Goal: Task Accomplishment & Management: Manage account settings

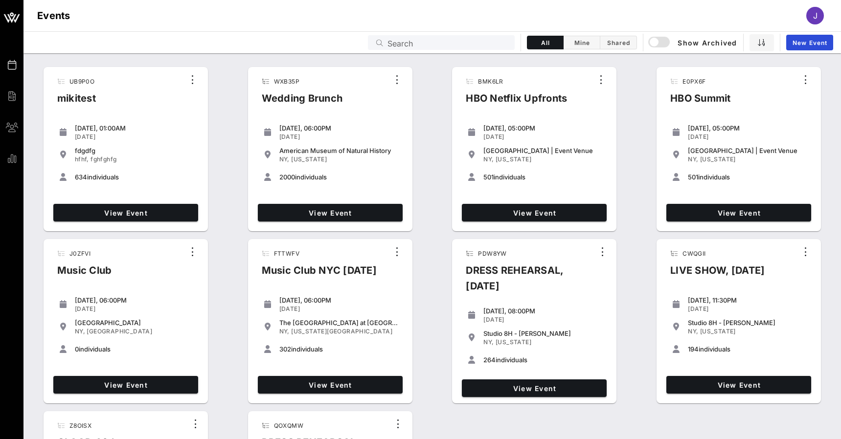
click at [410, 45] on input "Search" at bounding box center [447, 42] width 121 height 13
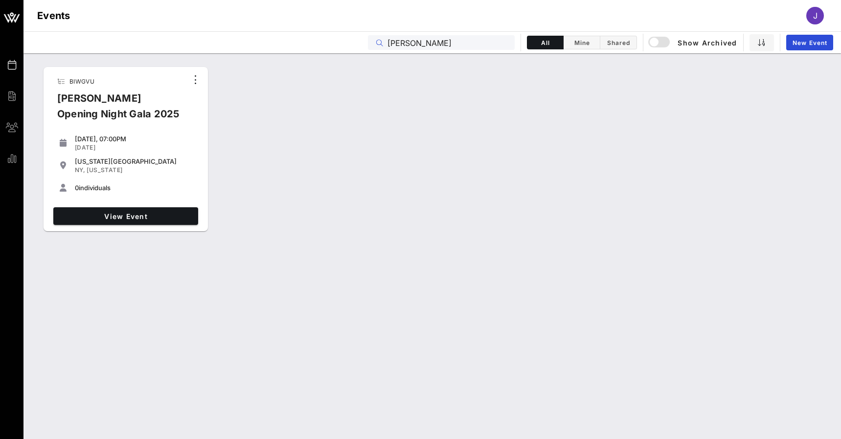
type input "[PERSON_NAME]"
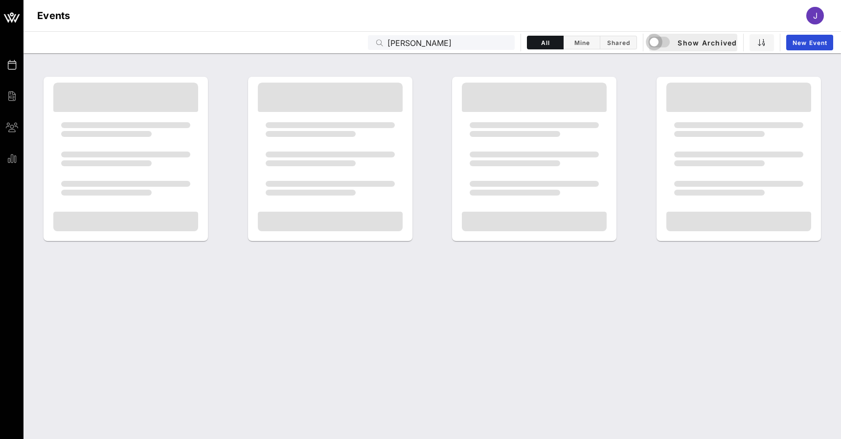
drag, startPoint x: 410, startPoint y: 45, endPoint x: 657, endPoint y: 46, distance: 247.5
click at [657, 46] on div "button" at bounding box center [654, 42] width 14 height 14
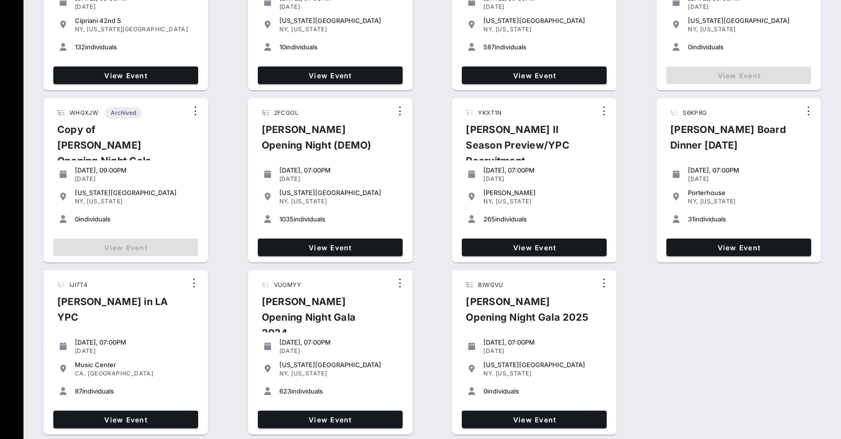
scroll to position [313, 0]
click at [350, 421] on span "View Event" at bounding box center [330, 420] width 137 height 8
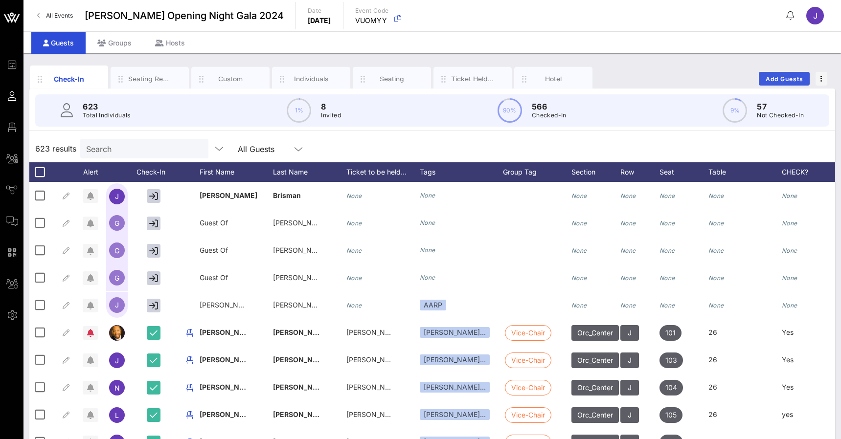
click at [768, 79] on span "Add Guests" at bounding box center [784, 78] width 39 height 7
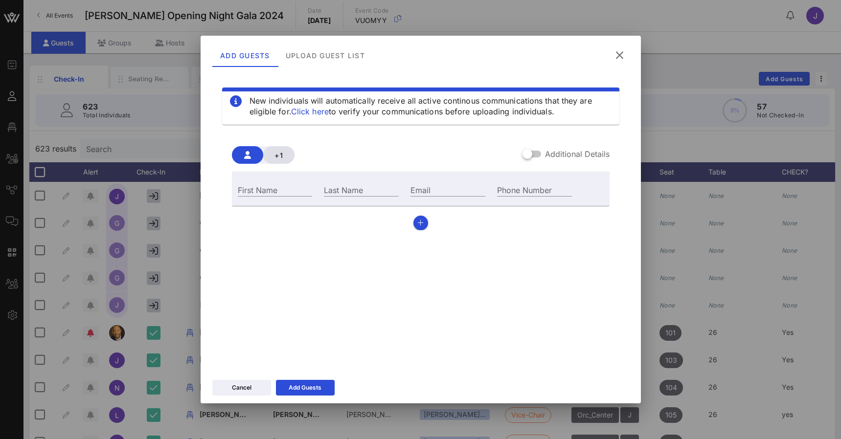
click at [274, 156] on span "+1" at bounding box center [279, 155] width 16 height 8
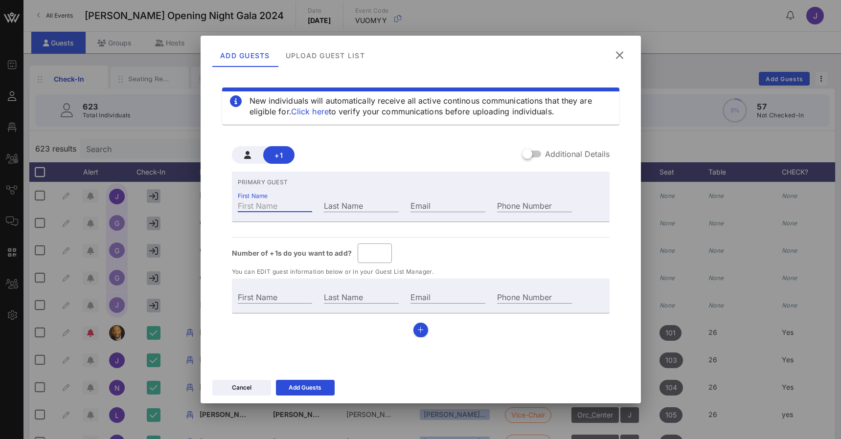
type input "Guest Of"
type input "J"
type input "Je"
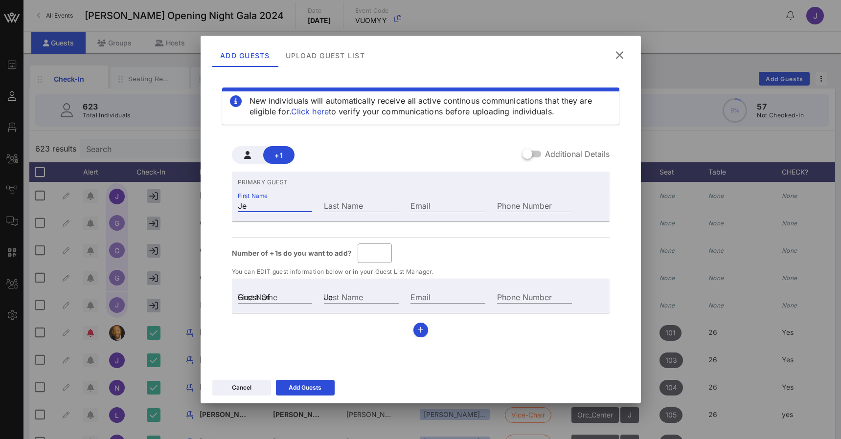
type input "Jen"
type input "Jenn"
type input "Jenni"
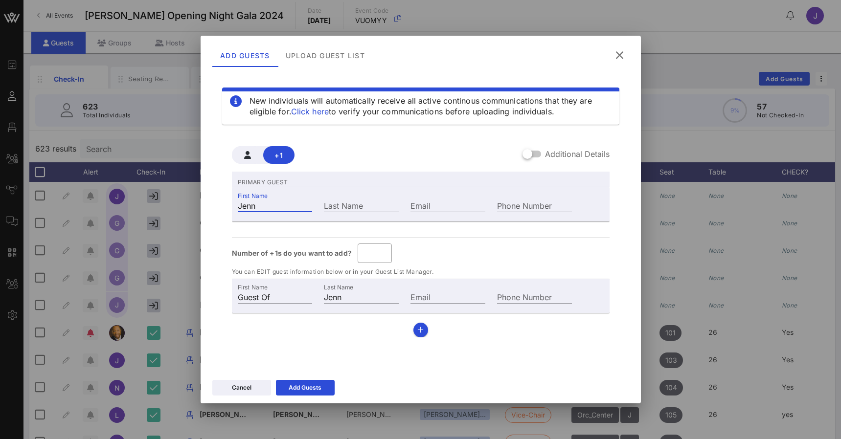
type input "Jenni"
type input "Jennif"
type input "Jennife"
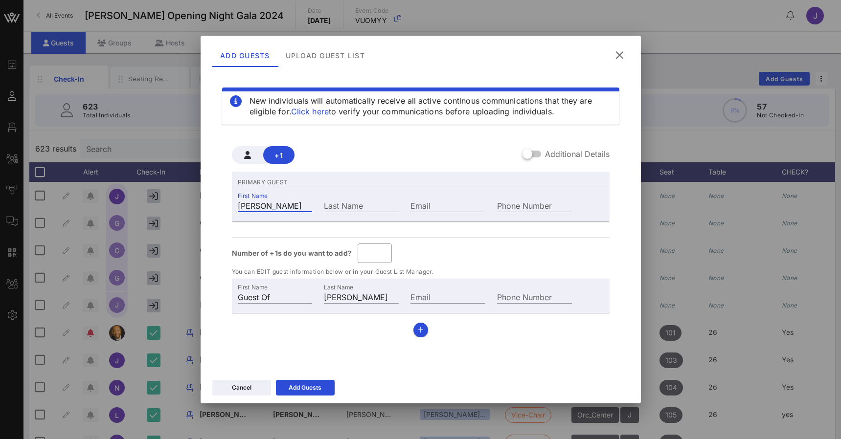
type input "Jennifer"
type input "Jennifer B"
type input "B"
type input "Jennifer Br"
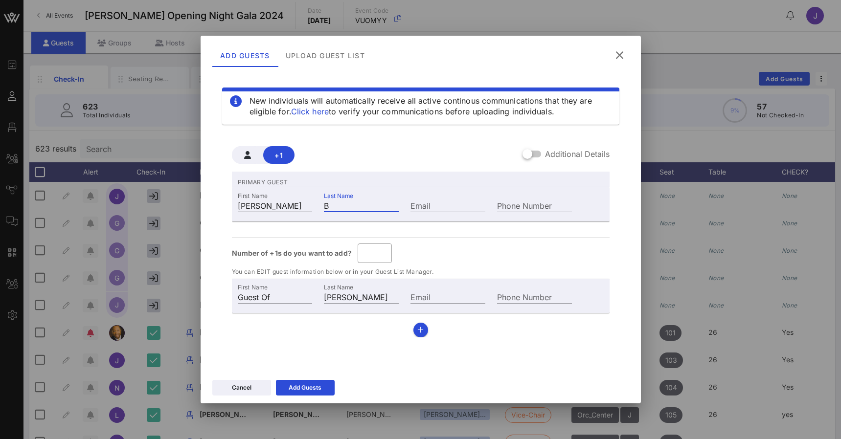
type input "Br"
type input "Jennifer Bri"
type input "Bri"
type input "Jennifer Bris"
type input "Bris"
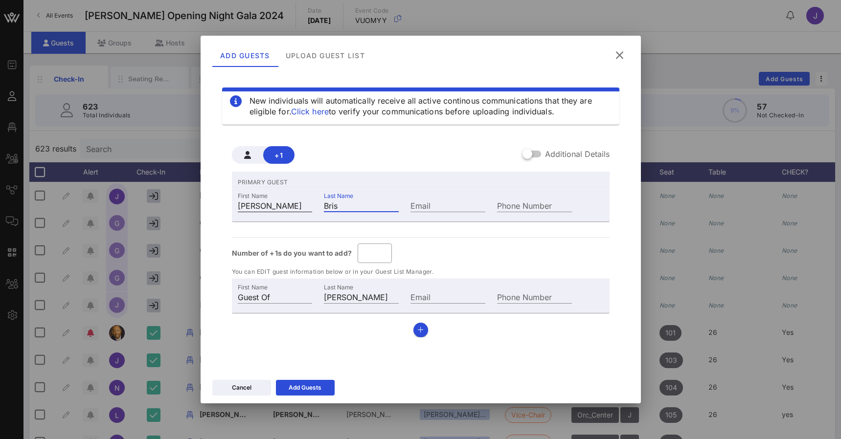
type input "Jennifer Brism"
type input "Brism"
type input "Jennifer Brisma"
type input "Brisma"
type input "Jennifer Brisman"
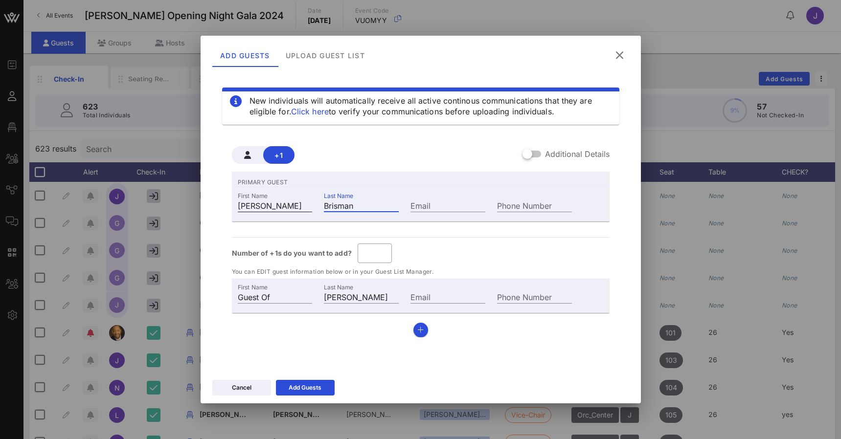
type input "Brisman"
type input "jennifer@vow."
type input "jennifer@vow.app"
click at [283, 390] on button "Add Guests" at bounding box center [305, 388] width 59 height 16
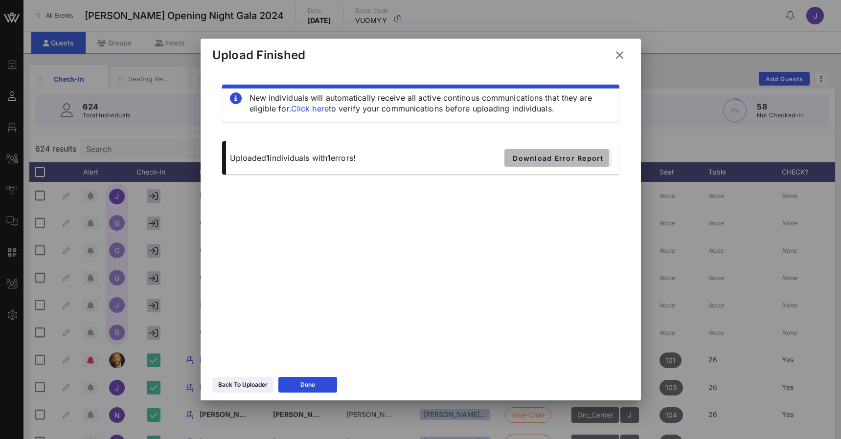
click at [570, 156] on span "Download Error Report" at bounding box center [557, 158] width 91 height 8
click at [618, 60] on icon at bounding box center [619, 55] width 17 height 17
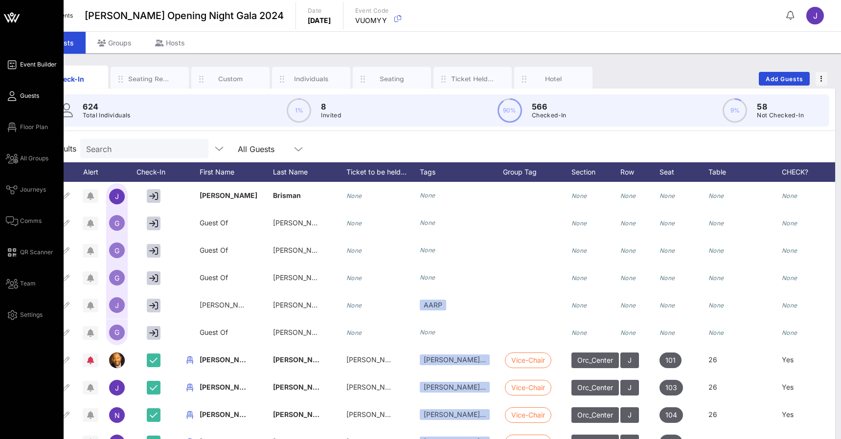
click at [41, 62] on span "Event Builder" at bounding box center [38, 64] width 37 height 9
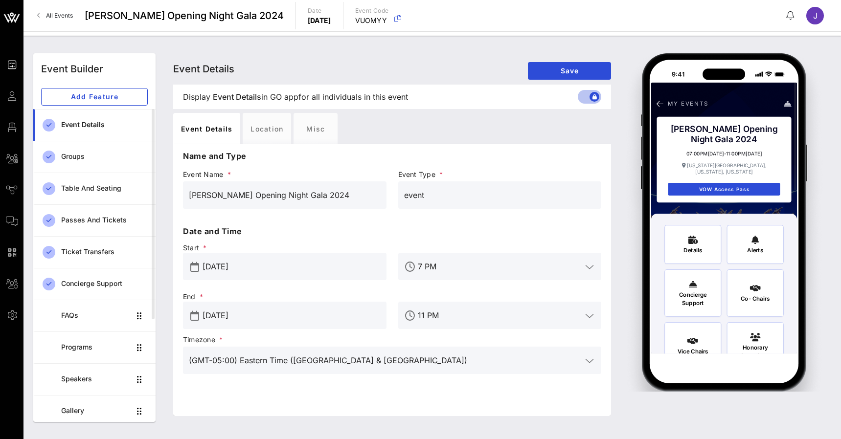
click at [335, 269] on input "Jun 19, 2025" at bounding box center [292, 267] width 178 height 16
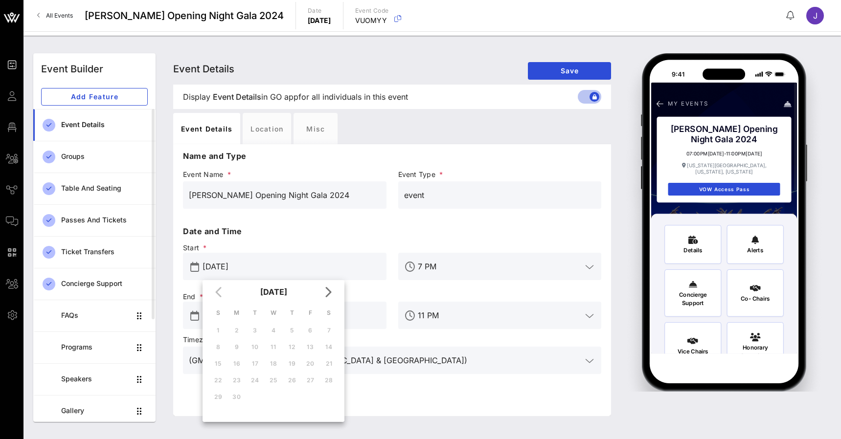
click at [342, 240] on div "Start * Jun 19, 2025" at bounding box center [284, 261] width 215 height 49
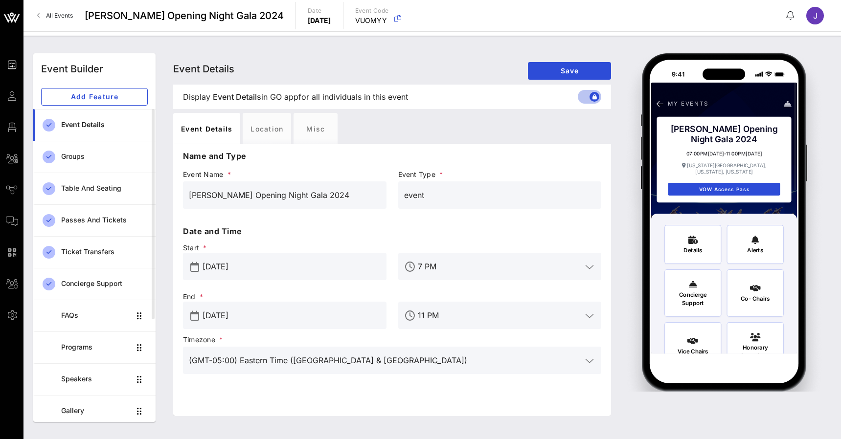
click at [326, 320] on input "[DATE]" at bounding box center [292, 316] width 178 height 16
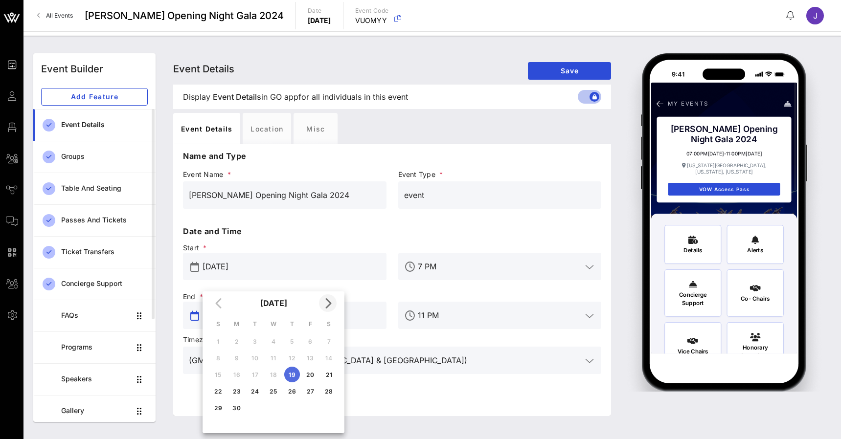
click at [329, 310] on button "Next month" at bounding box center [328, 303] width 18 height 18
click at [311, 391] on div "24" at bounding box center [310, 391] width 16 height 7
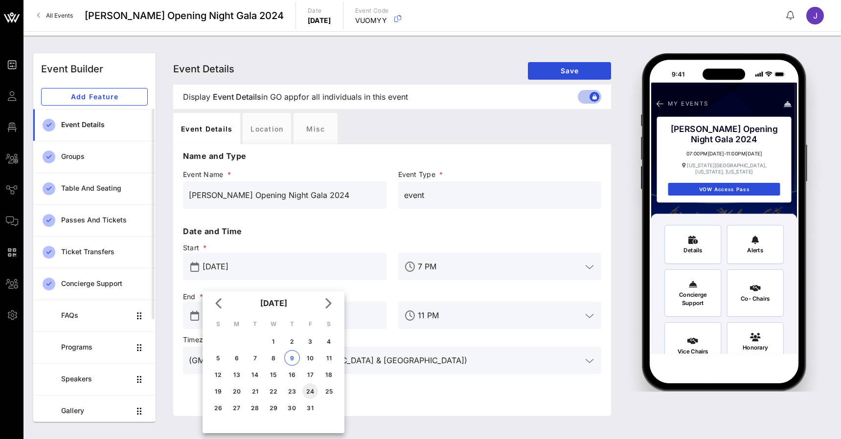
type input "Oct 24, 2025"
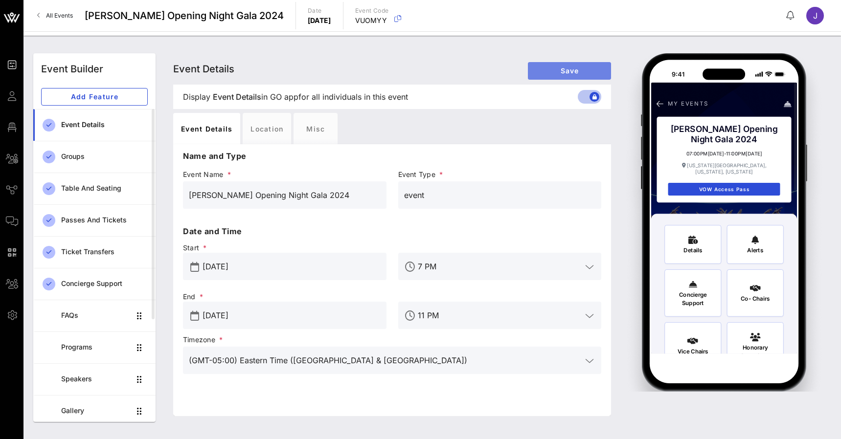
click at [565, 68] on span "Save" at bounding box center [570, 71] width 68 height 8
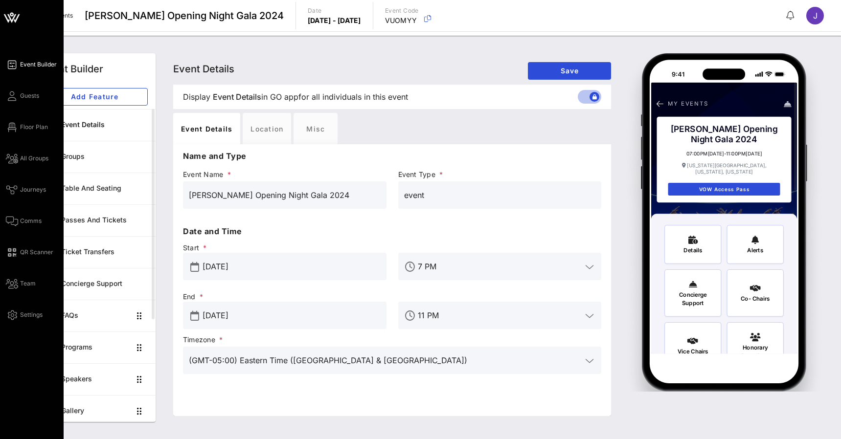
click at [29, 67] on span "Event Builder" at bounding box center [38, 64] width 37 height 9
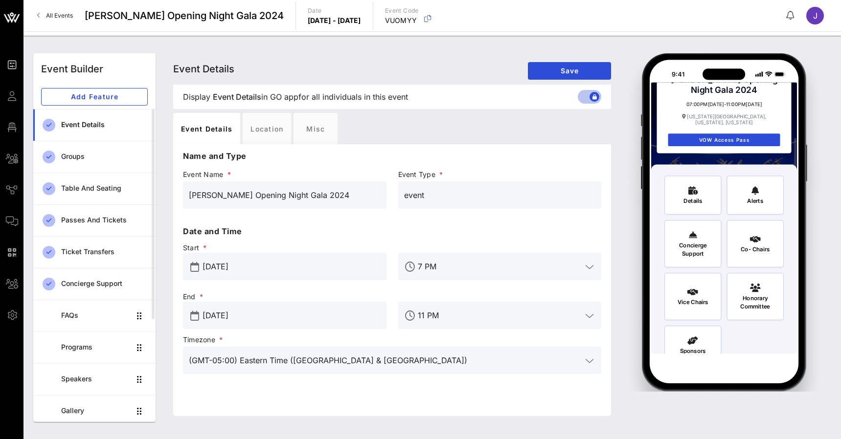
scroll to position [113, 0]
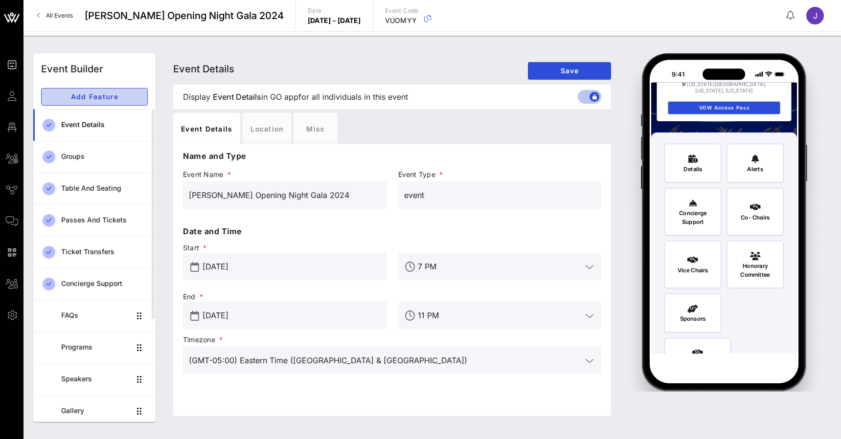
click at [91, 97] on span "Add Feature" at bounding box center [94, 96] width 90 height 8
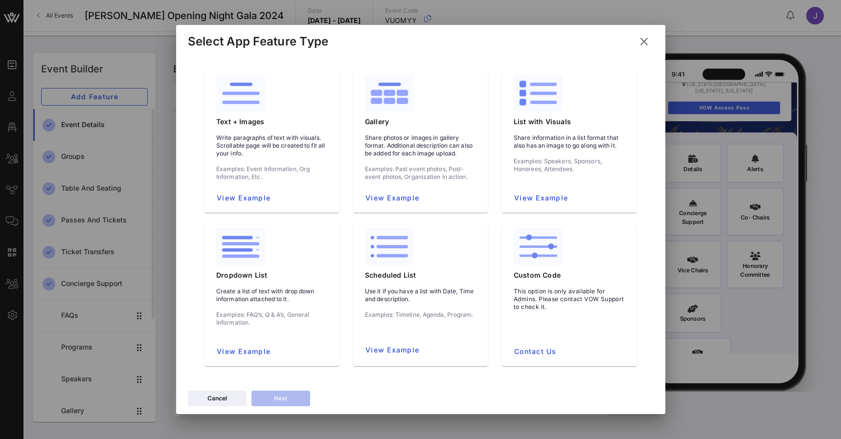
click at [643, 43] on icon at bounding box center [643, 42] width 17 height 16
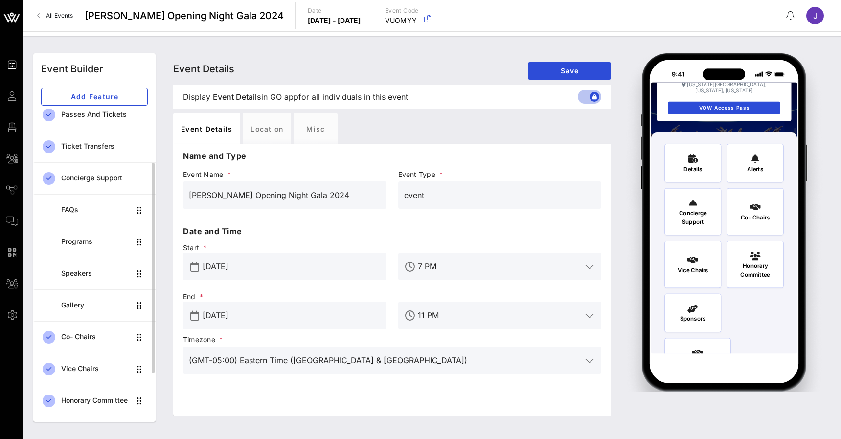
scroll to position [112, 0]
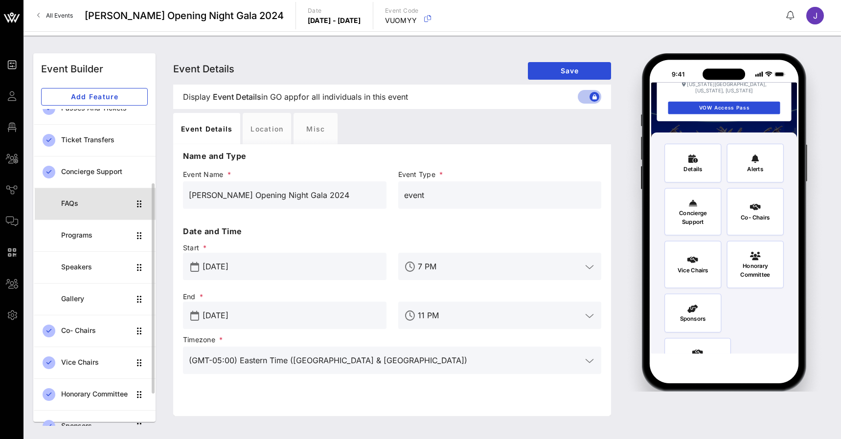
click at [94, 208] on div "FAQs" at bounding box center [95, 204] width 69 height 20
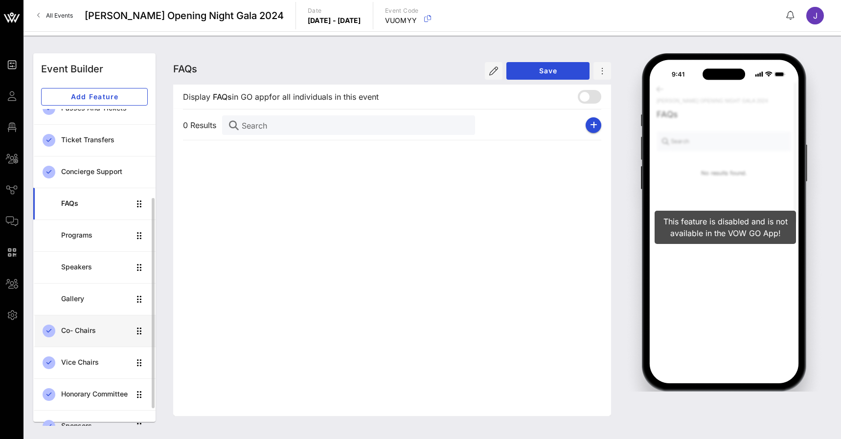
scroll to position [160, 0]
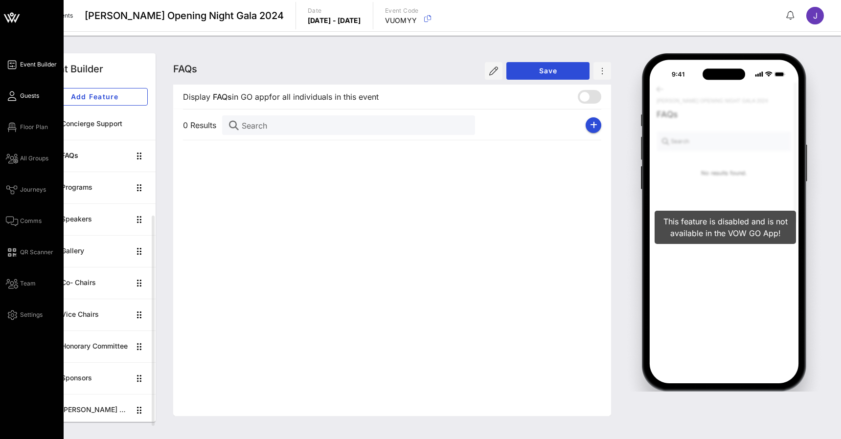
click at [11, 95] on icon at bounding box center [12, 95] width 12 height 1
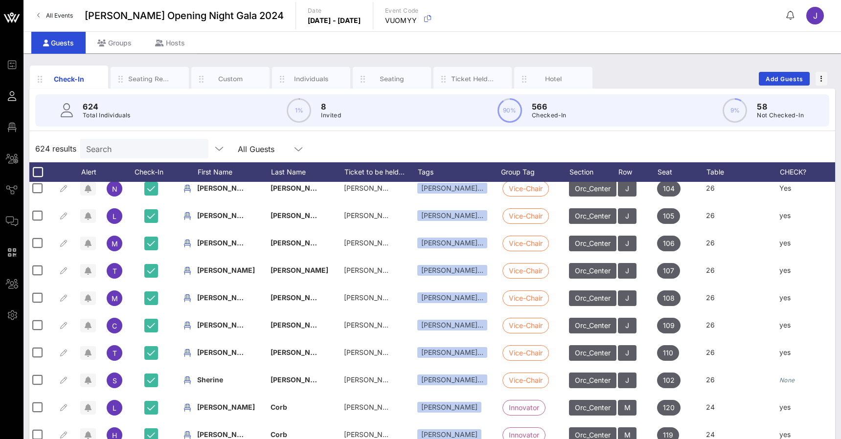
scroll to position [0, 2]
click at [791, 76] on span "Add Guests" at bounding box center [784, 78] width 39 height 7
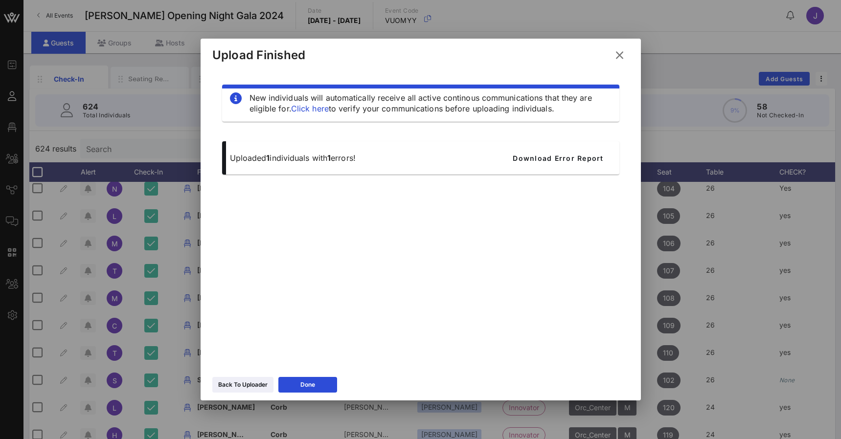
click at [620, 64] on button at bounding box center [619, 55] width 19 height 18
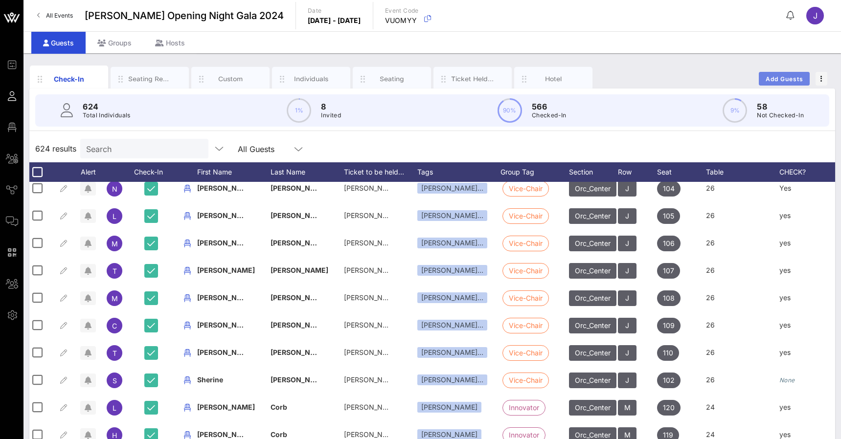
click at [759, 78] on button "Add Guests" at bounding box center [784, 79] width 51 height 14
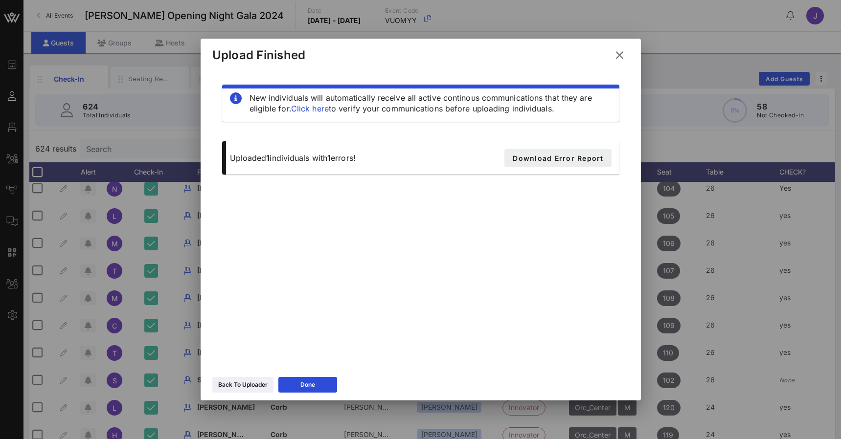
click at [570, 156] on span "Download Error Report" at bounding box center [557, 158] width 91 height 8
click at [618, 59] on icon at bounding box center [619, 55] width 14 height 12
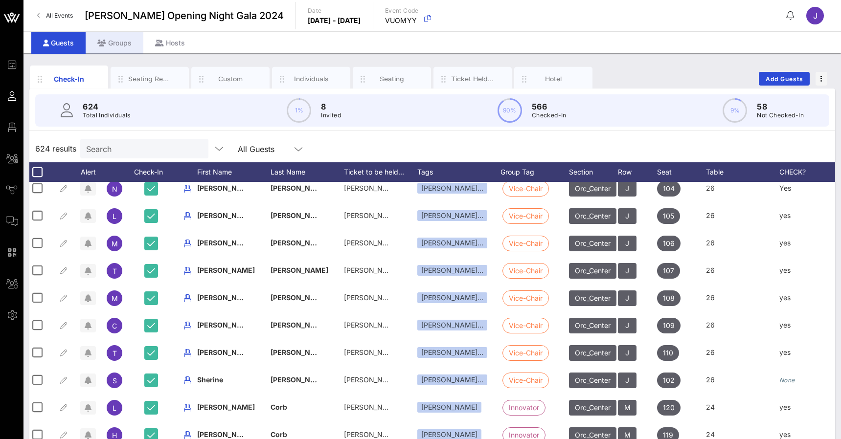
click at [114, 45] on div "Groups" at bounding box center [115, 43] width 58 height 22
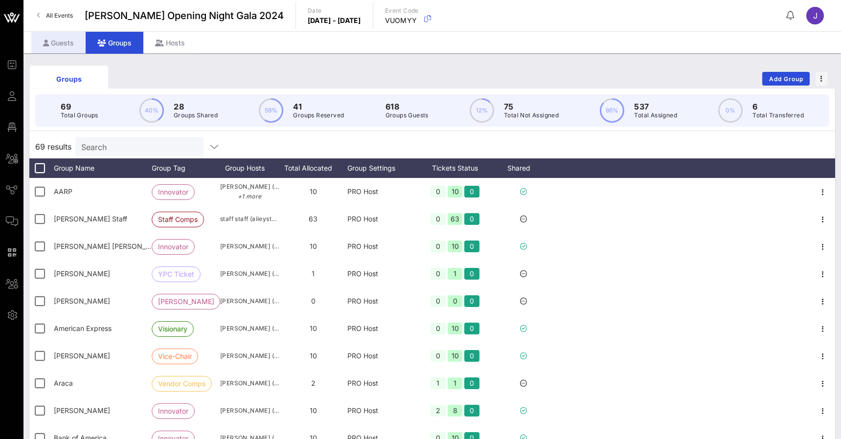
click at [60, 40] on div "Guests" at bounding box center [58, 43] width 54 height 22
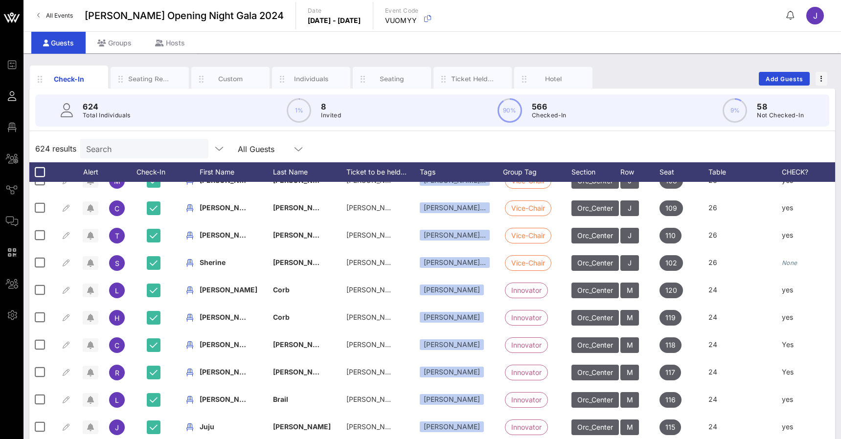
scroll to position [459, 0]
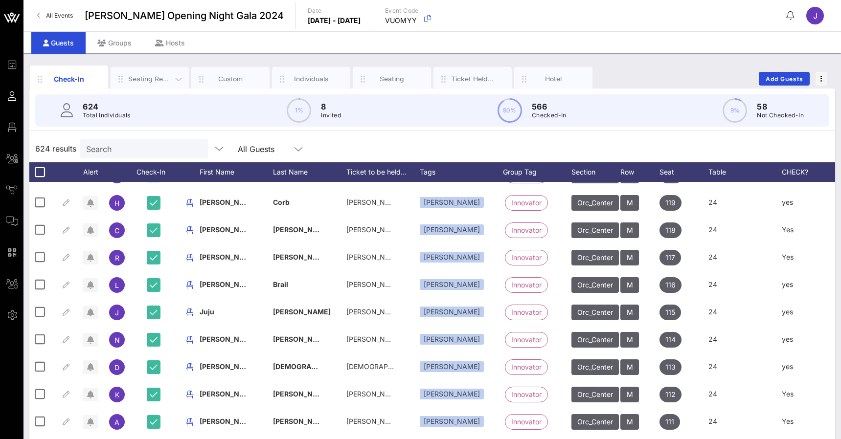
click at [156, 73] on div "Seating Requests" at bounding box center [150, 79] width 78 height 24
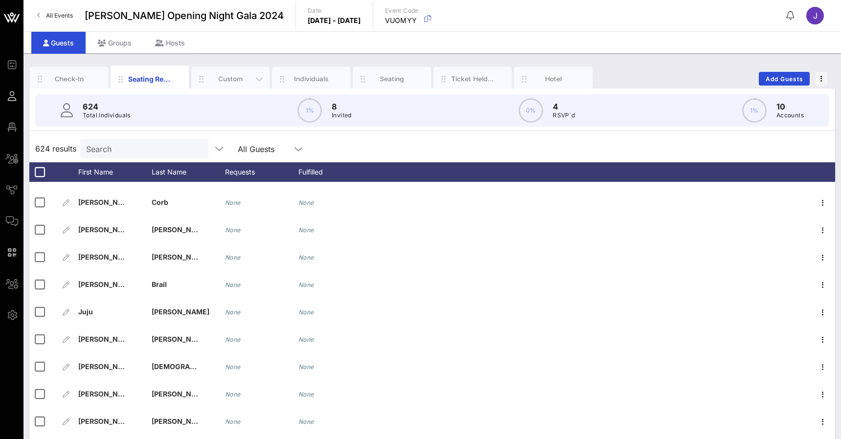
click at [228, 73] on div "Custom" at bounding box center [230, 79] width 78 height 24
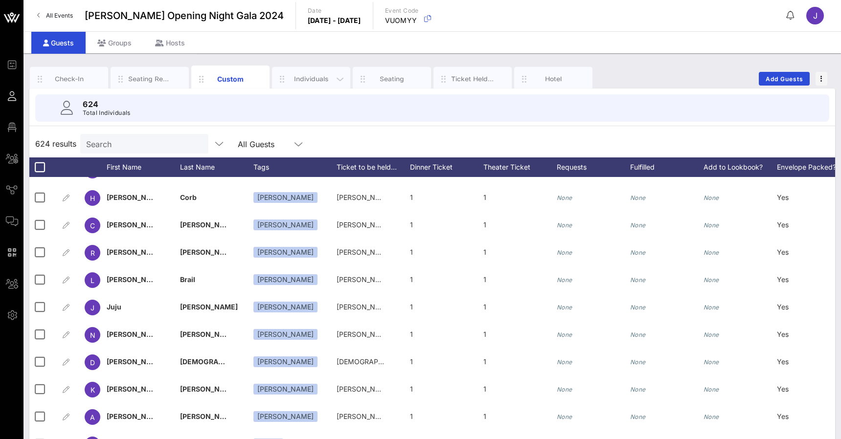
click at [304, 80] on div "Individuals" at bounding box center [312, 78] width 44 height 9
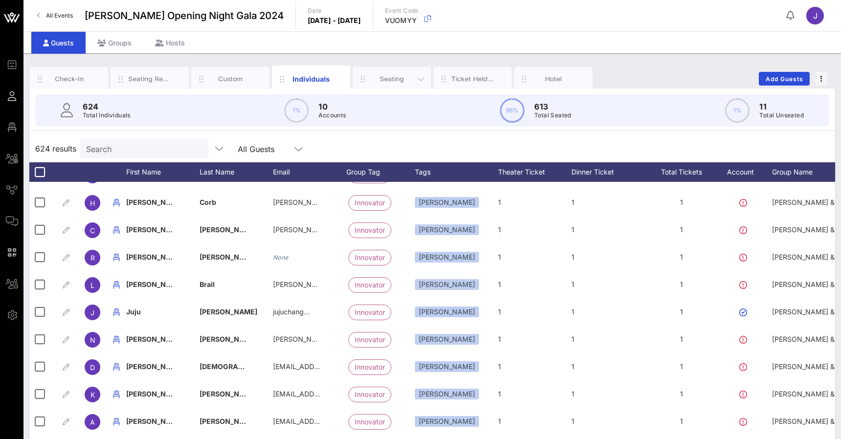
click at [398, 75] on div "Seating" at bounding box center [392, 78] width 44 height 9
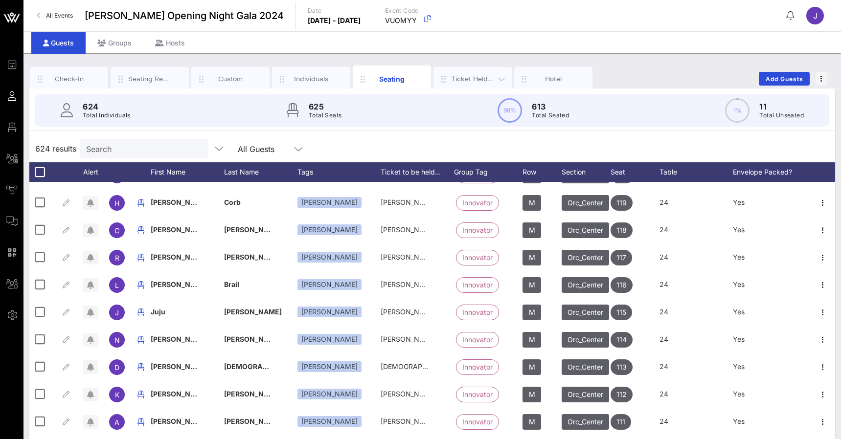
click at [468, 83] on div "Ticket Held Under" at bounding box center [473, 78] width 44 height 9
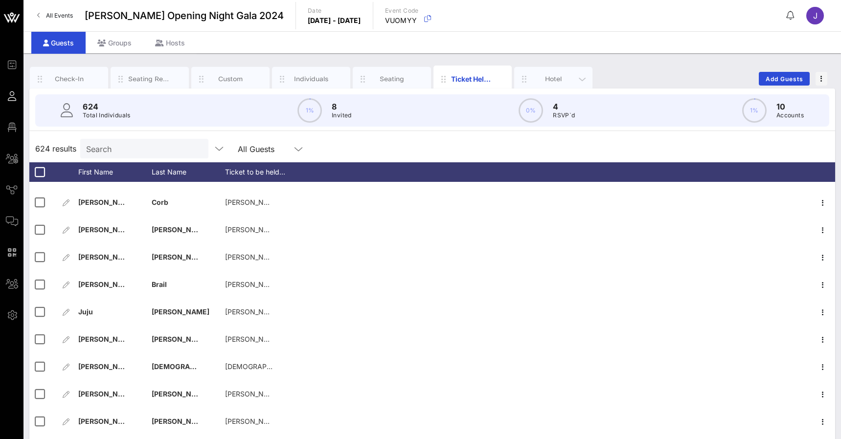
click at [551, 82] on div "Hotel" at bounding box center [554, 78] width 44 height 9
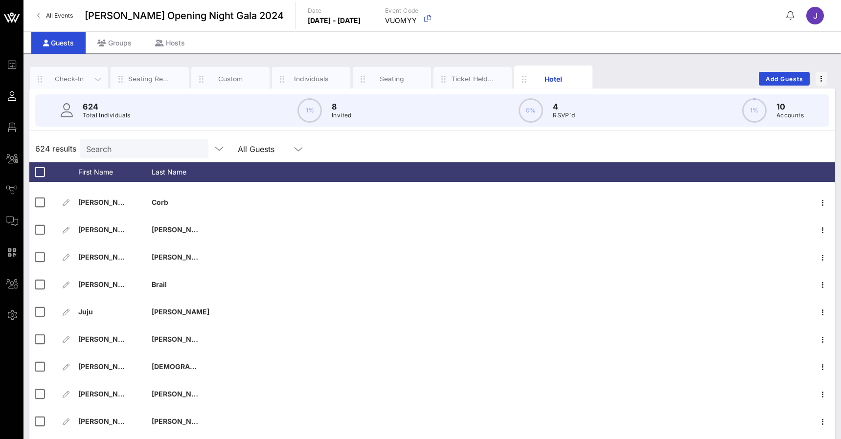
click at [71, 80] on div "Check-In" at bounding box center [69, 78] width 44 height 9
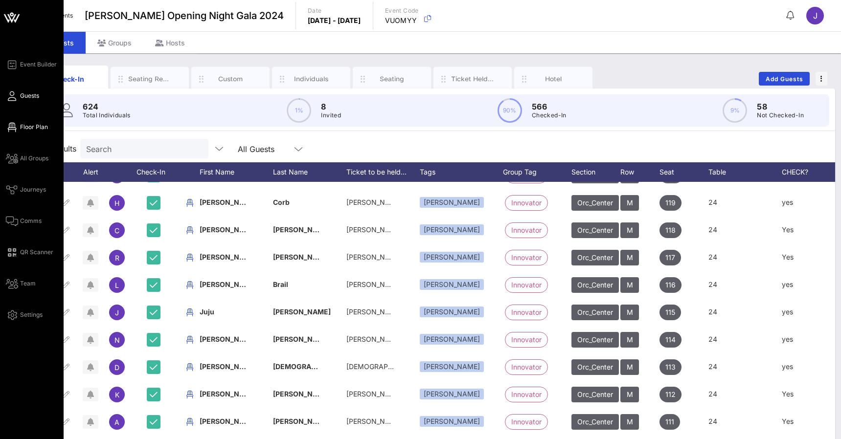
click at [15, 127] on icon at bounding box center [12, 127] width 12 height 1
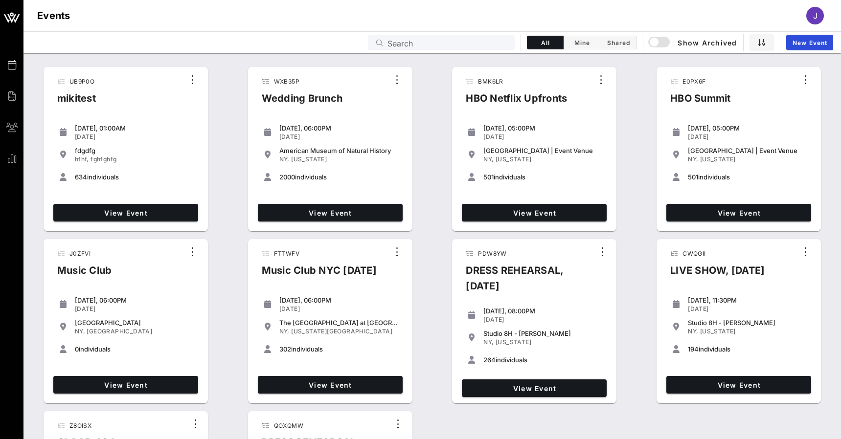
click at [445, 43] on input "Search" at bounding box center [447, 42] width 121 height 13
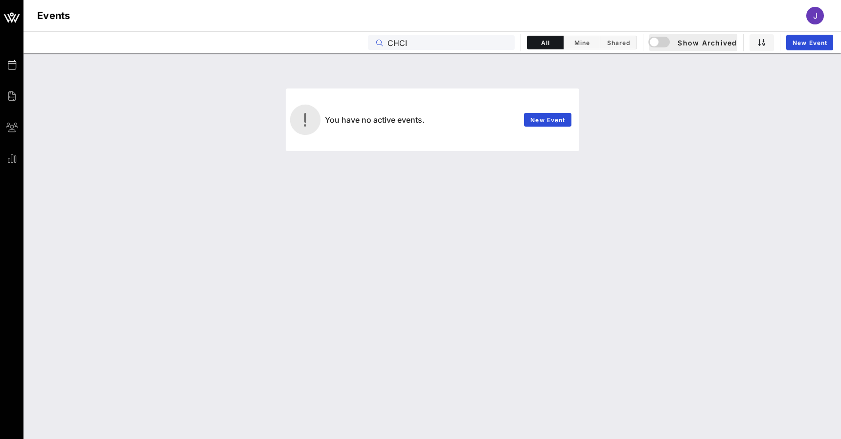
type input "CHCI"
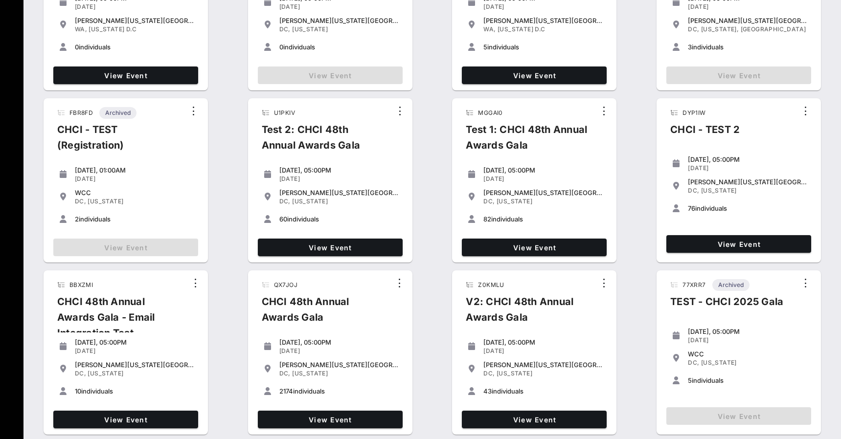
scroll to position [313, 0]
click at [345, 419] on span "View Event" at bounding box center [330, 420] width 137 height 8
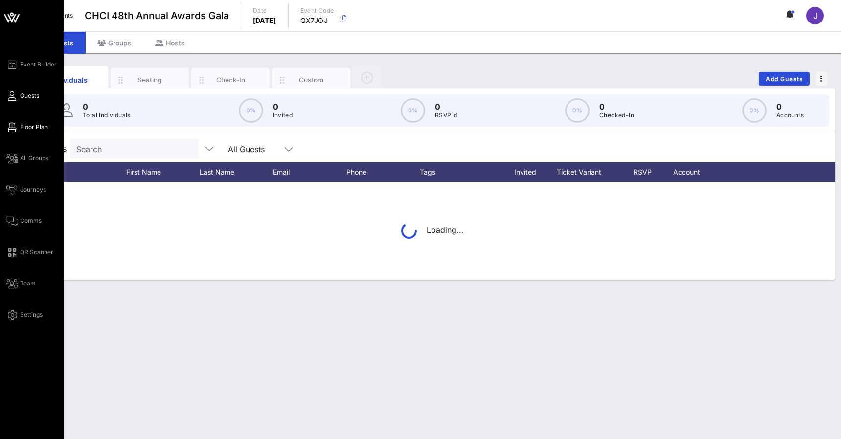
click at [18, 128] on link "Floor Plan" at bounding box center [27, 127] width 42 height 12
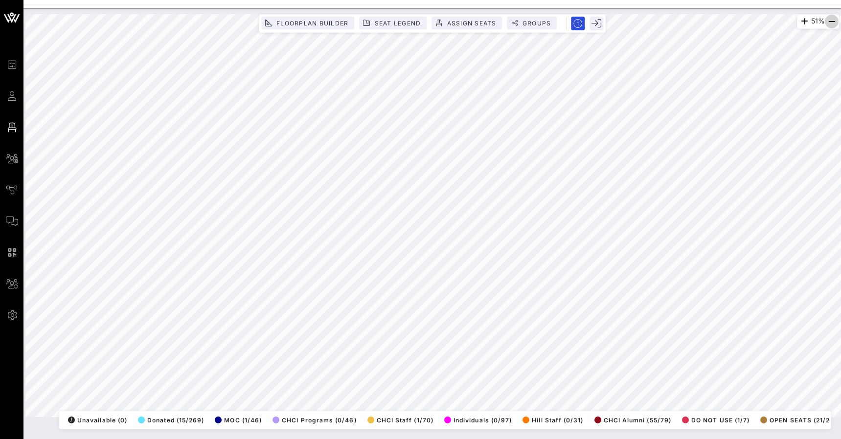
click at [830, 24] on icon "button" at bounding box center [832, 22] width 12 height 12
click at [540, 23] on span "Groups" at bounding box center [536, 23] width 29 height 7
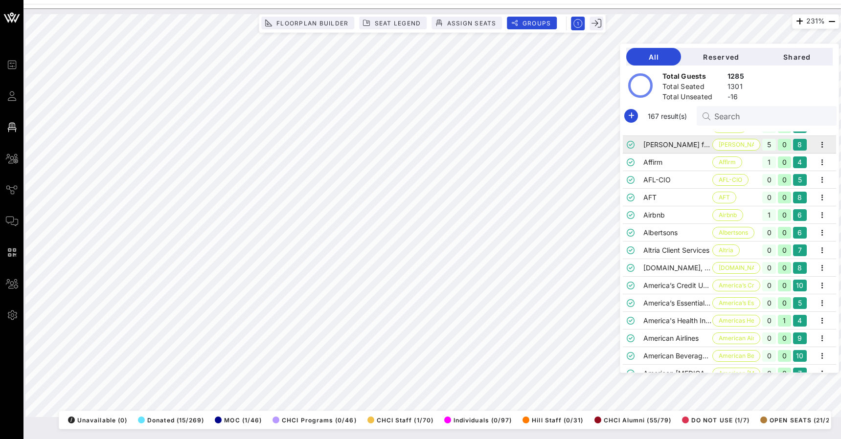
scroll to position [65, 0]
click at [758, 118] on input "text" at bounding box center [771, 116] width 114 height 13
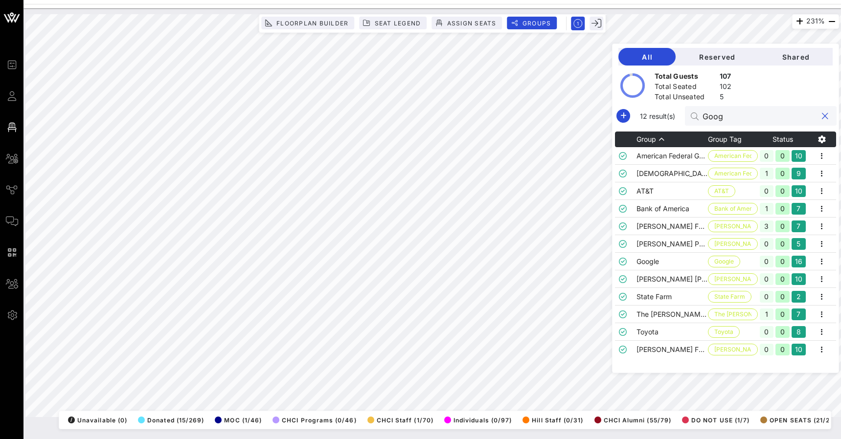
scroll to position [0, 0]
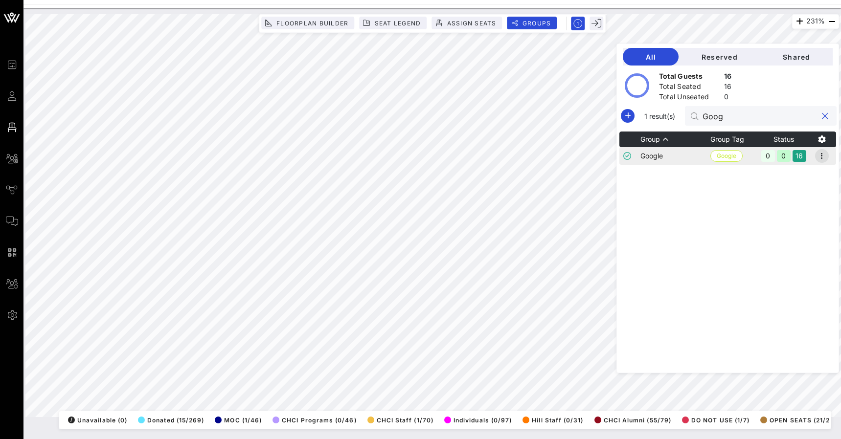
type input "Goog"
click at [821, 157] on icon "button" at bounding box center [822, 156] width 12 height 12
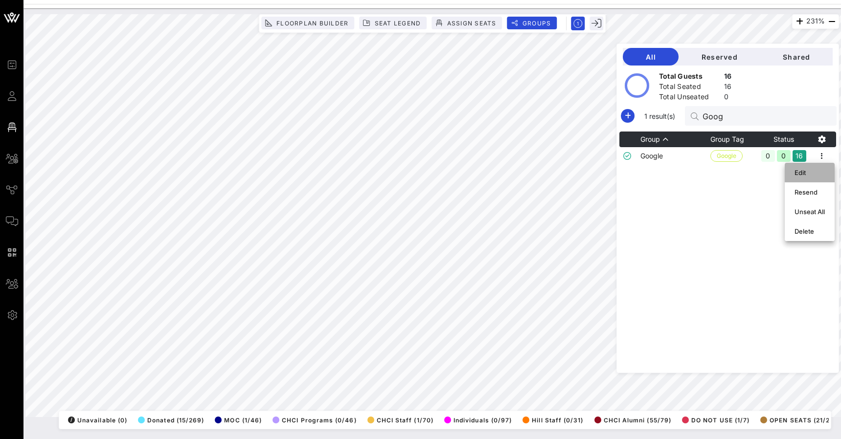
click at [812, 178] on div "Edit" at bounding box center [809, 173] width 30 height 16
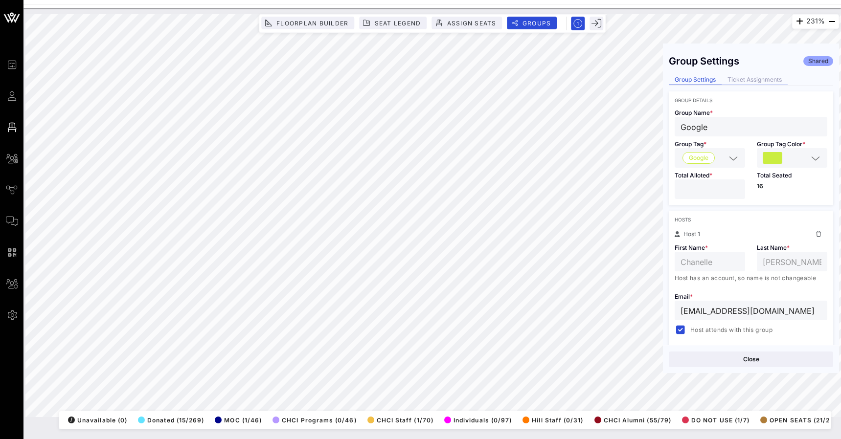
click at [771, 81] on div "Ticket Assignments" at bounding box center [754, 80] width 66 height 10
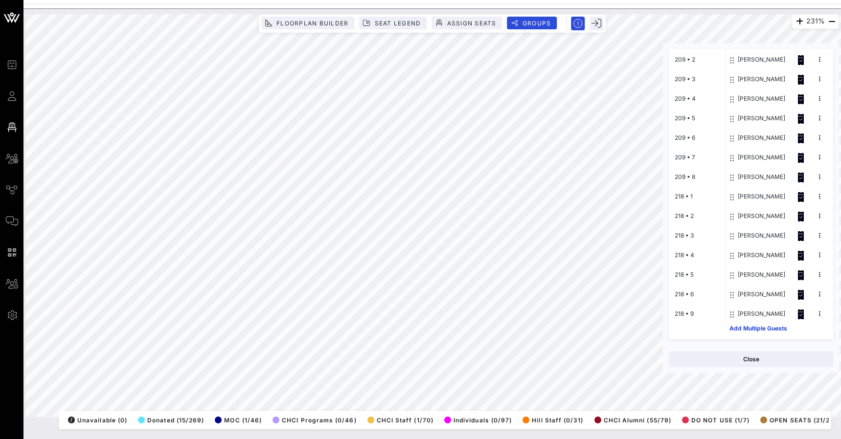
scroll to position [175, 0]
click at [778, 354] on button "Close" at bounding box center [751, 360] width 164 height 16
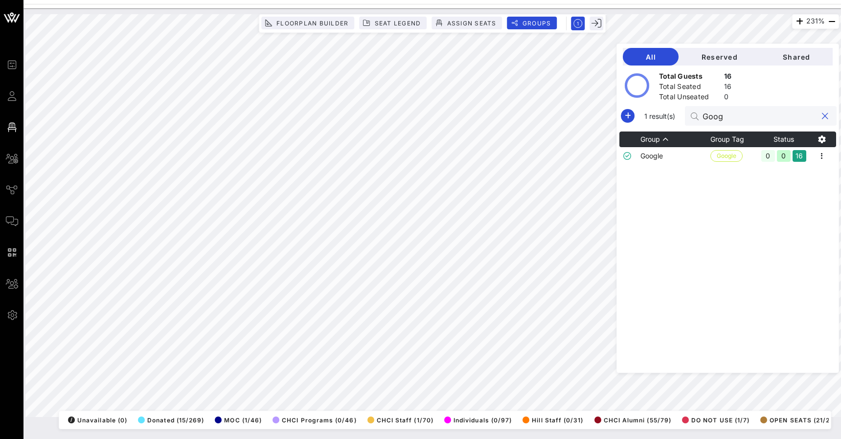
click at [749, 118] on input "Goog" at bounding box center [759, 116] width 114 height 13
click at [826, 115] on button "clear icon" at bounding box center [825, 117] width 6 height 10
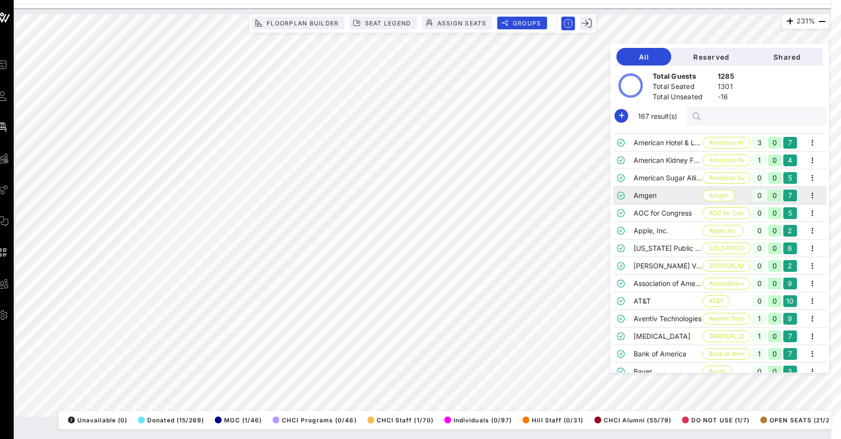
scroll to position [453, 0]
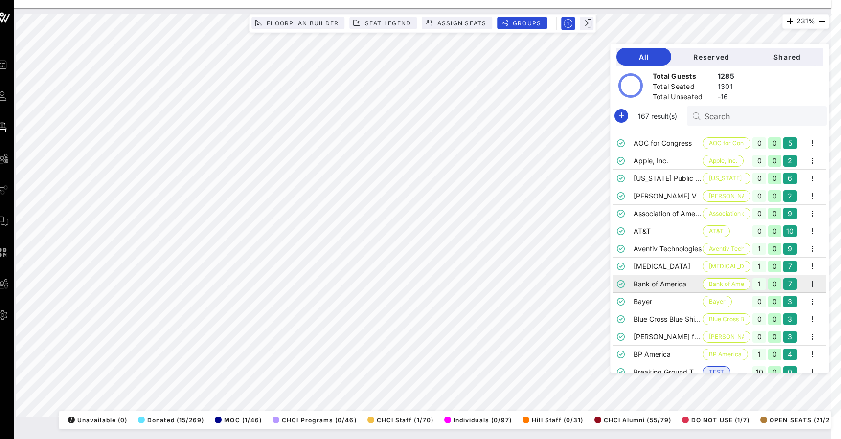
click at [648, 282] on td "Bank of America" at bounding box center [667, 284] width 69 height 18
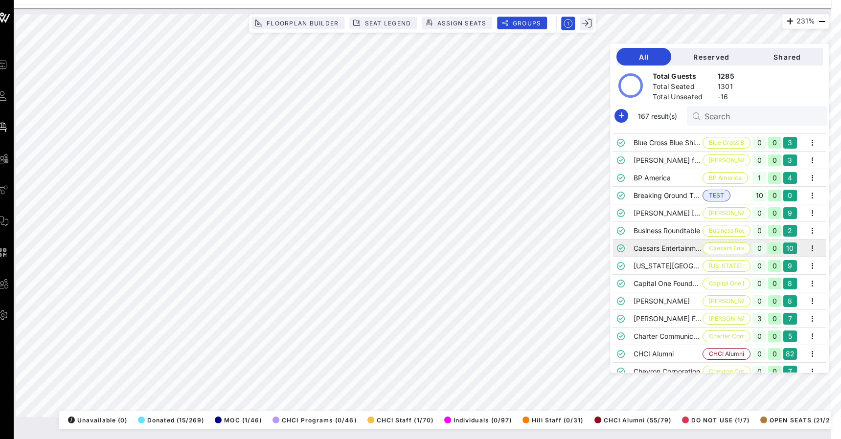
scroll to position [626, 0]
click at [655, 251] on td "Caesars Entertainment" at bounding box center [667, 253] width 69 height 18
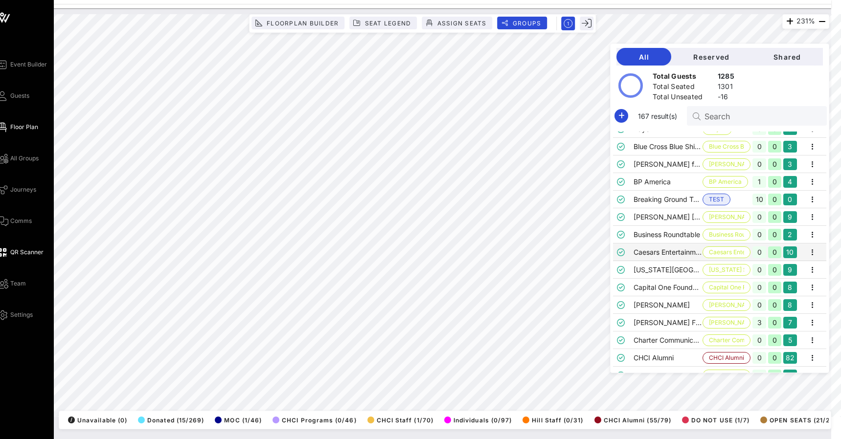
click at [8, 254] on link "QR Scanner" at bounding box center [19, 253] width 47 height 12
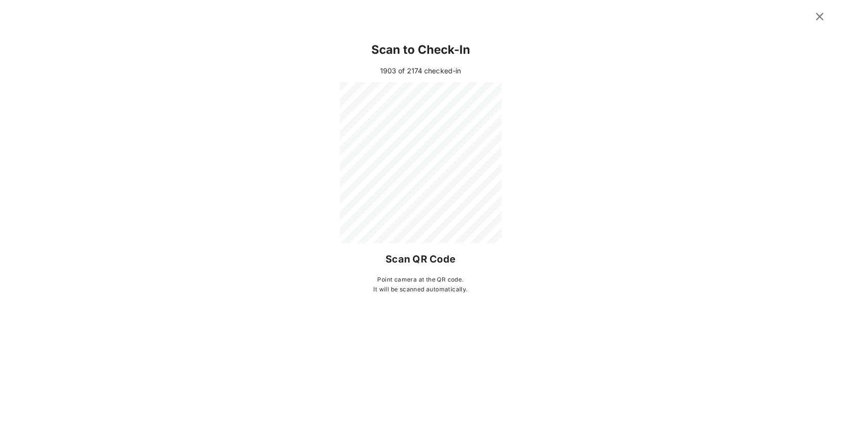
click at [824, 18] on icon at bounding box center [819, 17] width 13 height 12
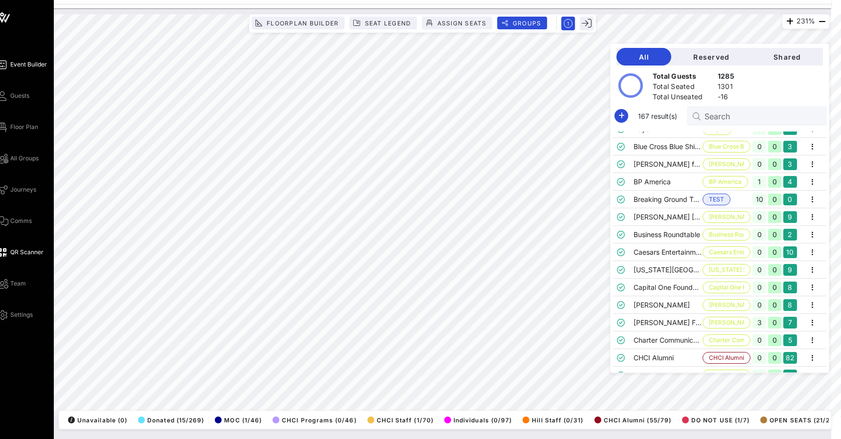
click at [9, 63] on link "Event Builder" at bounding box center [21, 65] width 51 height 12
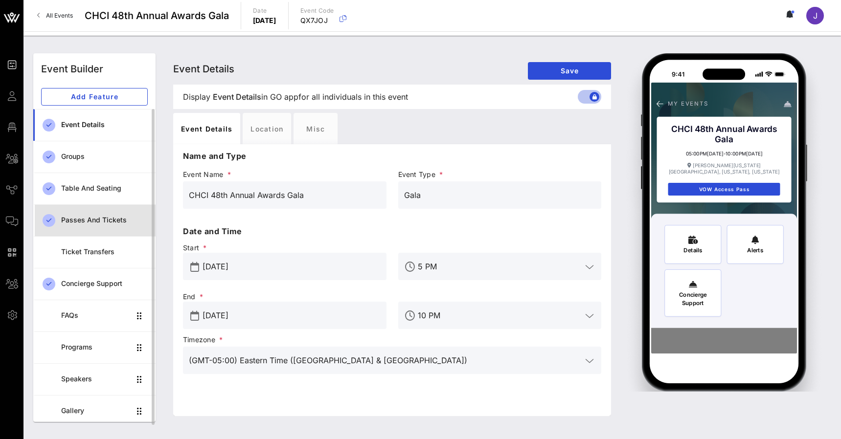
click at [105, 225] on div "Passes and Tickets" at bounding box center [104, 220] width 87 height 20
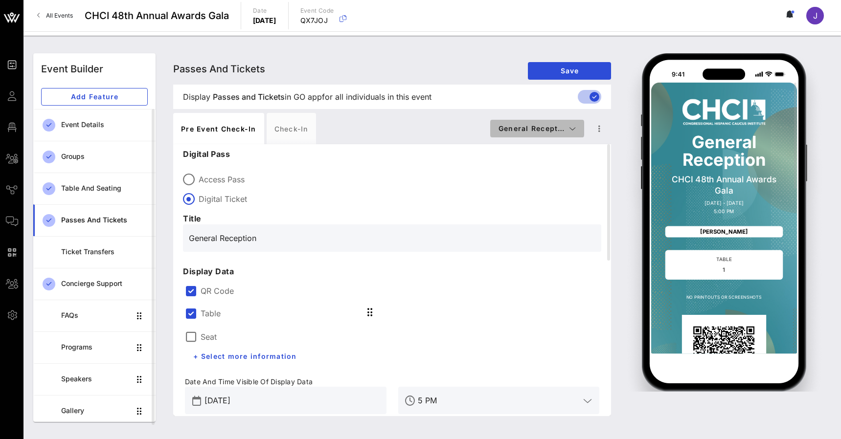
click at [572, 130] on icon "button" at bounding box center [572, 128] width 7 height 7
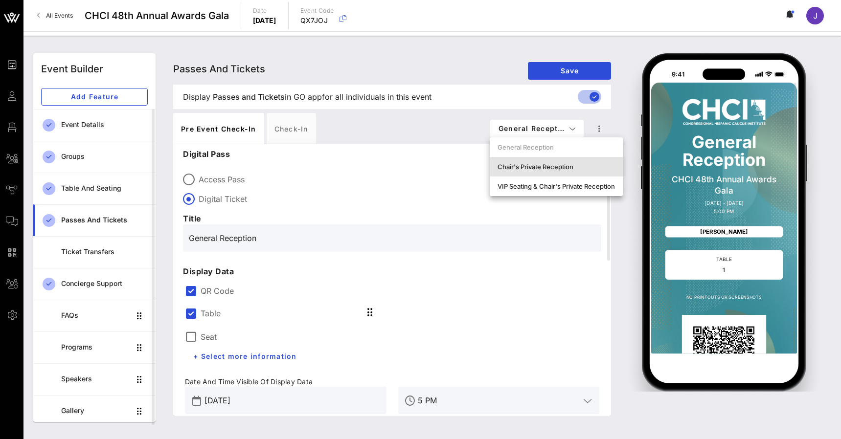
click at [560, 175] on div "Chair's Private Reception" at bounding box center [556, 167] width 133 height 20
type input "Chair's Private Reception and Awards Gala"
type input "#ffffff"
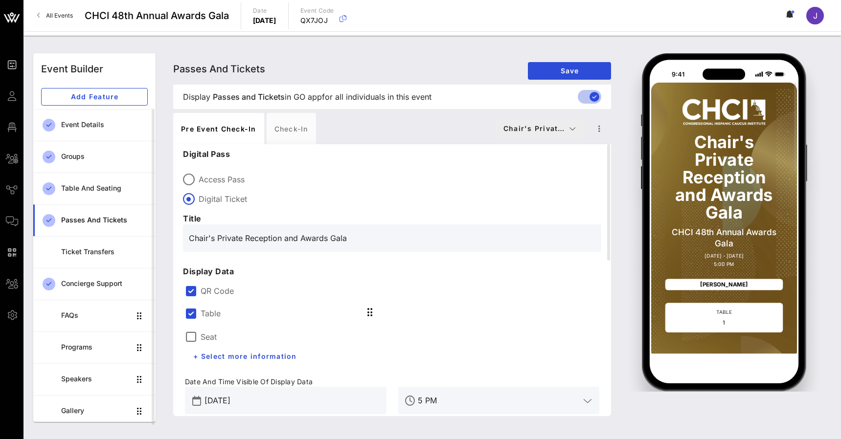
click at [575, 129] on icon "button" at bounding box center [572, 128] width 7 height 7
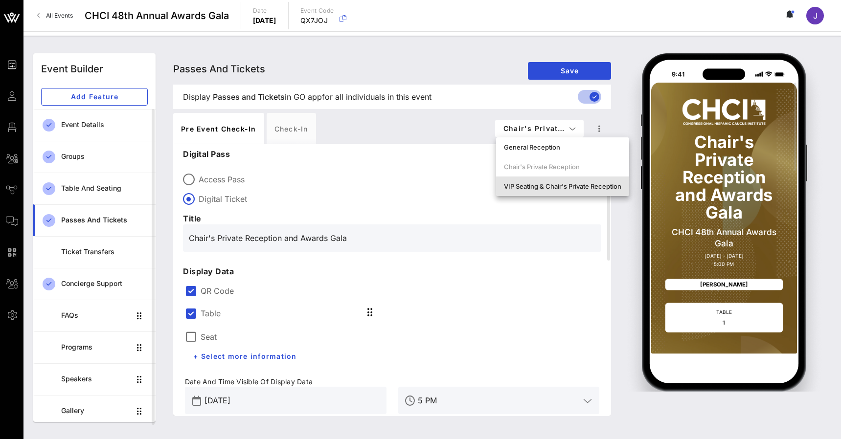
click at [565, 184] on div "VIP Seating & Chair's Private Reception" at bounding box center [562, 186] width 117 height 8
type input "Chair's Private Reception and VIP Awards Gala"
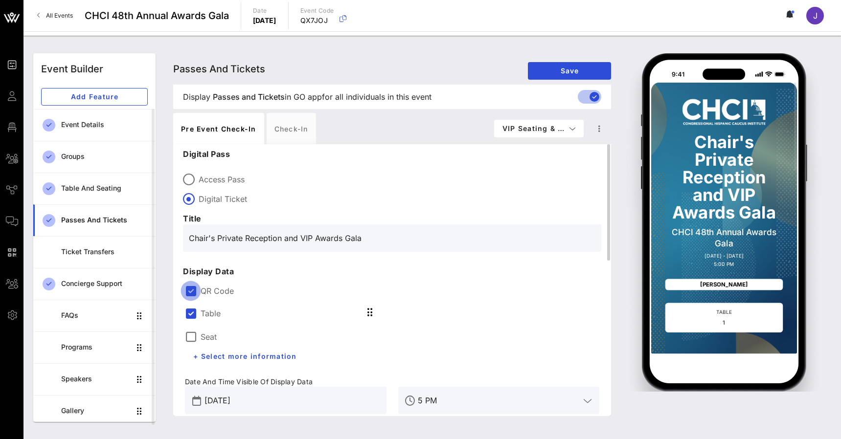
click at [195, 293] on div at bounding box center [190, 291] width 17 height 17
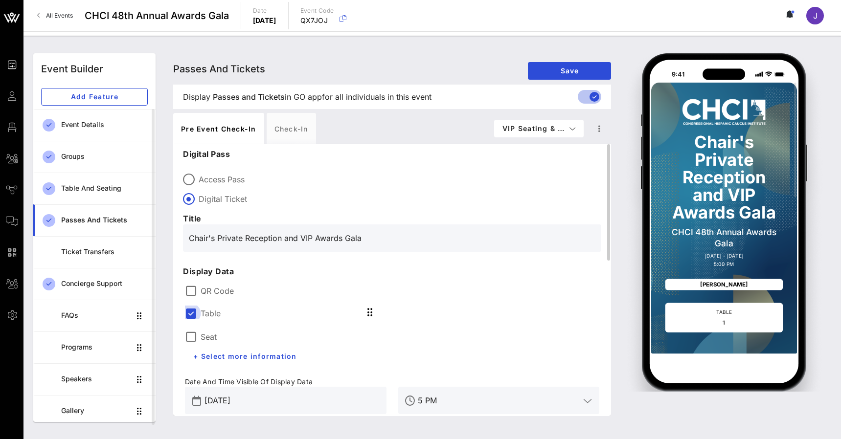
click at [195, 308] on div at bounding box center [190, 313] width 17 height 17
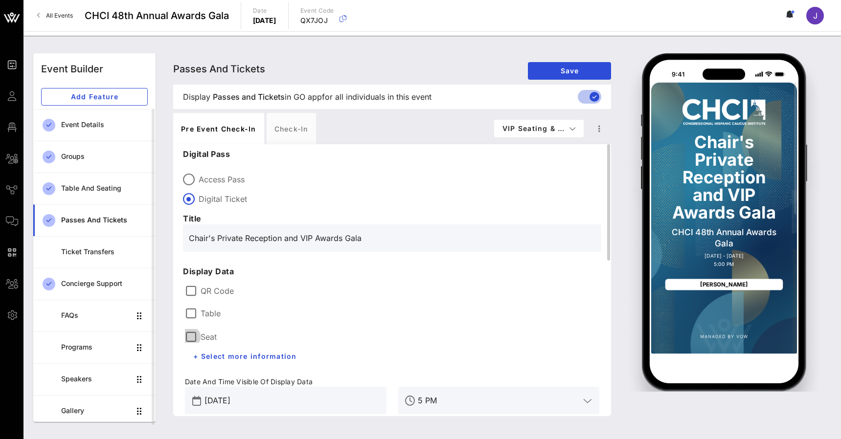
click at [197, 334] on div at bounding box center [190, 337] width 17 height 17
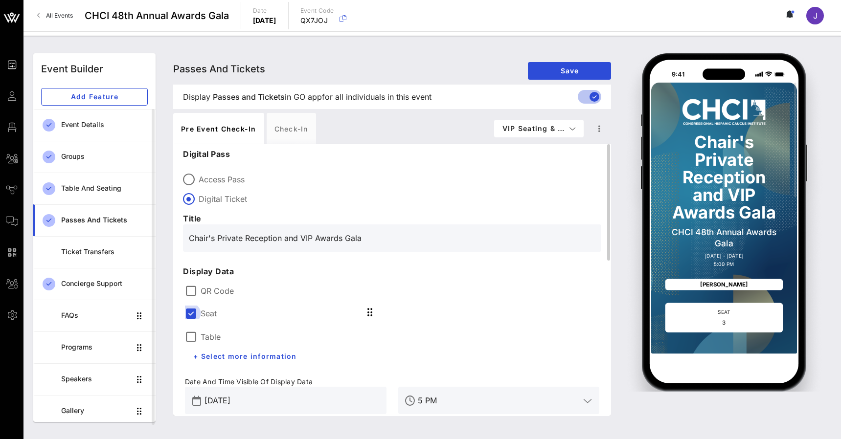
click at [192, 314] on div at bounding box center [190, 313] width 17 height 17
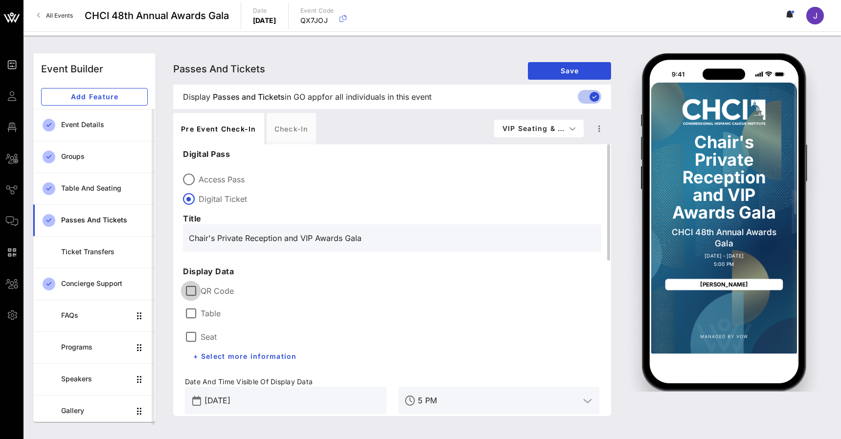
click at [192, 293] on div at bounding box center [190, 291] width 17 height 17
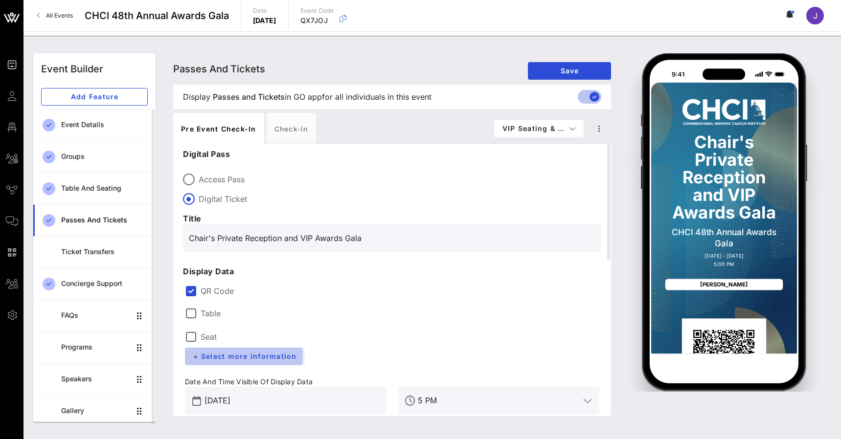
click at [234, 360] on span "+ Select more information" at bounding box center [245, 356] width 104 height 8
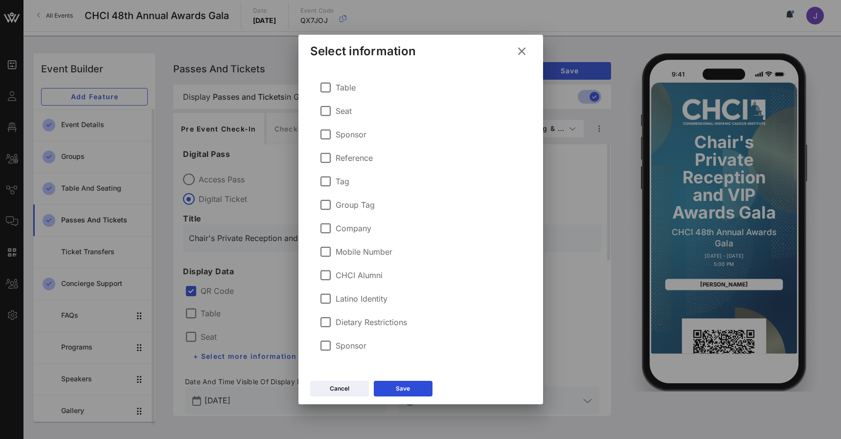
click at [358, 230] on label "Company" at bounding box center [354, 229] width 36 height 10
click at [326, 323] on div at bounding box center [325, 322] width 17 height 17
click at [325, 346] on div at bounding box center [325, 346] width 17 height 17
click at [400, 384] on div "Save" at bounding box center [403, 389] width 14 height 10
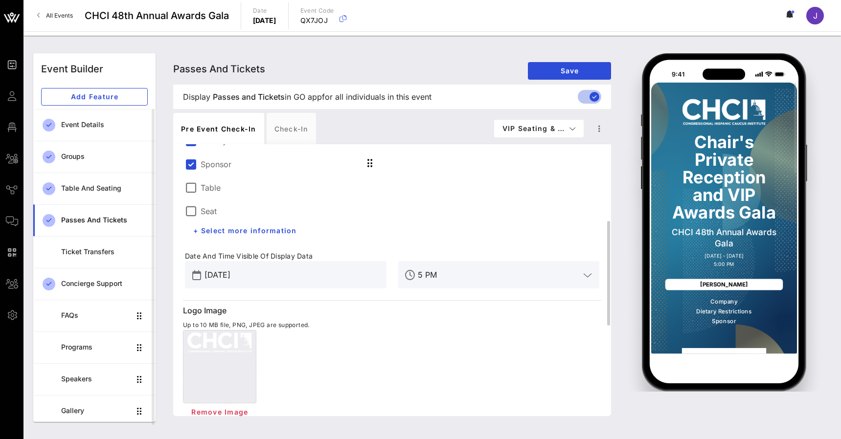
scroll to position [205, 0]
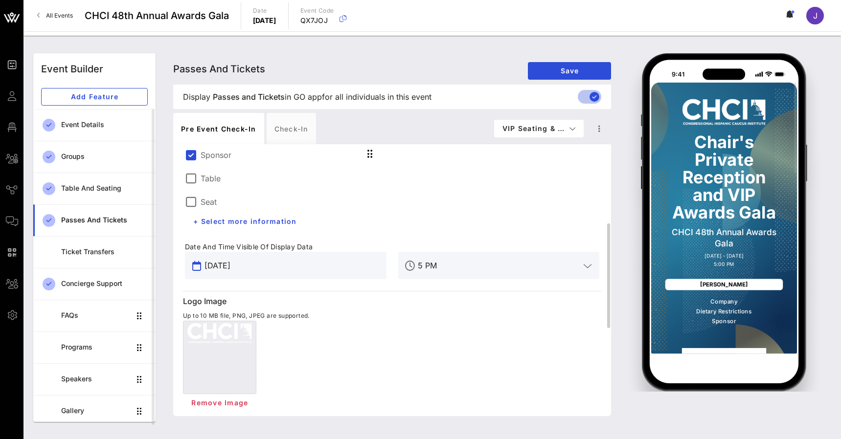
click at [298, 265] on input "Sep 17, 2025" at bounding box center [292, 266] width 176 height 16
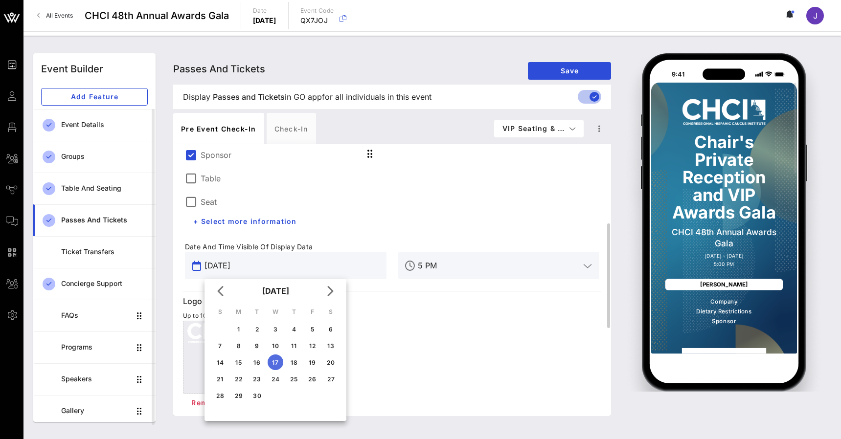
click at [339, 216] on div "Company Dietary Restrictions Sponsor Table Seat + Select more information" at bounding box center [285, 163] width 213 height 147
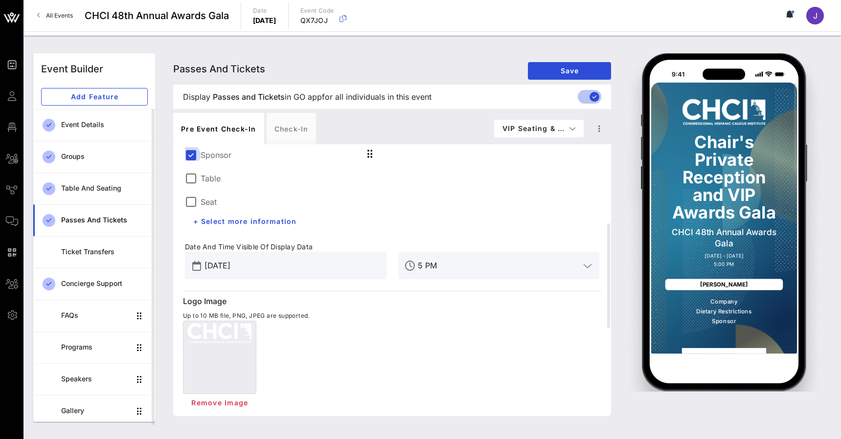
click at [190, 153] on div at bounding box center [190, 155] width 17 height 17
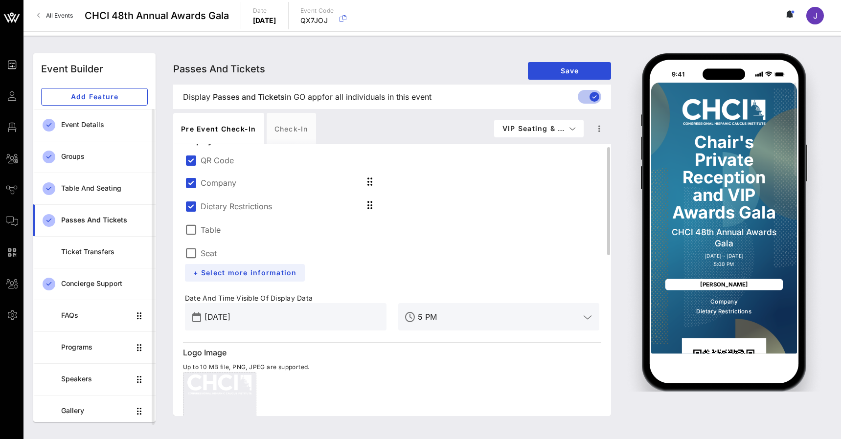
scroll to position [0, 0]
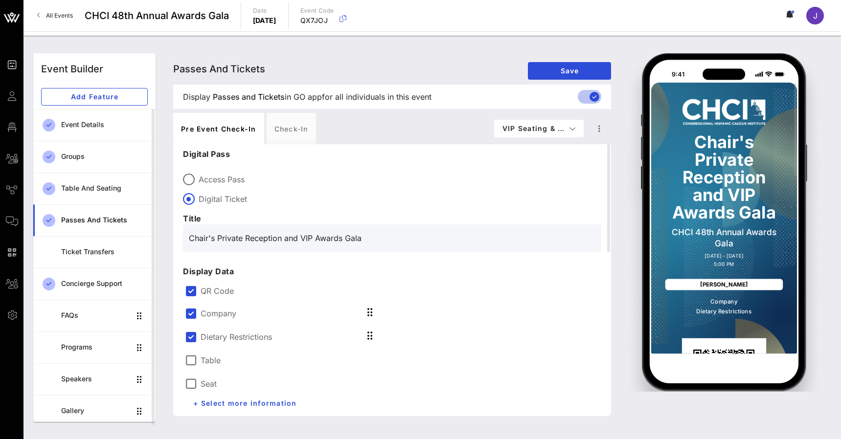
click at [190, 343] on div "Dietary Restrictions" at bounding box center [286, 335] width 202 height 23
click at [189, 337] on div at bounding box center [190, 337] width 17 height 17
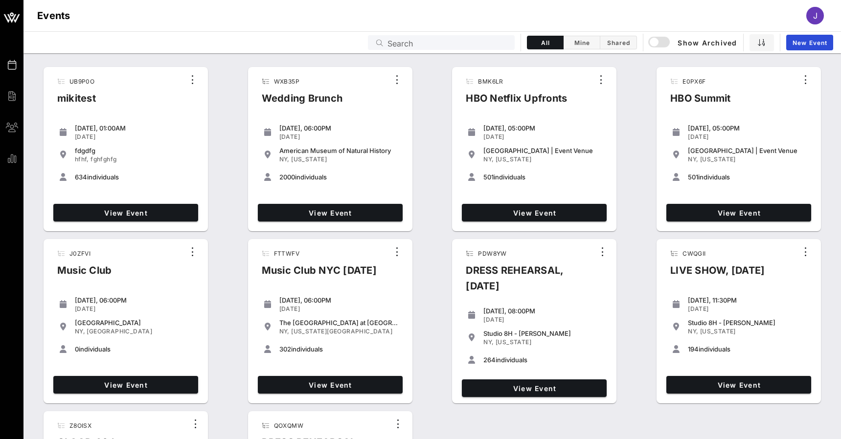
click at [468, 45] on input "Search" at bounding box center [447, 42] width 121 height 13
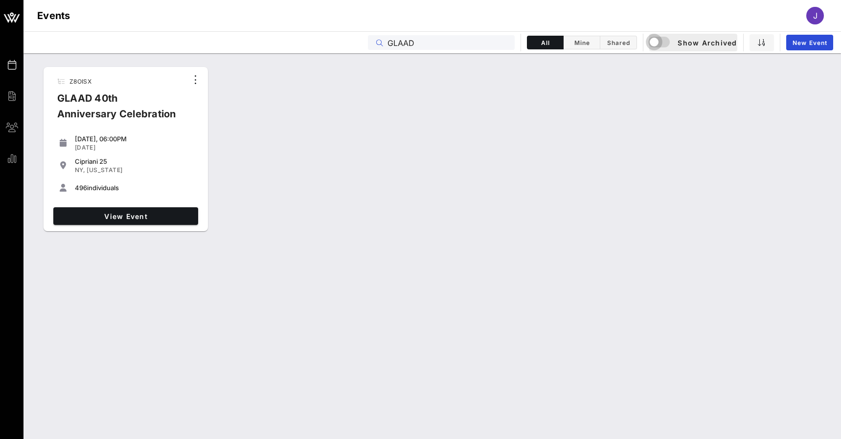
type input "GLAAD"
click at [658, 42] on div "button" at bounding box center [654, 42] width 14 height 14
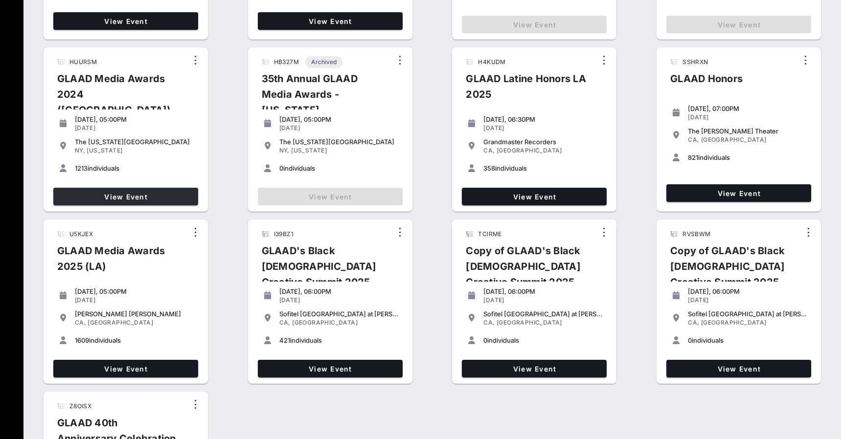
scroll to position [192, 0]
click at [139, 368] on span "View Event" at bounding box center [125, 369] width 137 height 8
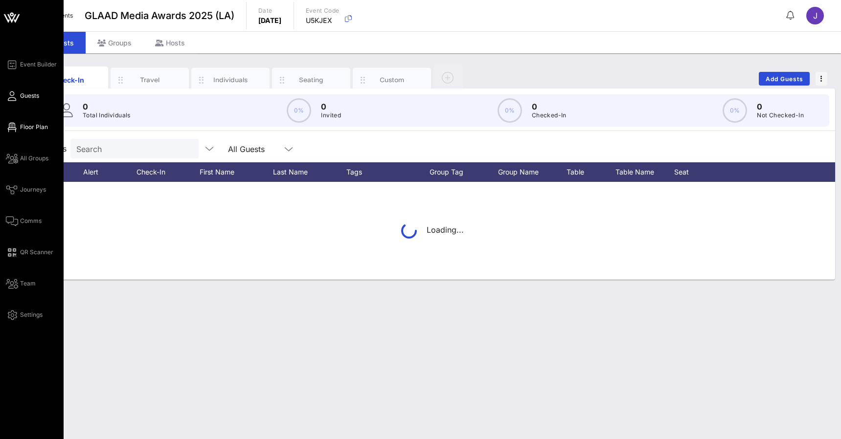
click at [17, 128] on icon at bounding box center [12, 127] width 12 height 1
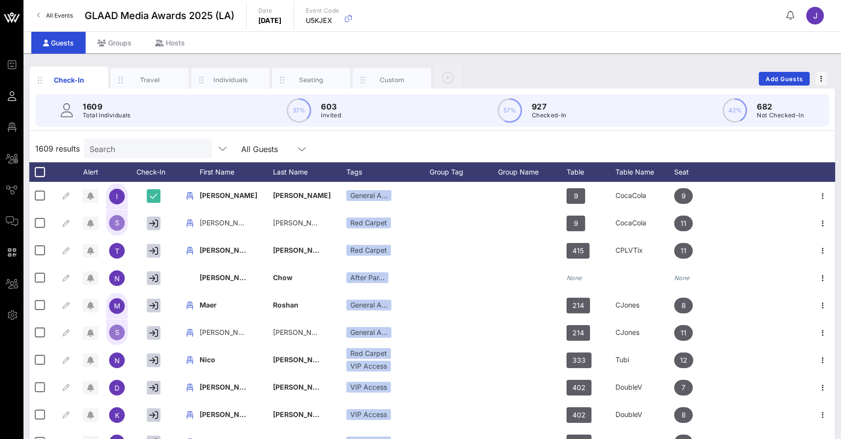
click at [55, 11] on link "All Events" at bounding box center [54, 16] width 47 height 16
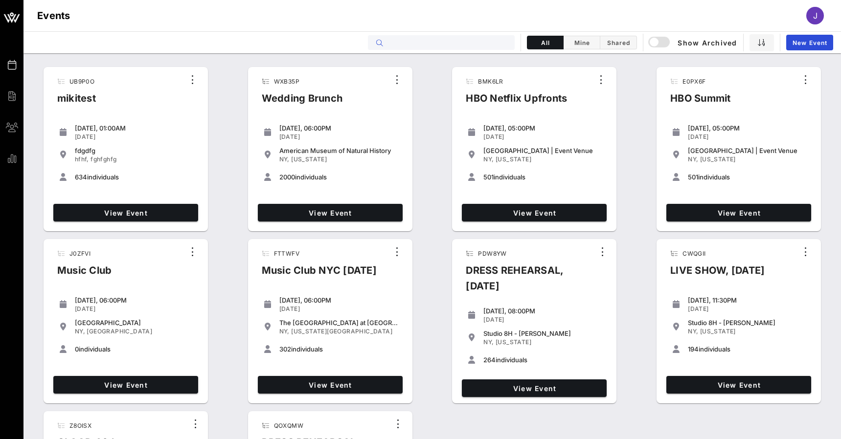
click at [459, 42] on input "text" at bounding box center [447, 42] width 121 height 13
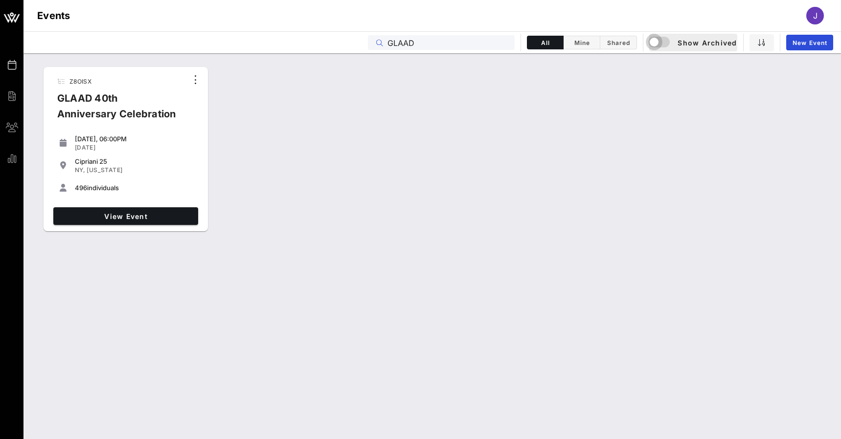
type input "GLAAD"
click at [655, 46] on div "button" at bounding box center [654, 42] width 14 height 14
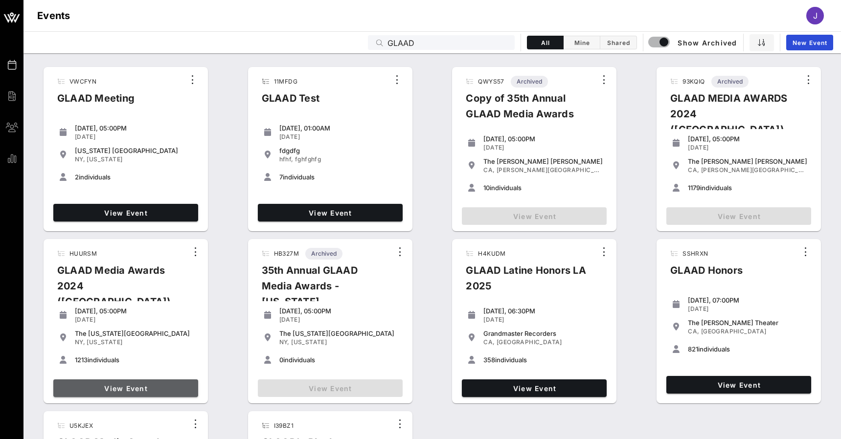
click at [153, 389] on span "View Event" at bounding box center [125, 388] width 137 height 8
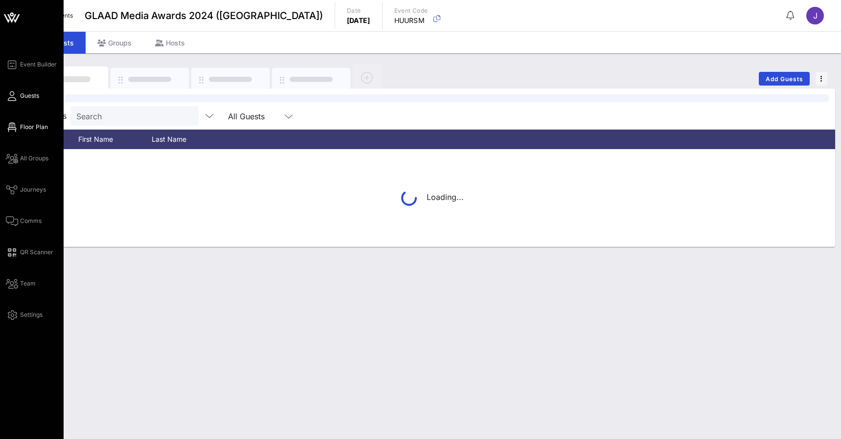
click at [16, 128] on icon at bounding box center [12, 127] width 12 height 1
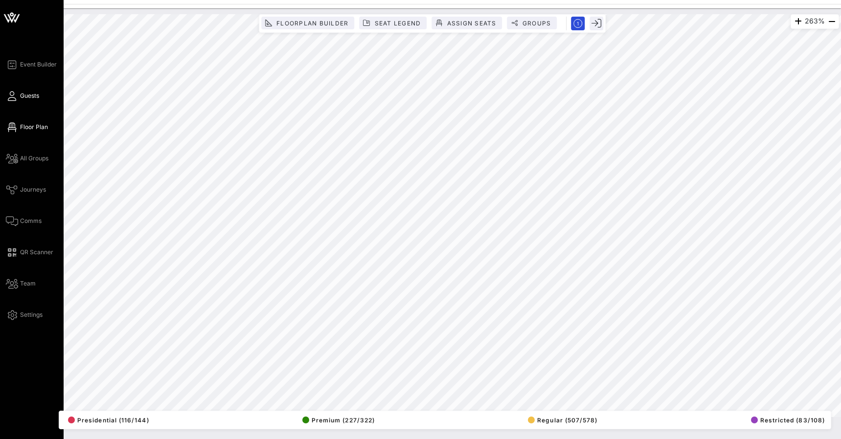
click at [21, 92] on span "Guests" at bounding box center [29, 95] width 19 height 9
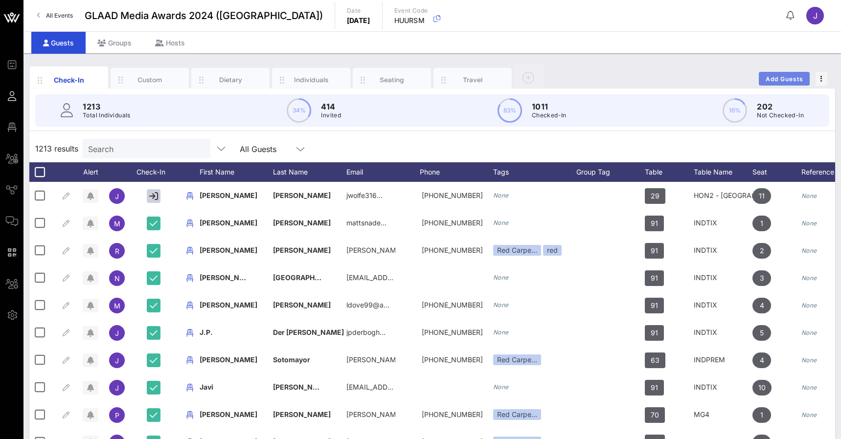
drag, startPoint x: 669, startPoint y: 108, endPoint x: 786, endPoint y: 82, distance: 119.4
click at [786, 82] on span "Add Guests" at bounding box center [784, 78] width 39 height 7
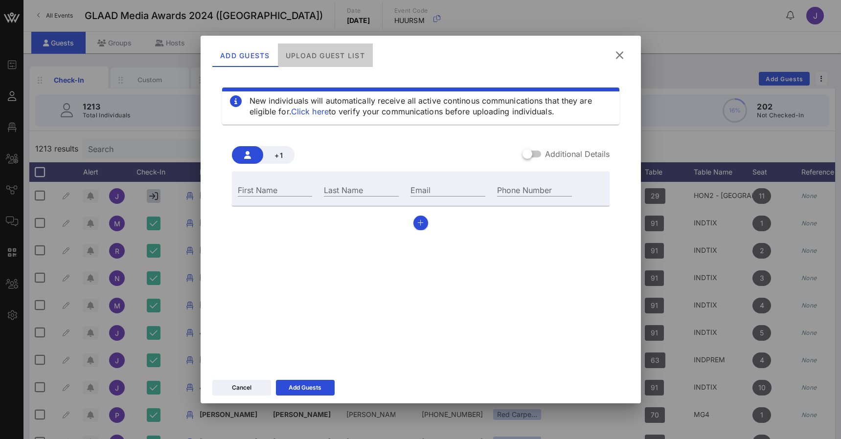
drag, startPoint x: 786, startPoint y: 82, endPoint x: 327, endPoint y: 61, distance: 458.8
click at [327, 61] on div "Upload Guest List" at bounding box center [324, 55] width 95 height 23
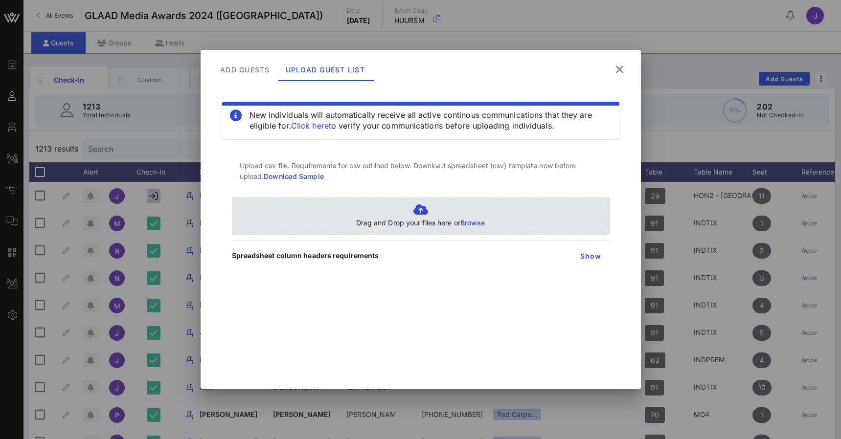
click at [420, 214] on icon at bounding box center [420, 210] width 129 height 12
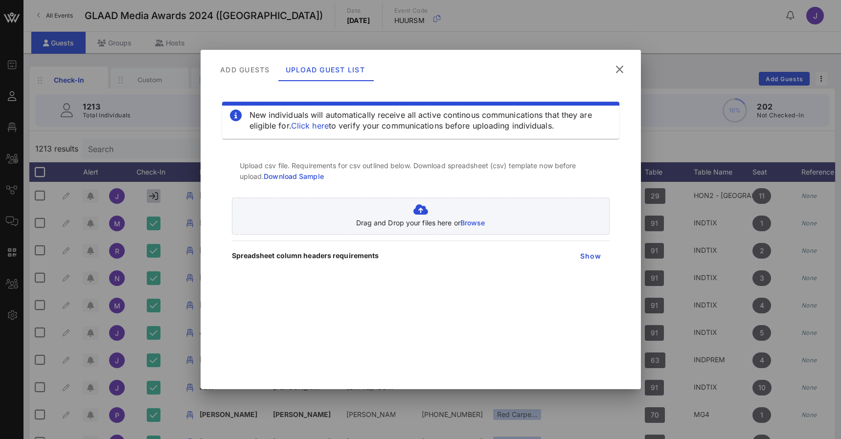
click at [618, 67] on icon at bounding box center [619, 70] width 13 height 12
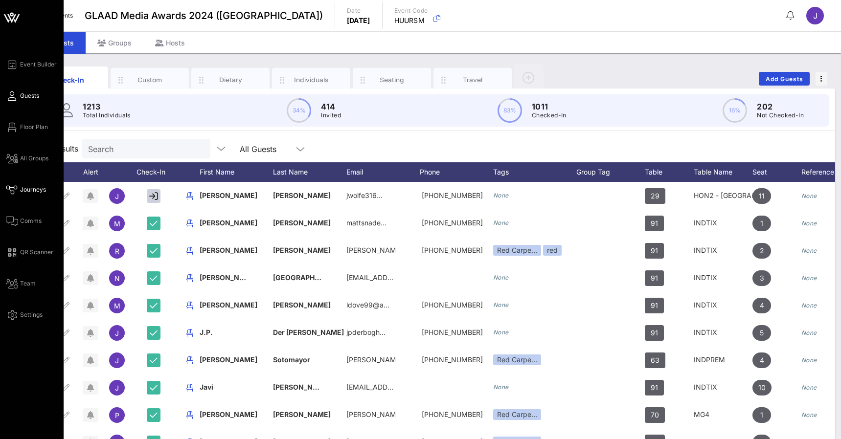
click at [24, 191] on span "Journeys" at bounding box center [33, 189] width 26 height 9
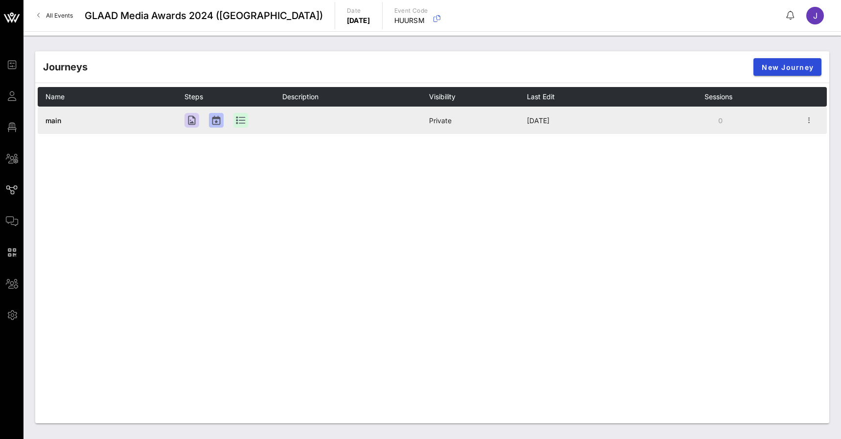
click at [52, 121] on span "main" at bounding box center [53, 120] width 16 height 8
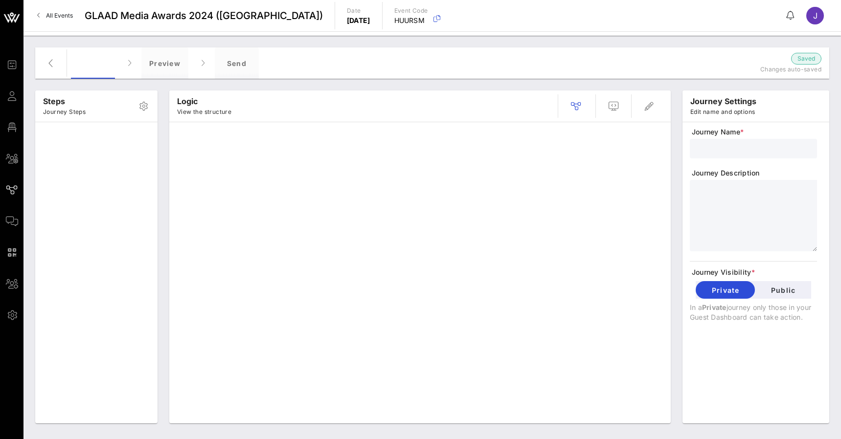
type input "main"
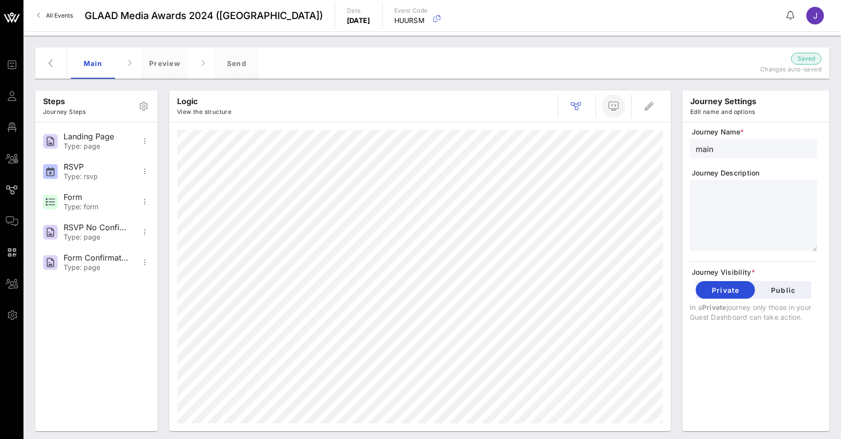
click at [614, 108] on icon "button" at bounding box center [614, 106] width 12 height 12
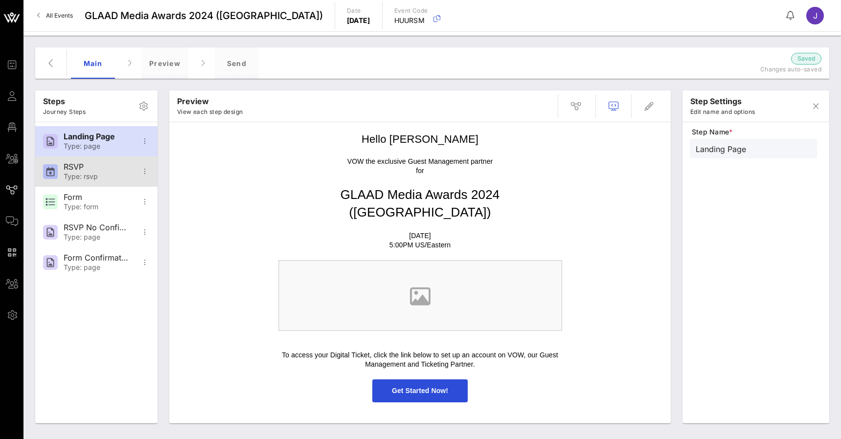
click at [87, 171] on div "RSVP" at bounding box center [96, 166] width 65 height 9
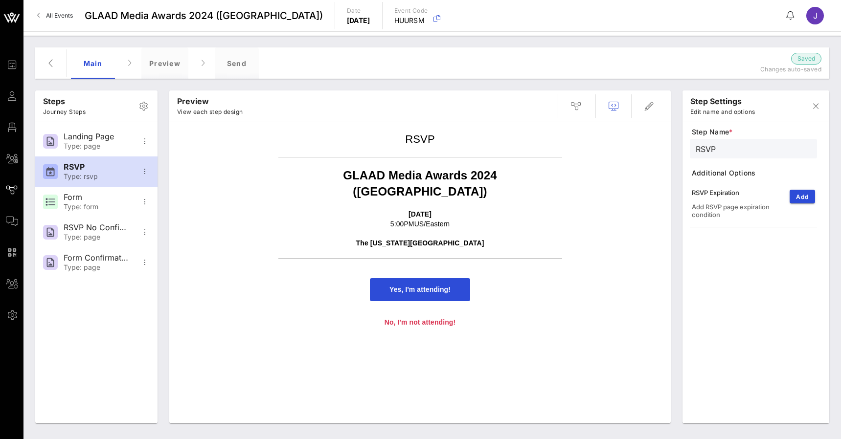
click at [419, 286] on span "Yes, I'm attending!" at bounding box center [419, 290] width 61 height 8
type input "Form"
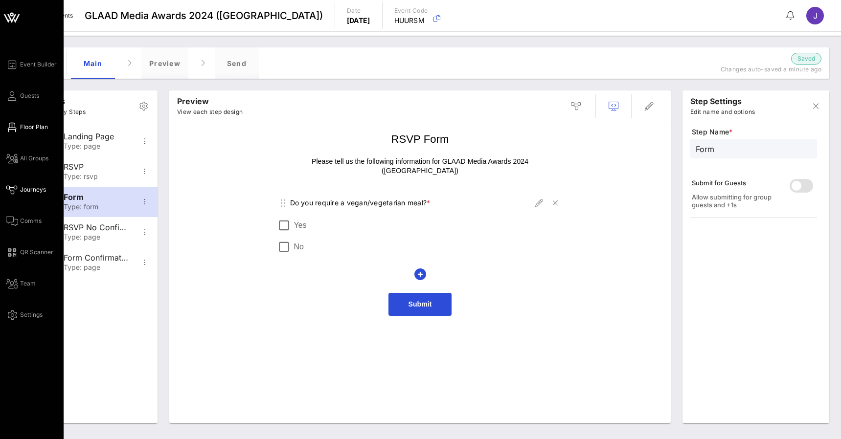
click at [16, 127] on icon at bounding box center [12, 127] width 12 height 1
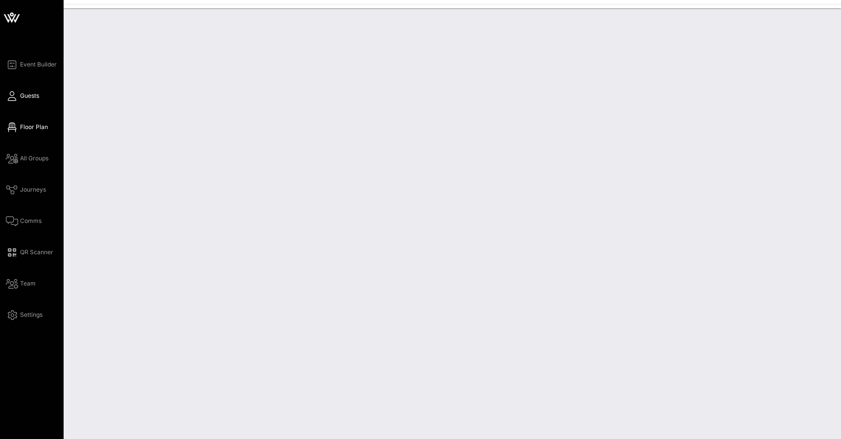
click at [21, 98] on span "Guests" at bounding box center [29, 95] width 19 height 9
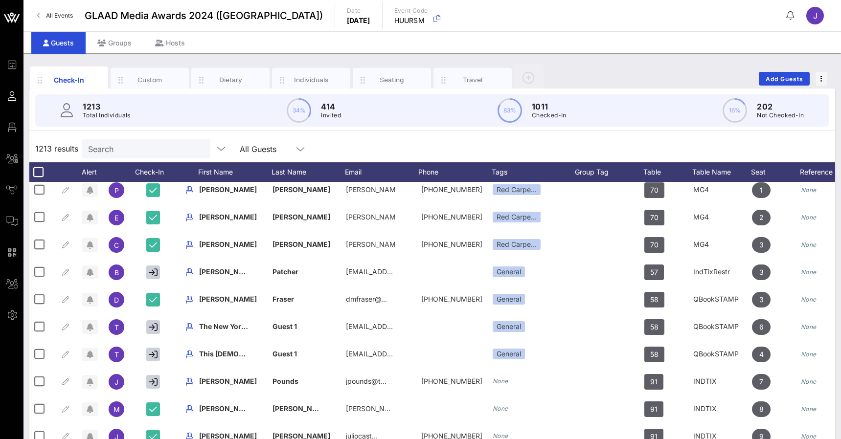
scroll to position [0, 0]
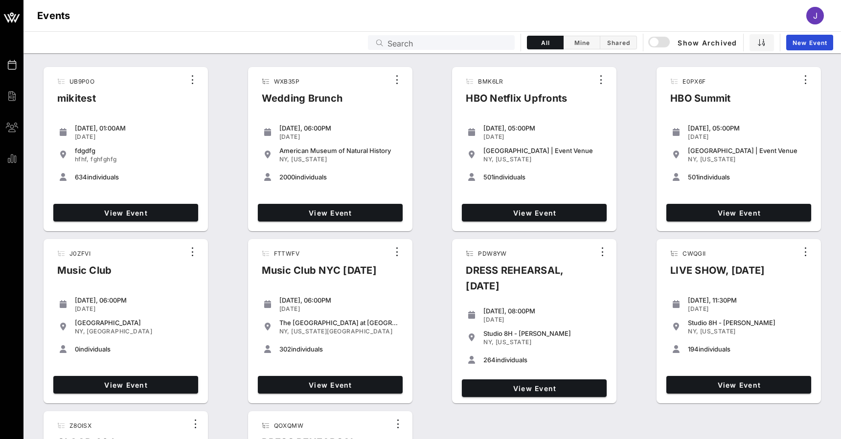
click at [402, 42] on input "Search" at bounding box center [447, 42] width 121 height 13
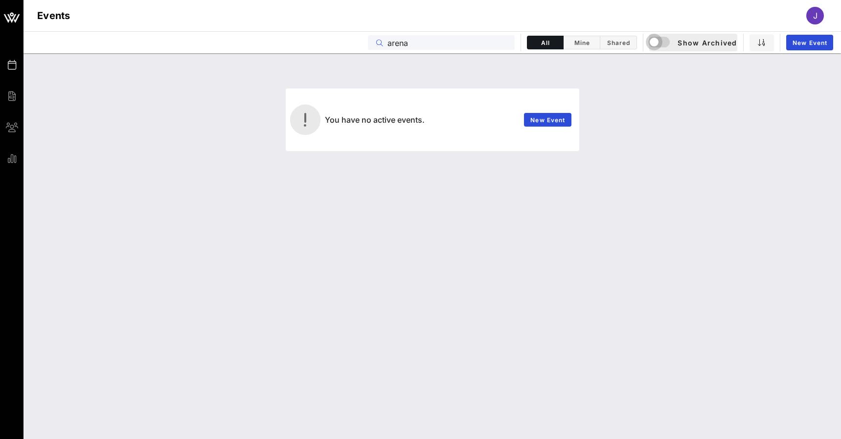
type input "arena"
click at [657, 45] on div "button" at bounding box center [654, 42] width 14 height 14
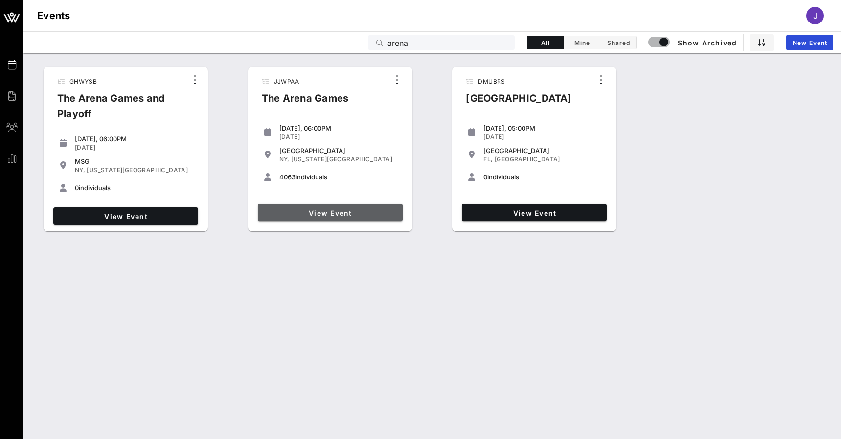
click at [375, 214] on span "View Event" at bounding box center [330, 213] width 137 height 8
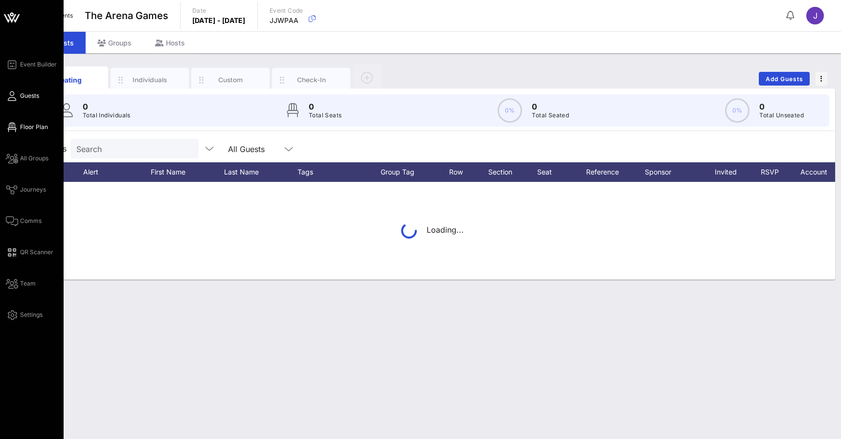
click at [18, 127] on link "Floor Plan" at bounding box center [27, 127] width 42 height 12
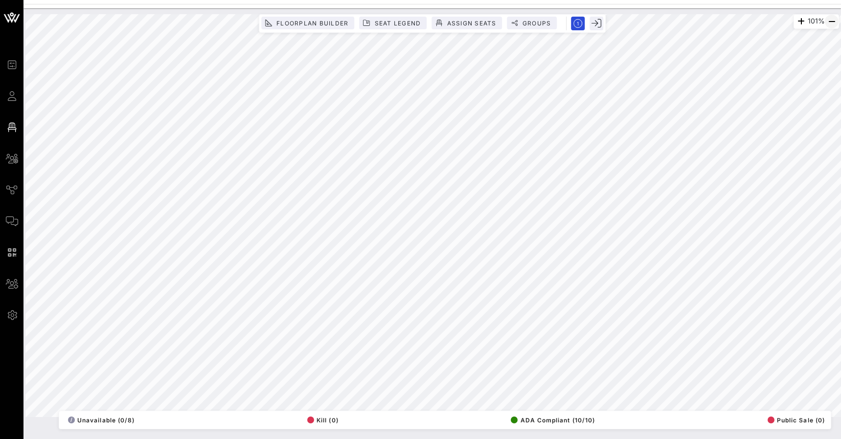
click at [829, 21] on icon "button" at bounding box center [832, 22] width 12 height 12
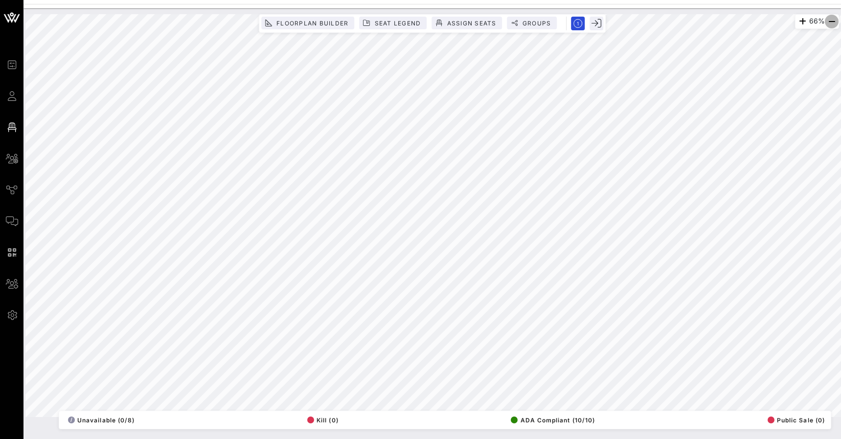
click at [829, 21] on icon "button" at bounding box center [832, 22] width 12 height 12
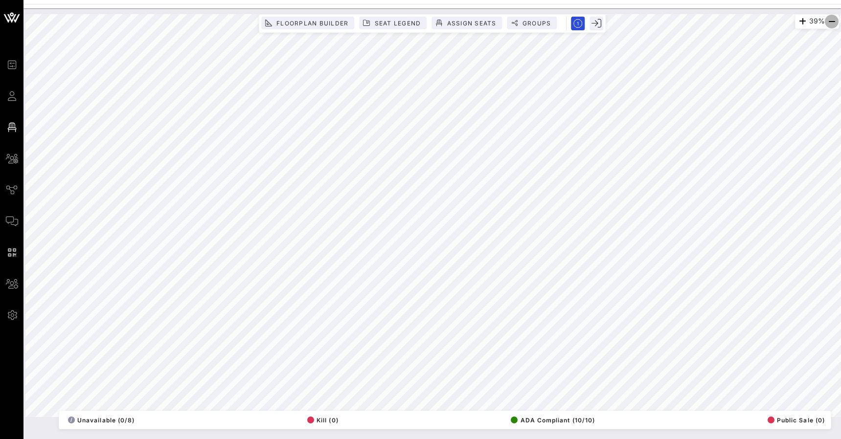
click at [829, 21] on icon "button" at bounding box center [832, 22] width 12 height 12
click at [829, 23] on icon "button" at bounding box center [832, 22] width 12 height 12
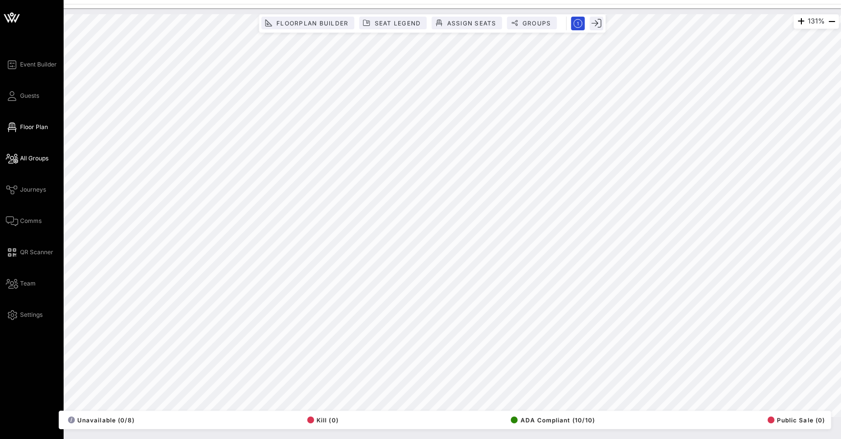
click at [17, 158] on icon at bounding box center [12, 158] width 12 height 1
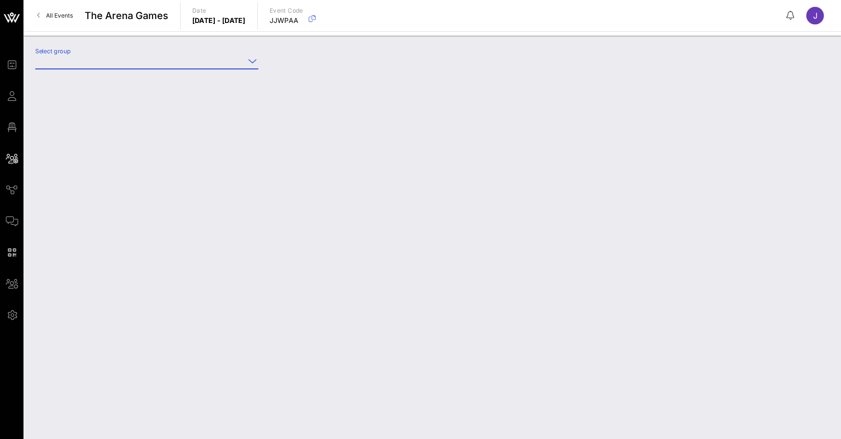
click at [145, 68] on input "Select group" at bounding box center [139, 61] width 209 height 16
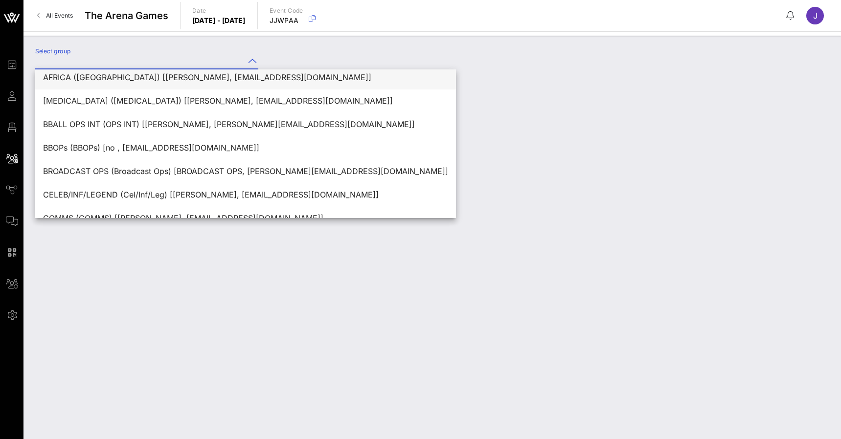
scroll to position [81, 0]
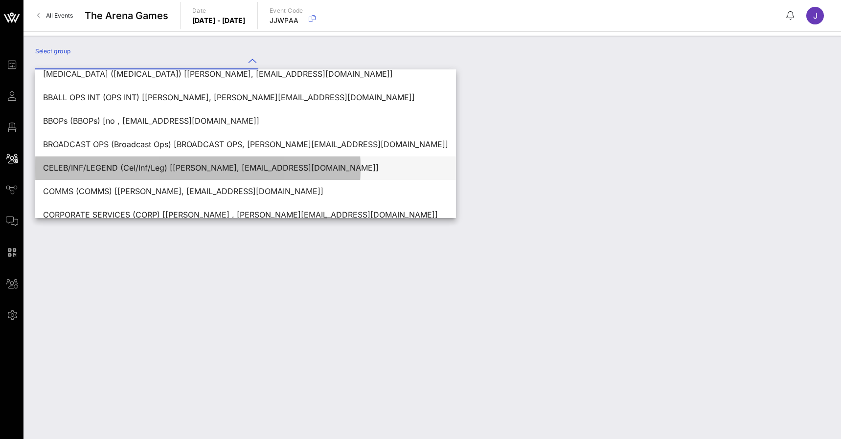
click at [124, 167] on div "CELEB/INF/LEGEND (Cel/Inf/Leg) [Pierre Jouannin, pierre@vow.app]" at bounding box center [245, 167] width 405 height 9
type input "CELEB/INF/LEGEND (Cel/Inf/Leg) [Pierre Jouannin, pierre@vow.app]"
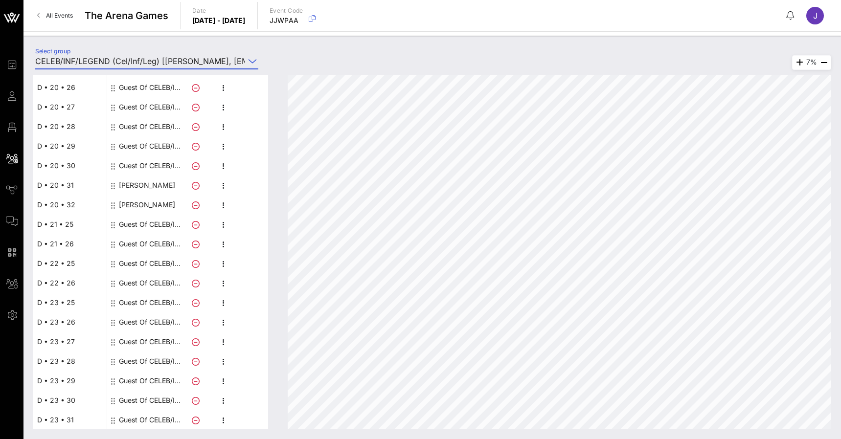
scroll to position [462, 0]
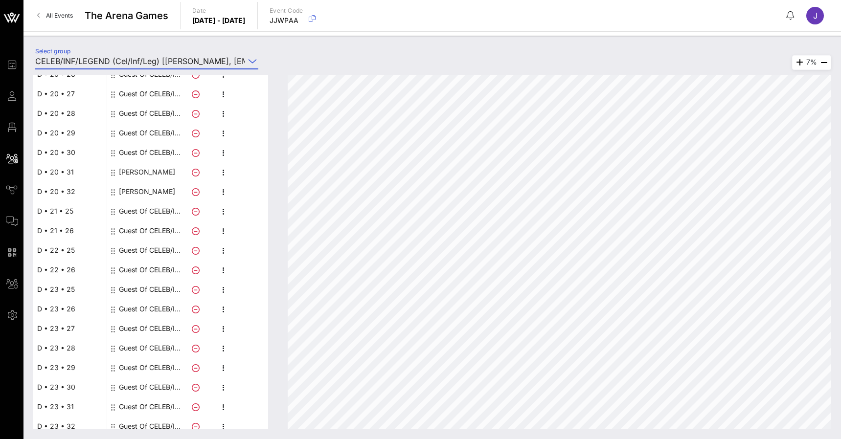
click at [15, 66] on icon at bounding box center [12, 64] width 12 height 1
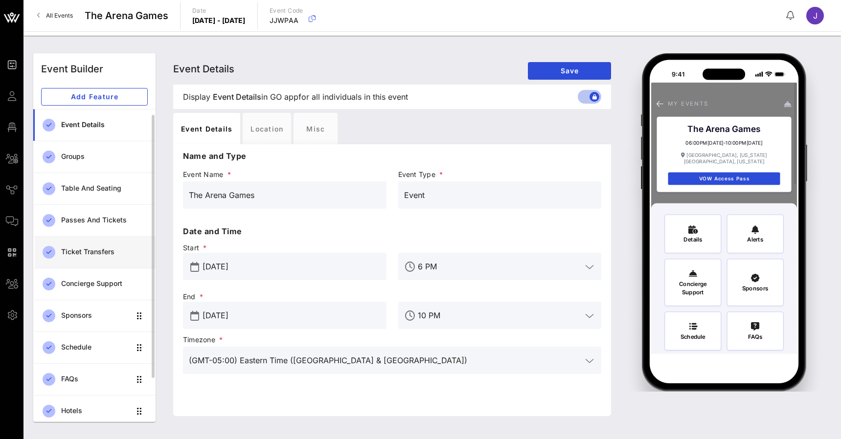
scroll to position [65, 0]
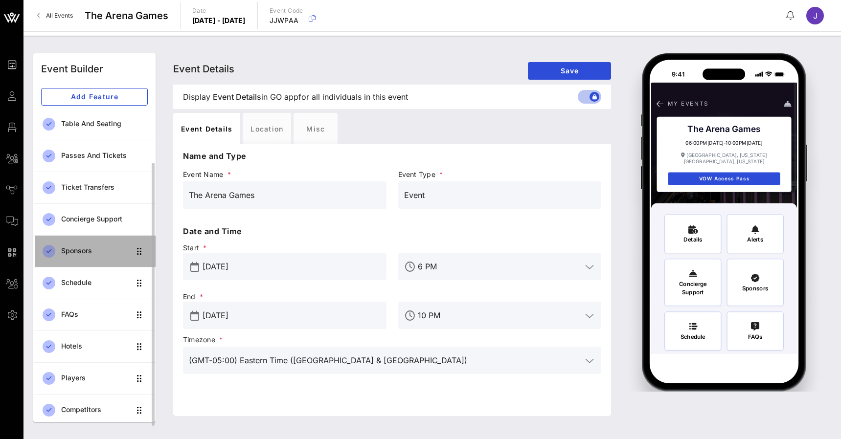
click at [94, 247] on div "Sponsors" at bounding box center [95, 251] width 69 height 20
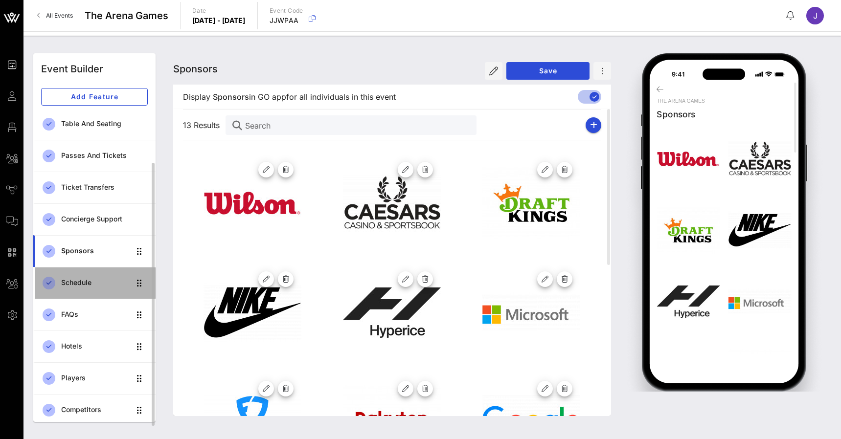
click at [81, 281] on div "Schedule" at bounding box center [95, 283] width 69 height 8
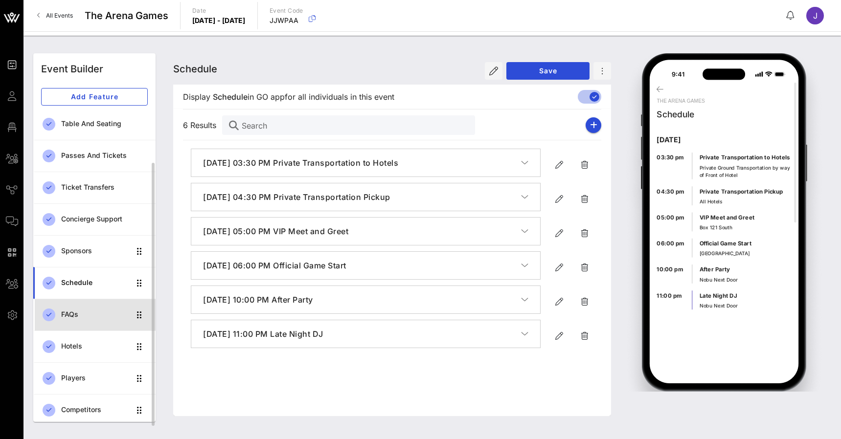
click at [78, 317] on div "FAQs" at bounding box center [95, 315] width 69 height 8
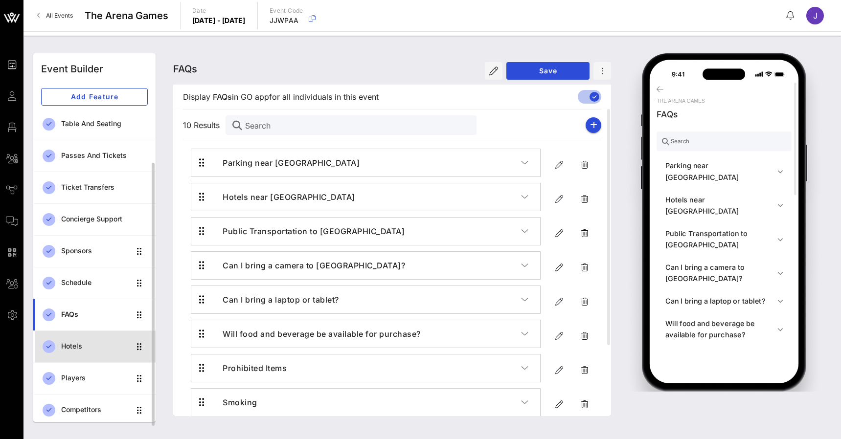
click at [77, 347] on div "Hotels" at bounding box center [95, 346] width 69 height 8
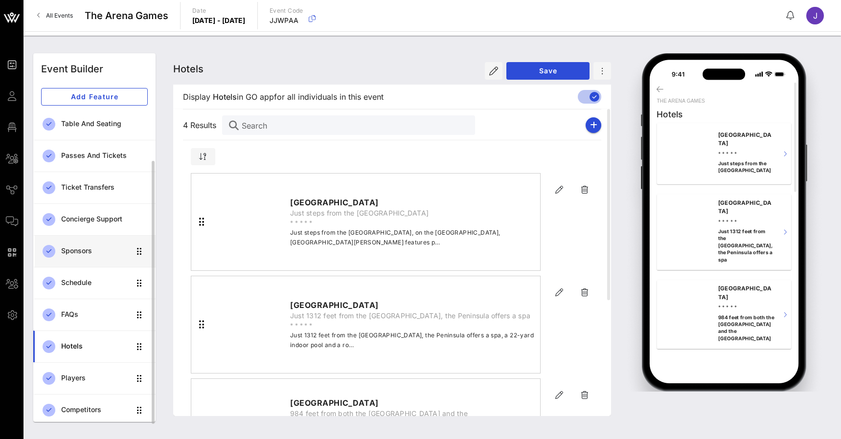
scroll to position [64, 0]
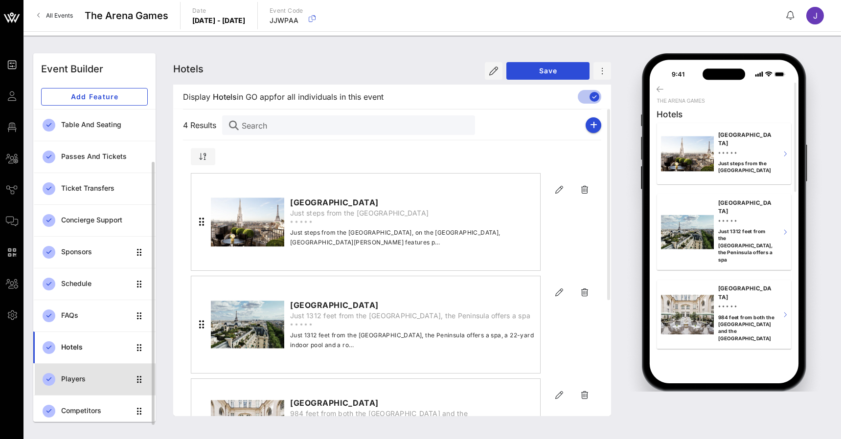
click at [80, 377] on div "Players" at bounding box center [95, 379] width 69 height 8
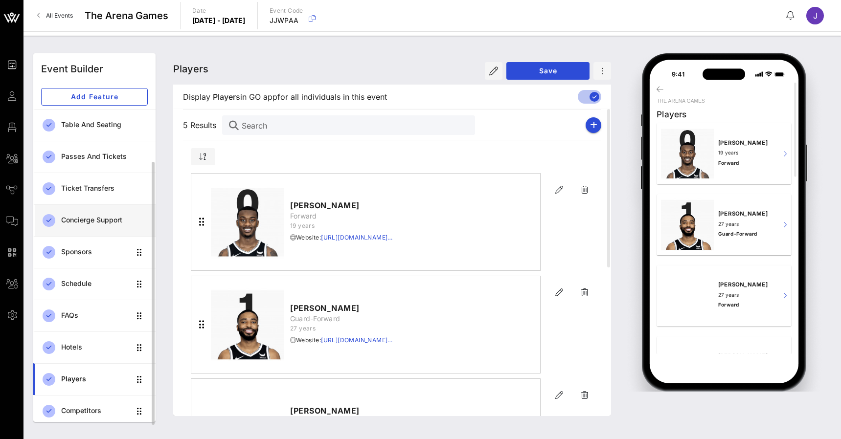
scroll to position [65, 0]
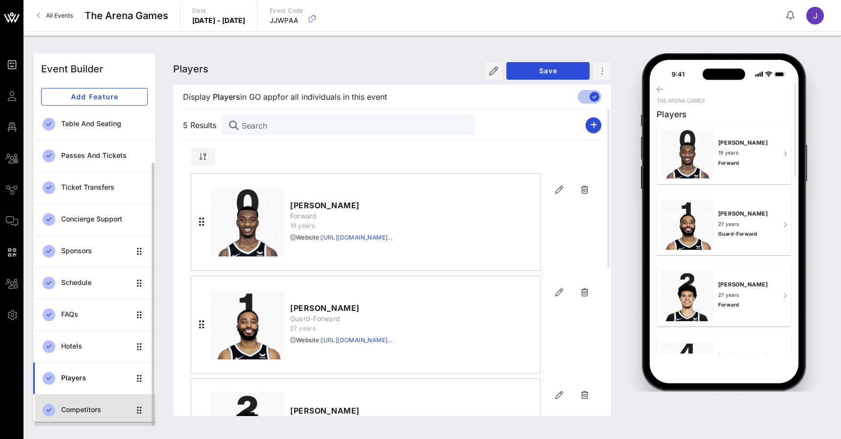
click at [88, 406] on div "Competitors" at bounding box center [95, 410] width 69 height 20
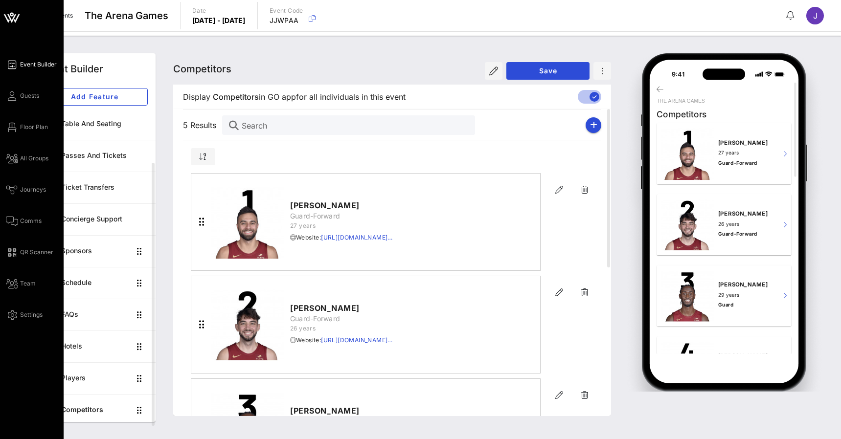
drag, startPoint x: 457, startPoint y: 73, endPoint x: 12, endPoint y: 65, distance: 445.7
click at [12, 65] on icon at bounding box center [12, 64] width 12 height 1
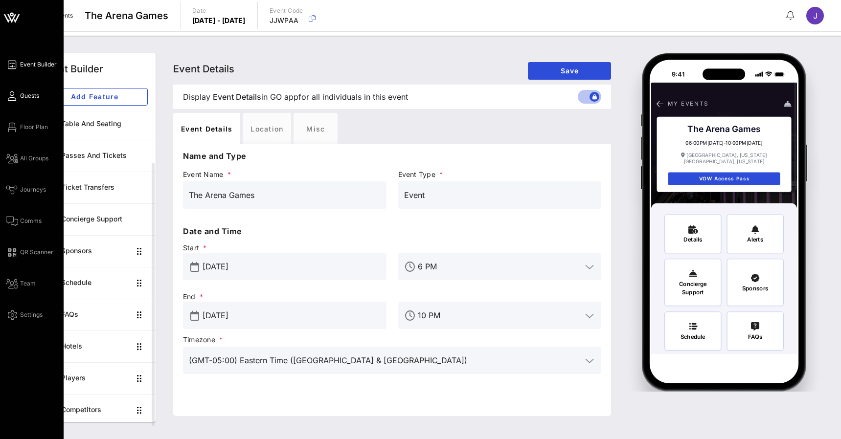
click at [14, 95] on icon at bounding box center [12, 95] width 12 height 1
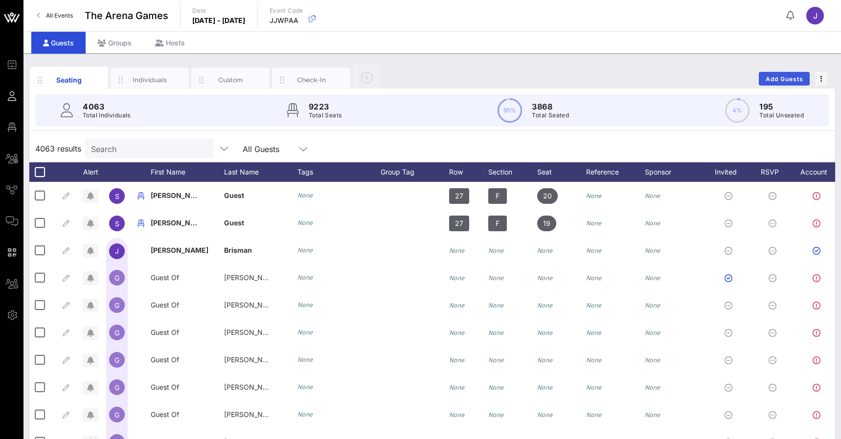
click at [783, 80] on span "Add Guests" at bounding box center [784, 78] width 39 height 7
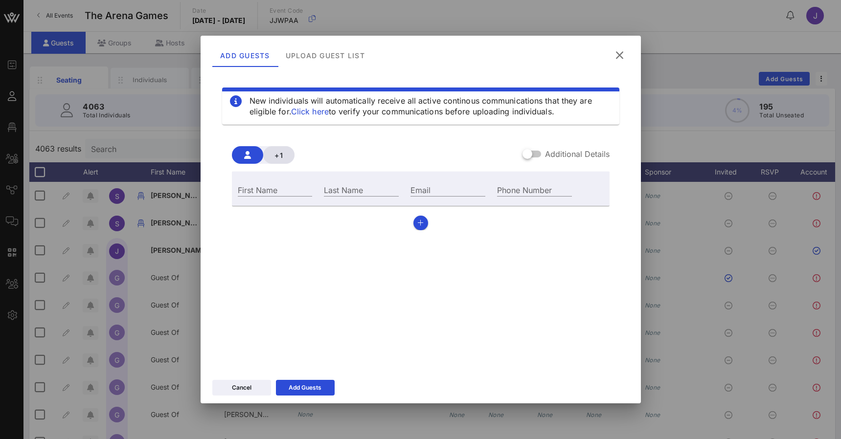
drag, startPoint x: 463, startPoint y: 113, endPoint x: 283, endPoint y: 155, distance: 185.0
click at [283, 155] on span "+1" at bounding box center [279, 155] width 16 height 8
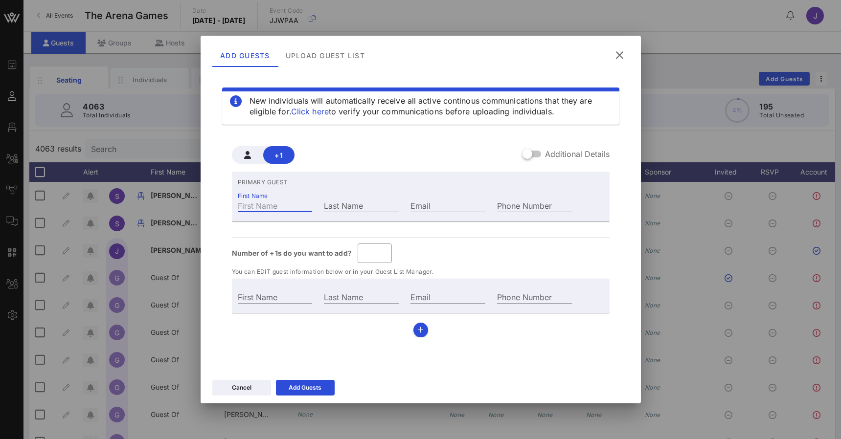
type input "Guest Of"
type input "M"
type input "Ma"
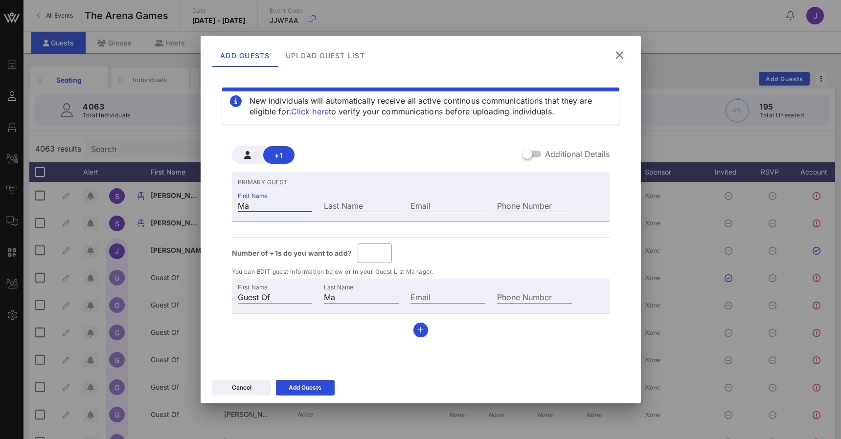
type input "Mar"
type input "Mark"
type input "Mark C"
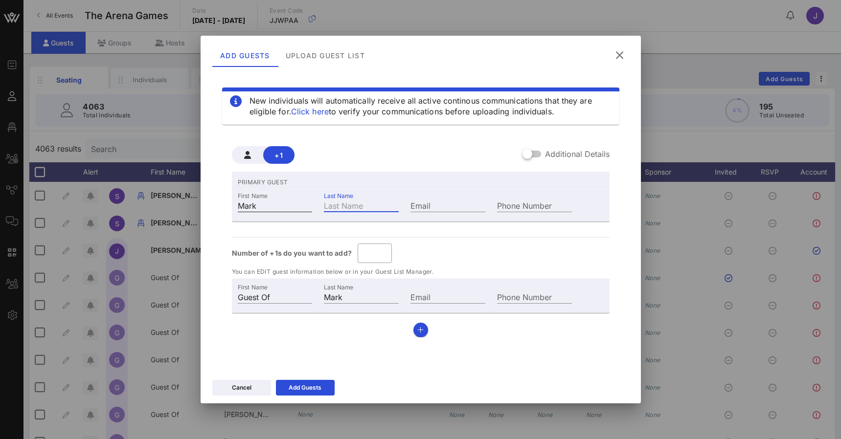
type input "C"
type input "Mark Cu"
type input "Cu"
type input "Mark Cub"
type input "Cub"
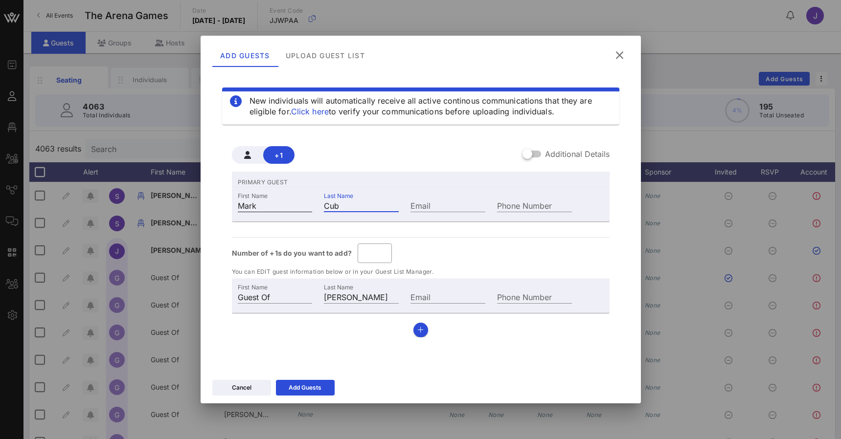
type input "Mark Cuba"
type input "Cuba"
type input "Mark Cuban"
type input "Cuban"
type input "Mark Cubanz"
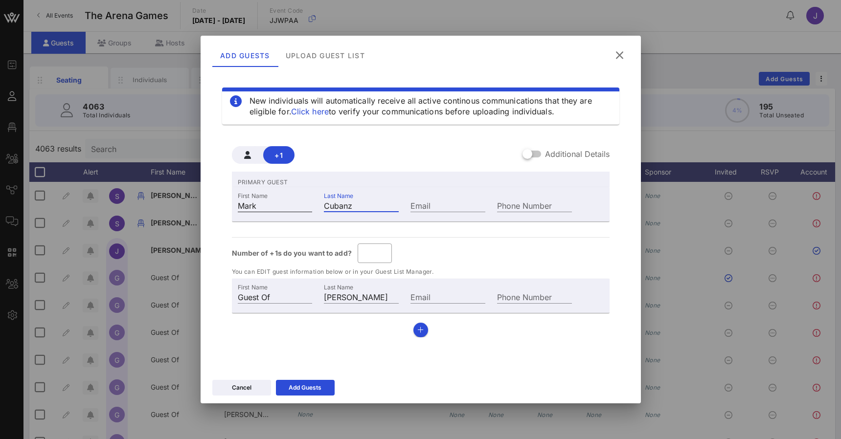
type input "Cubanz"
type input "mark@vow.app"
drag, startPoint x: 370, startPoint y: 256, endPoint x: 344, endPoint y: 254, distance: 25.6
click at [344, 254] on div "Number of +1s do you want to add? ​ *" at bounding box center [421, 254] width 378 height 20
type input "*"
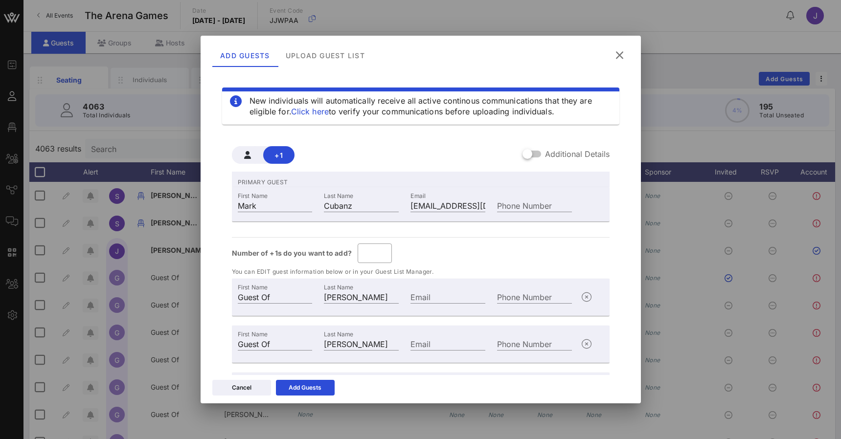
click at [428, 262] on div "Number of +1s do you want to add? ​ *" at bounding box center [421, 254] width 378 height 20
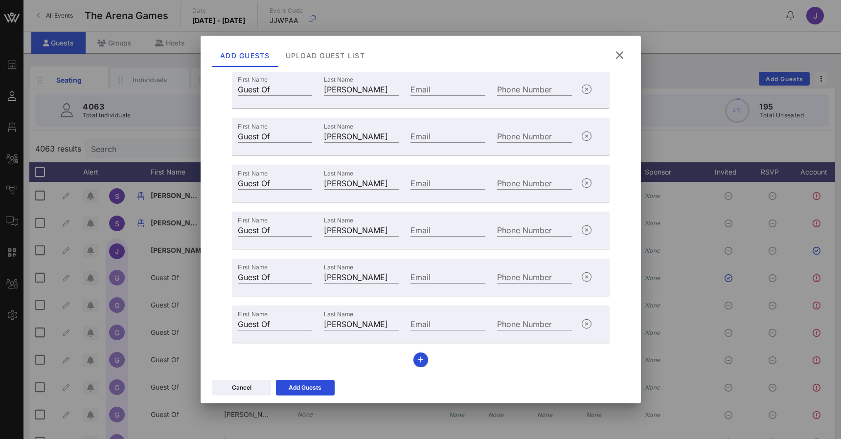
scroll to position [208, 0]
click at [620, 57] on icon at bounding box center [619, 55] width 14 height 12
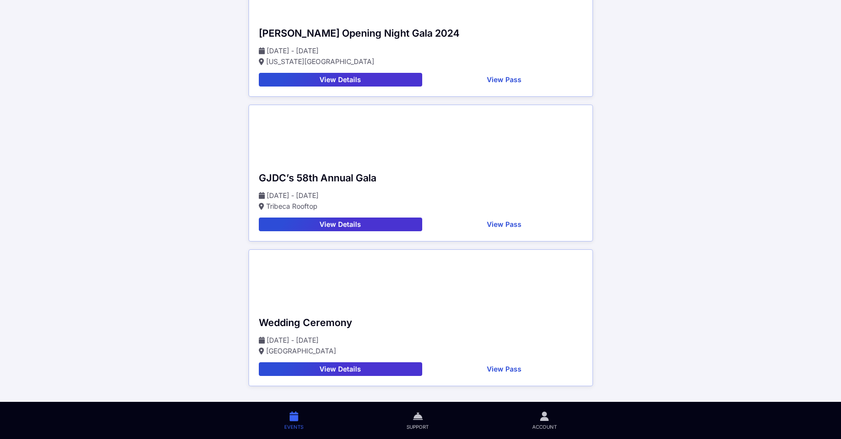
scroll to position [82, 0]
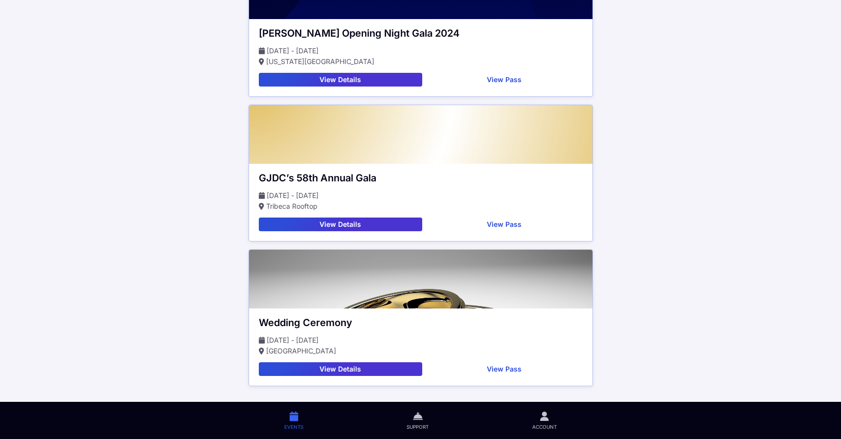
click at [314, 79] on button "View Details" at bounding box center [340, 80] width 163 height 14
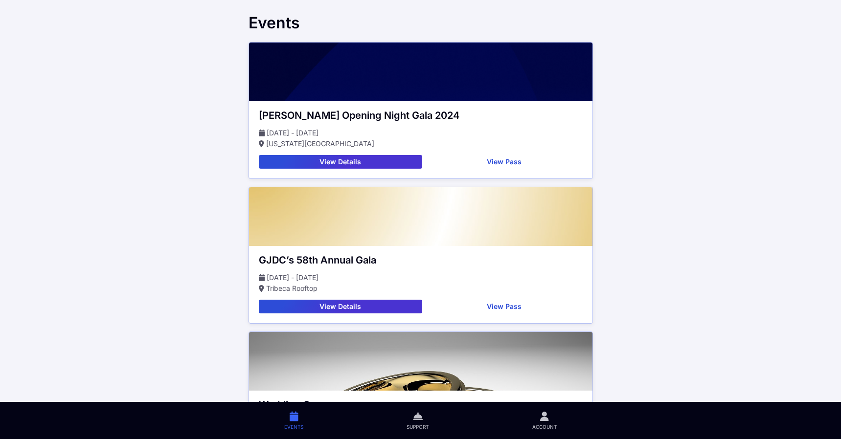
scroll to position [82, 0]
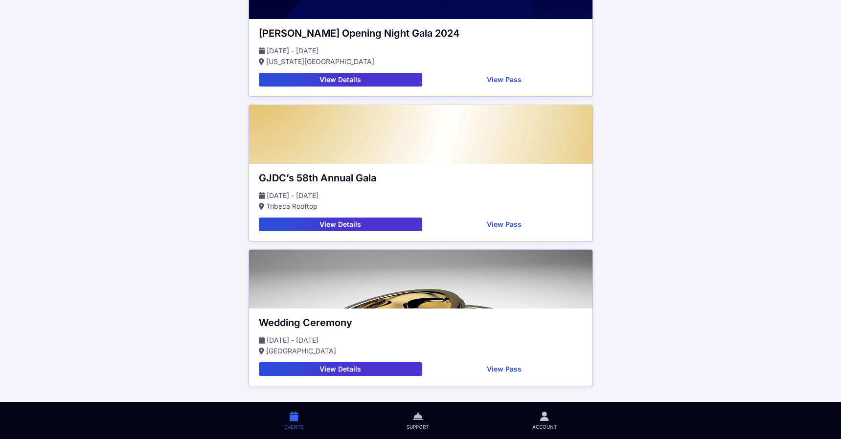
click at [385, 82] on button "View Details" at bounding box center [340, 80] width 163 height 14
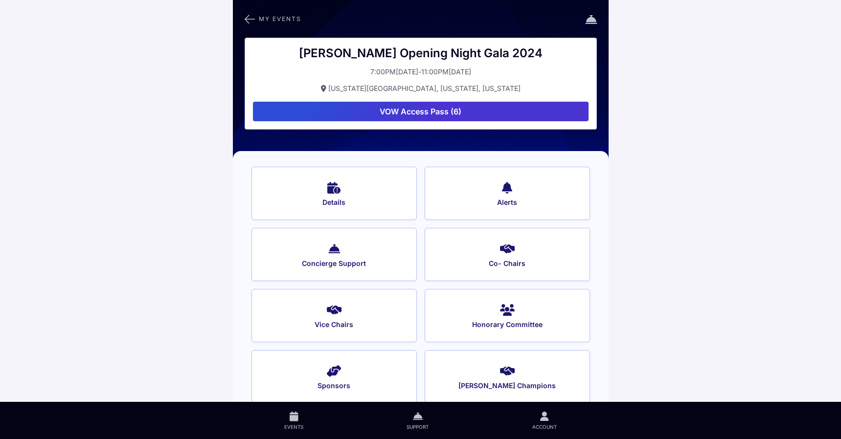
click at [484, 106] on button "VOW Access Pass (6)" at bounding box center [421, 112] width 336 height 20
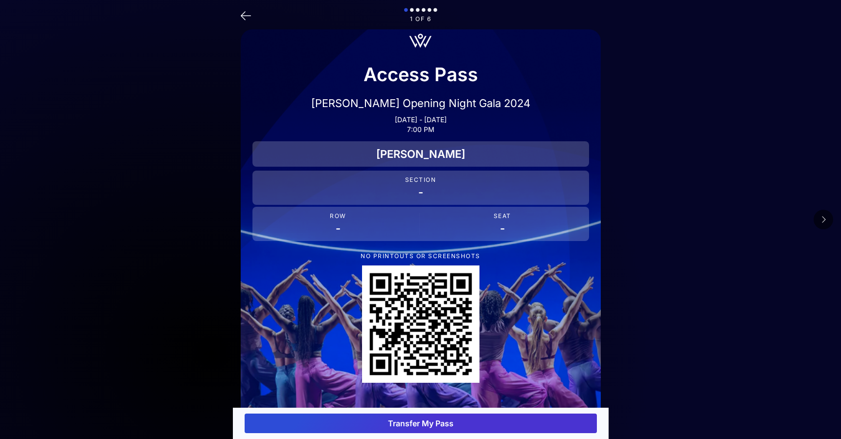
click at [419, 425] on button "Transfer My Pass" at bounding box center [421, 424] width 352 height 20
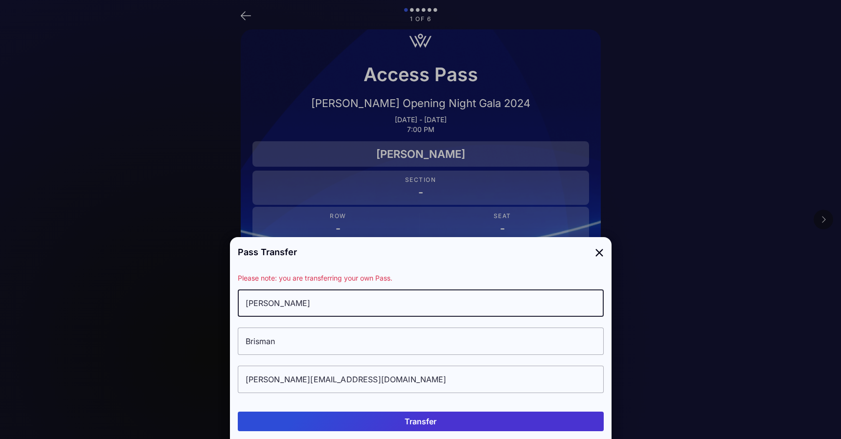
click at [424, 422] on button "Transfer" at bounding box center [421, 422] width 366 height 20
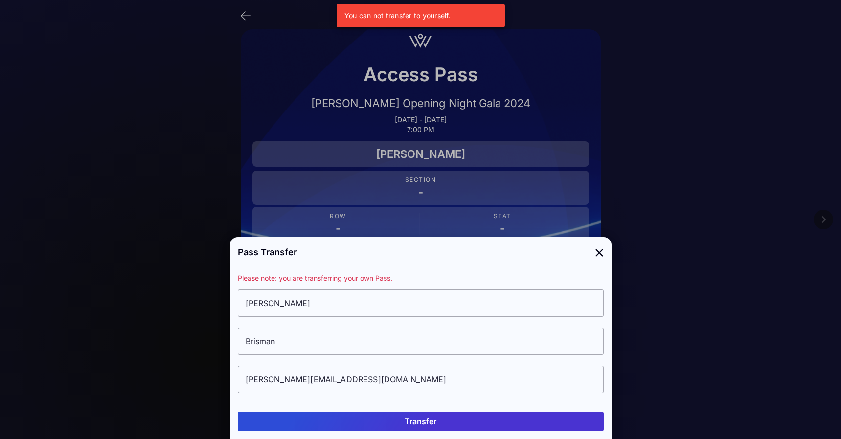
click at [310, 361] on div at bounding box center [421, 362] width 350 height 7
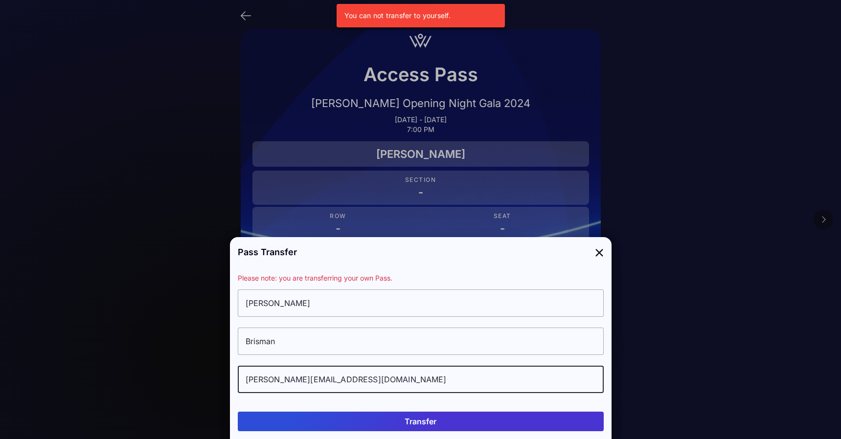
drag, startPoint x: 283, startPoint y: 376, endPoint x: 346, endPoint y: 376, distance: 62.6
click at [346, 376] on input "jennifer@vow.app" at bounding box center [421, 379] width 366 height 27
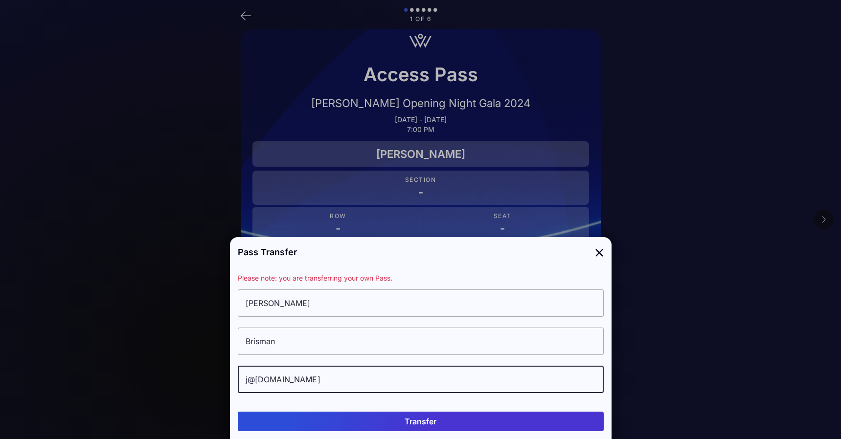
type input "j@vow.app"
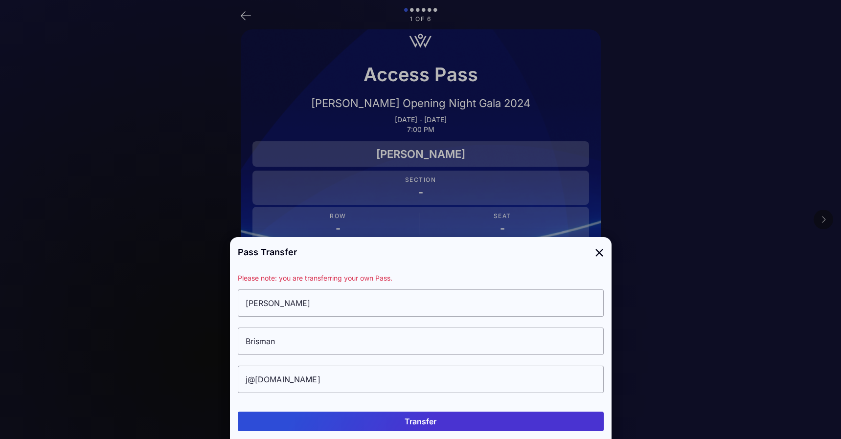
click at [486, 418] on button "Transfer" at bounding box center [421, 422] width 366 height 20
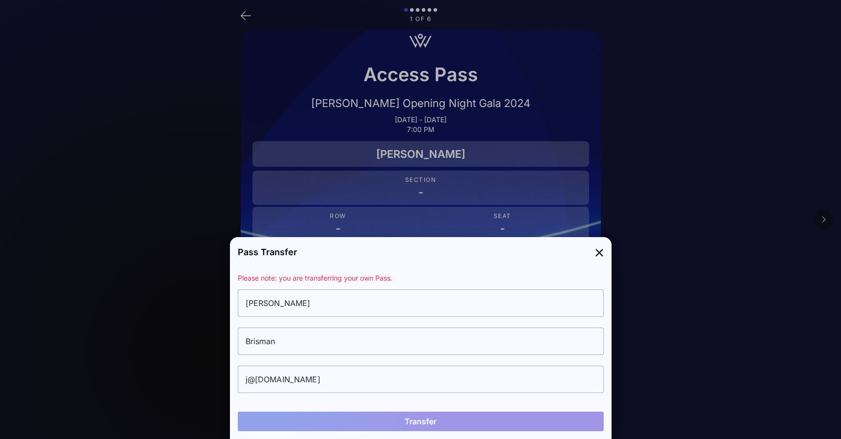
type input "Y"
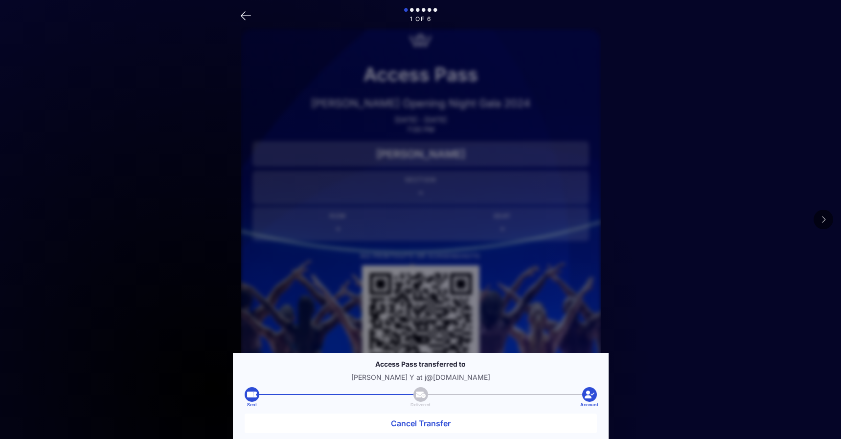
click at [608, 136] on div "1 of 6 Access Pass AILEY Opening Night Gala 2024 Jun 19 - Oct 24, 2025 7:00 PM …" at bounding box center [421, 275] width 376 height 551
click at [246, 16] on icon at bounding box center [246, 15] width 10 height 14
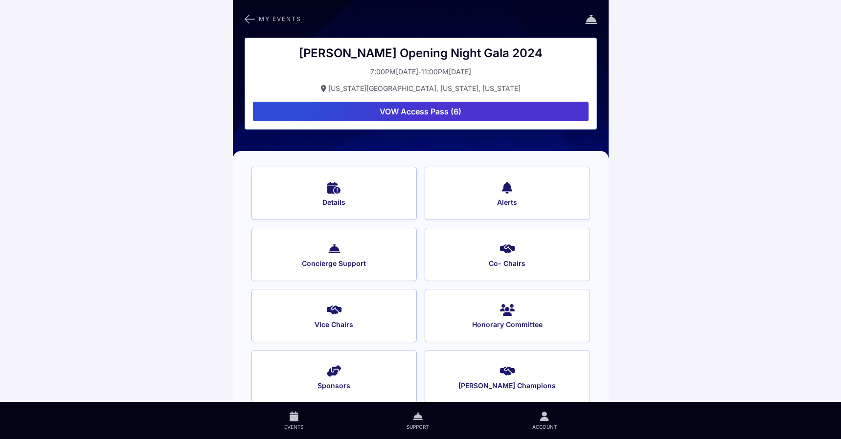
click at [478, 113] on button "VOW Access Pass (6)" at bounding box center [421, 112] width 336 height 20
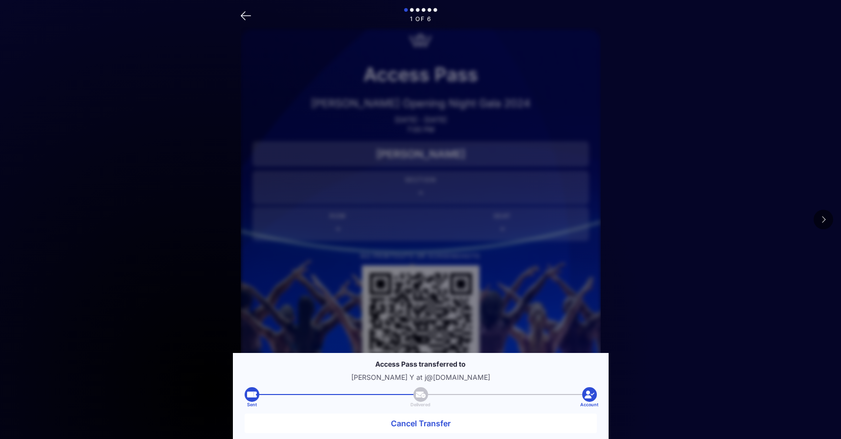
click at [694, 36] on main "1 of 6 Access Pass AILEY Opening Night Gala 2024 Jun 19 - Oct 24, 2025 7:00 PM …" at bounding box center [420, 275] width 841 height 551
click at [241, 14] on icon at bounding box center [246, 15] width 10 height 14
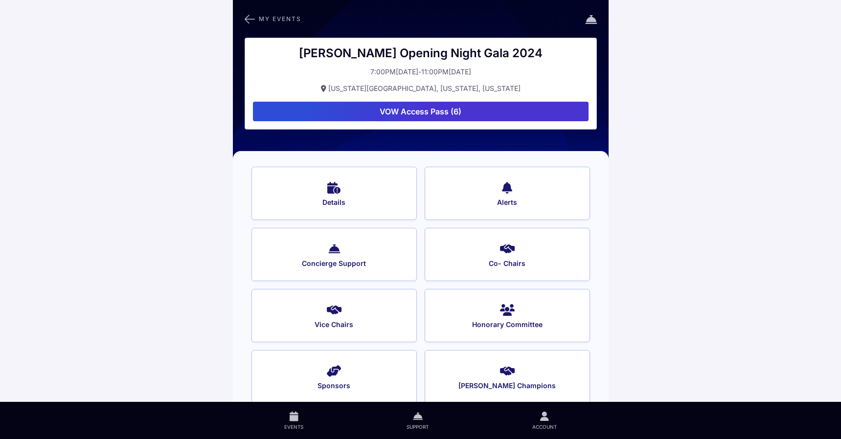
click at [251, 17] on icon at bounding box center [250, 19] width 10 height 13
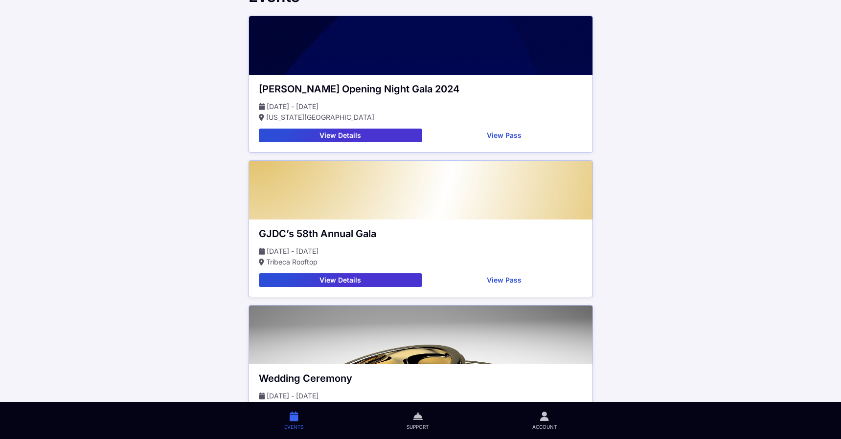
scroll to position [28, 0]
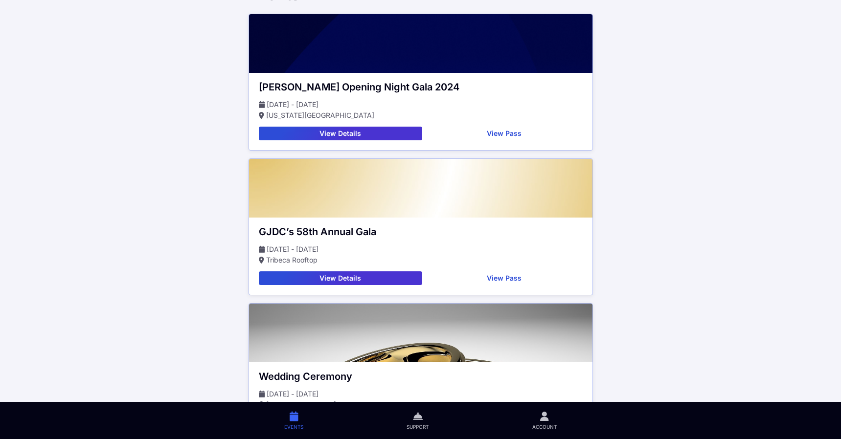
click at [399, 132] on button "View Details" at bounding box center [340, 134] width 163 height 14
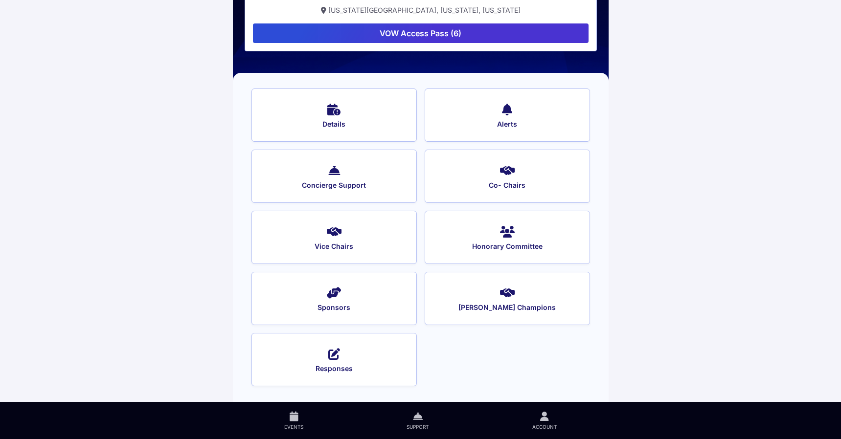
scroll to position [78, 0]
drag, startPoint x: 448, startPoint y: 381, endPoint x: 548, endPoint y: 426, distance: 110.4
click at [548, 426] on span "Account" at bounding box center [544, 427] width 24 height 7
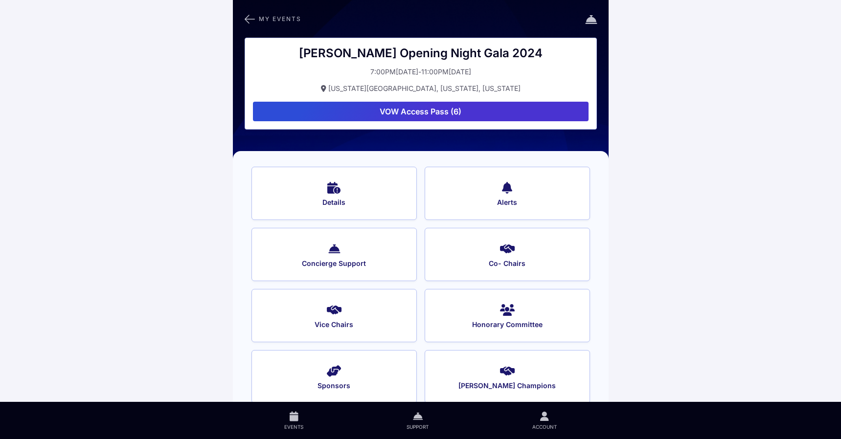
scroll to position [78, 0]
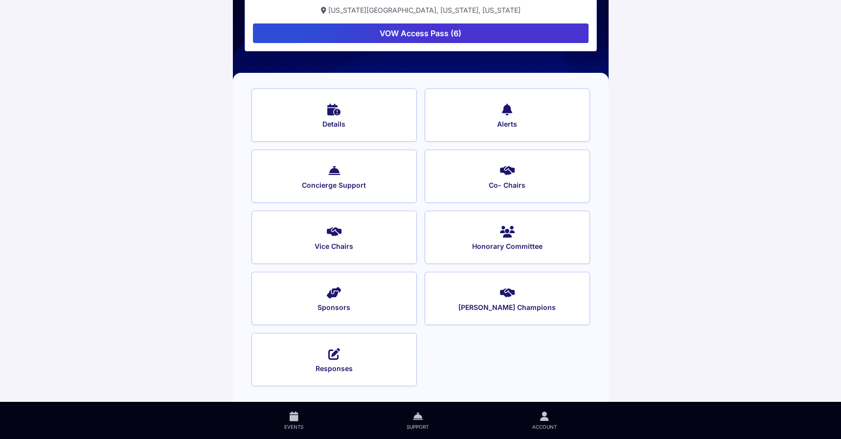
scroll to position [28, 0]
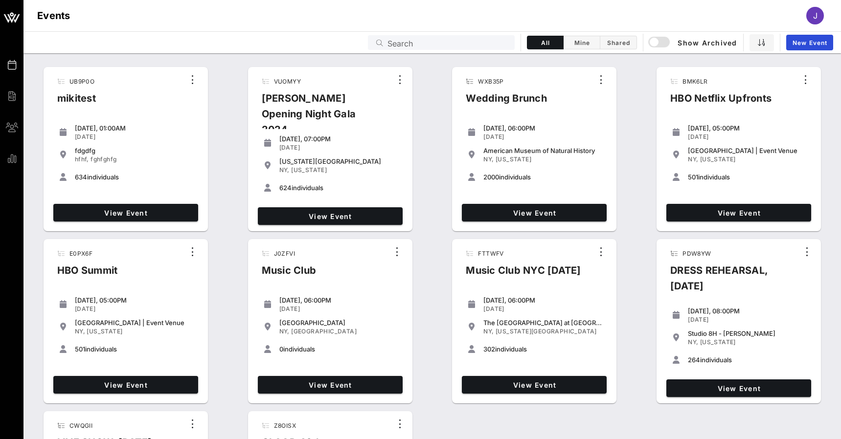
click at [478, 41] on input "Search" at bounding box center [447, 42] width 121 height 13
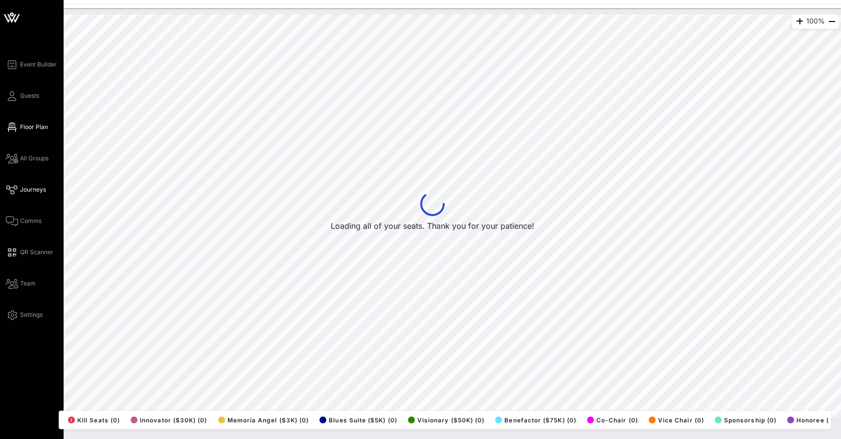
click at [12, 190] on icon at bounding box center [12, 189] width 12 height 1
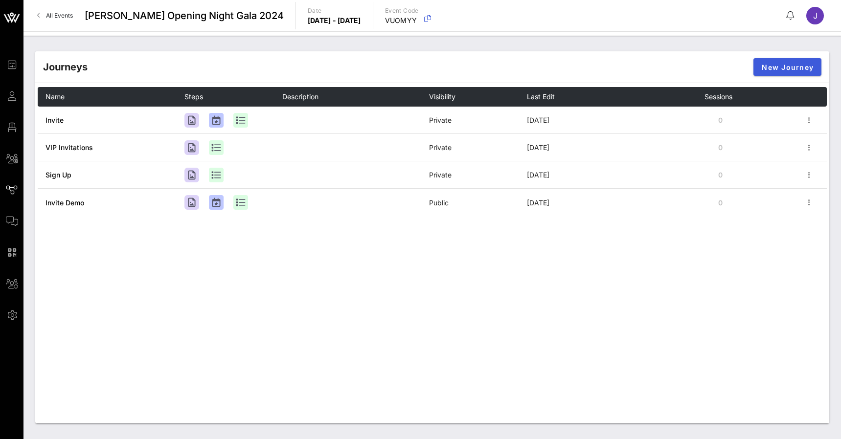
click at [769, 62] on button "New Journey" at bounding box center [787, 67] width 68 height 18
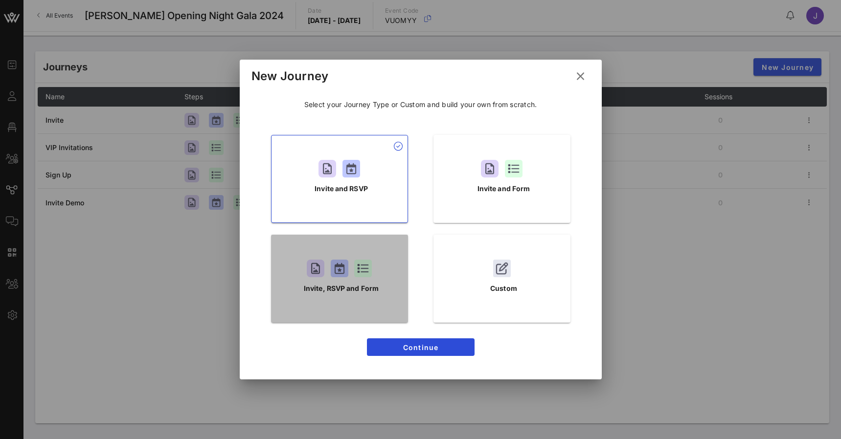
click at [367, 285] on p "Invite, RSVP and Form" at bounding box center [341, 288] width 75 height 11
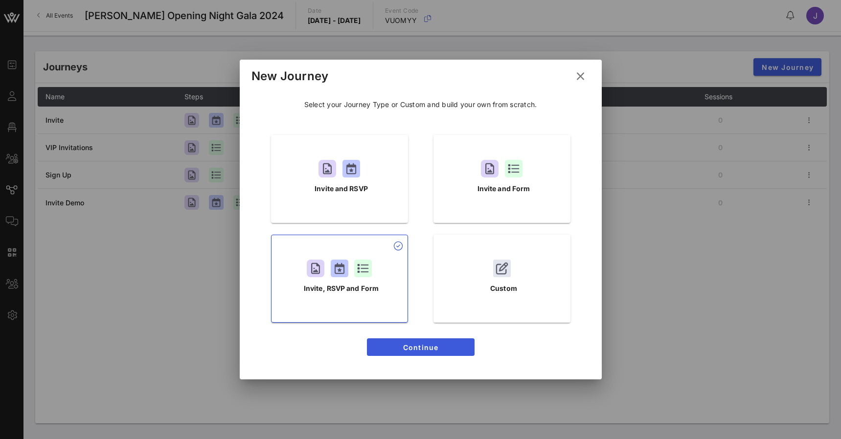
click at [417, 348] on span "Continue" at bounding box center [421, 347] width 92 height 8
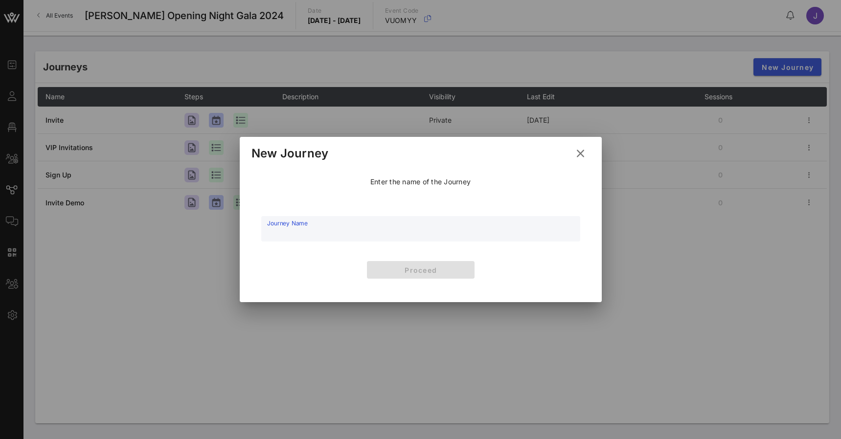
click at [372, 232] on input "Journey Name" at bounding box center [420, 234] width 307 height 15
type input "Sample"
click at [452, 270] on span "Proceed" at bounding box center [421, 270] width 92 height 8
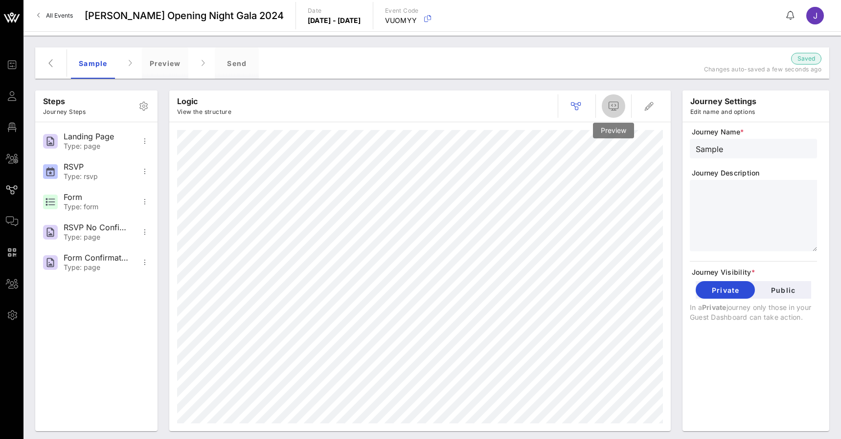
click at [611, 104] on icon "button" at bounding box center [614, 106] width 12 height 12
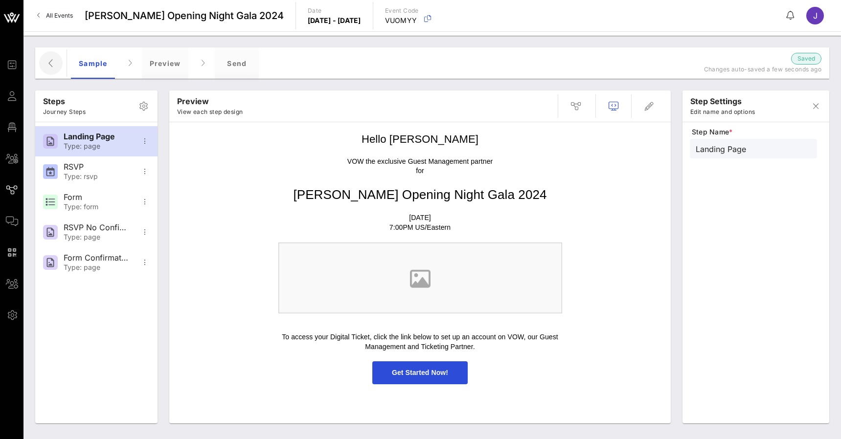
click at [49, 64] on icon "button" at bounding box center [51, 63] width 12 height 12
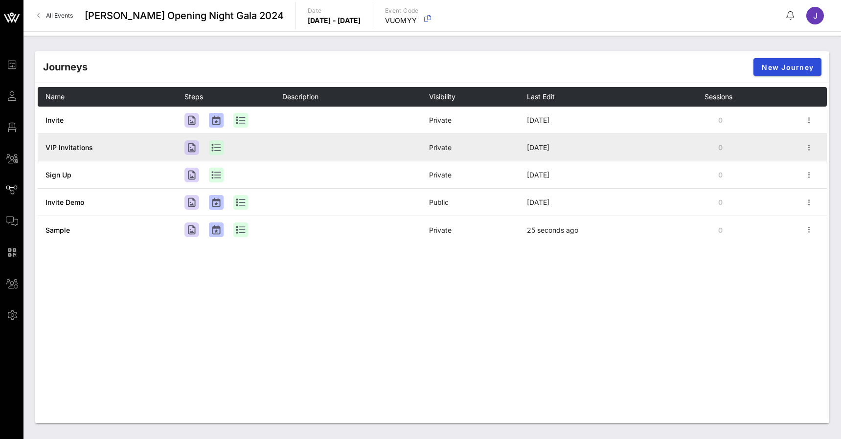
click at [71, 151] on span "VIP Invitations" at bounding box center [68, 147] width 47 height 8
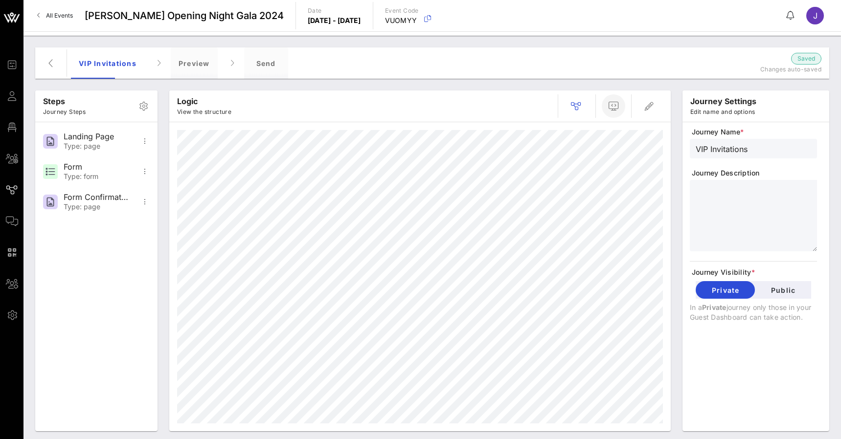
click at [610, 103] on icon "button" at bounding box center [614, 106] width 12 height 12
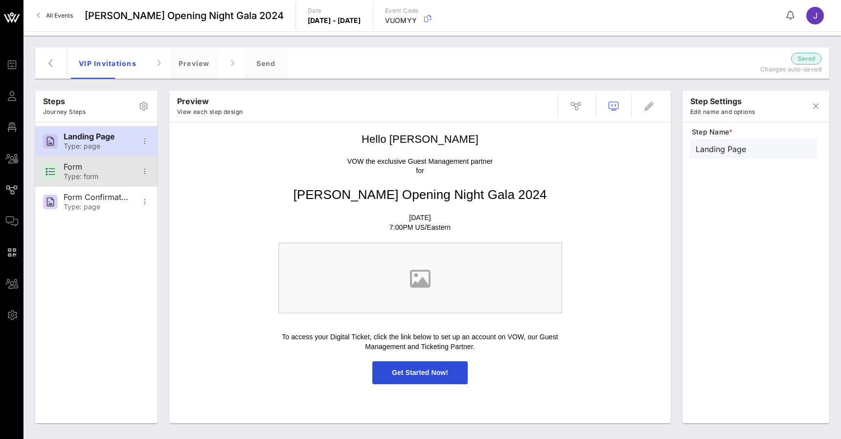
click at [101, 173] on div "Type: form" at bounding box center [96, 177] width 65 height 8
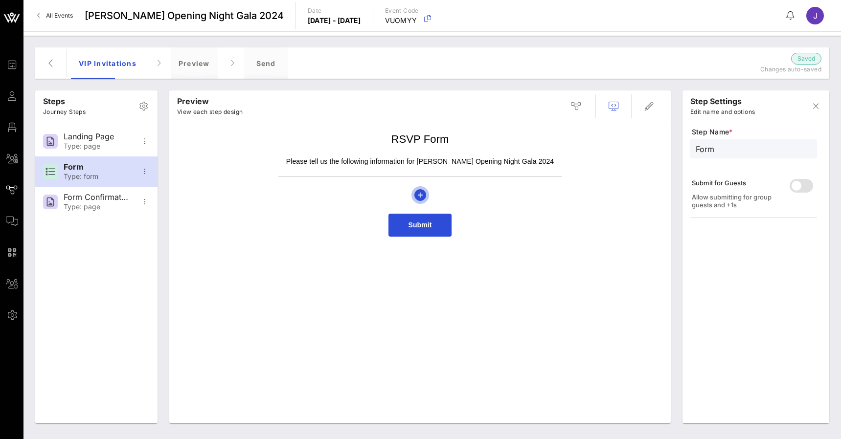
click at [418, 197] on icon "button" at bounding box center [420, 195] width 12 height 12
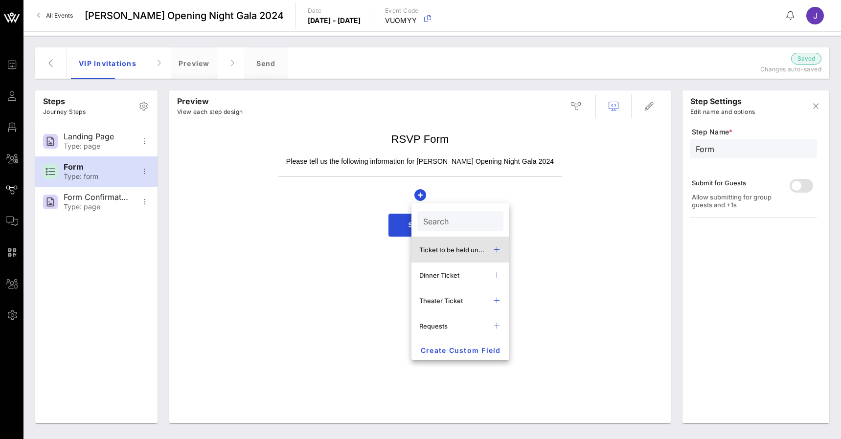
click at [447, 253] on div "Ticket to be held under" at bounding box center [452, 250] width 67 height 8
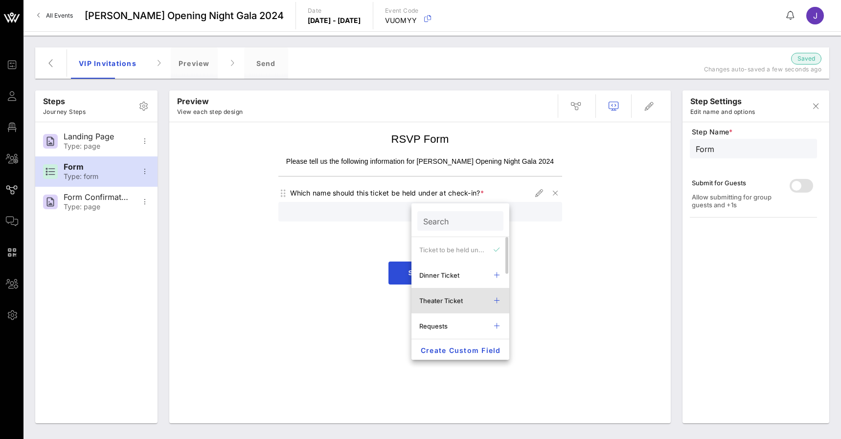
click at [434, 295] on div "Theater Ticket" at bounding box center [460, 300] width 98 height 25
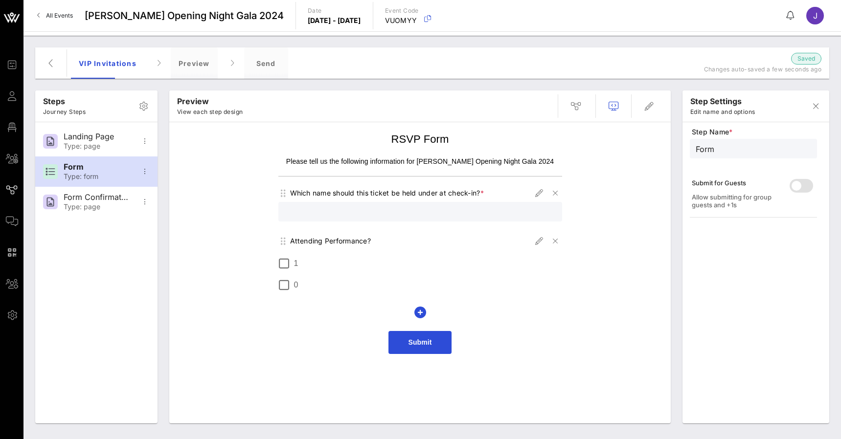
click at [421, 340] on span "Submit" at bounding box center [419, 342] width 23 height 8
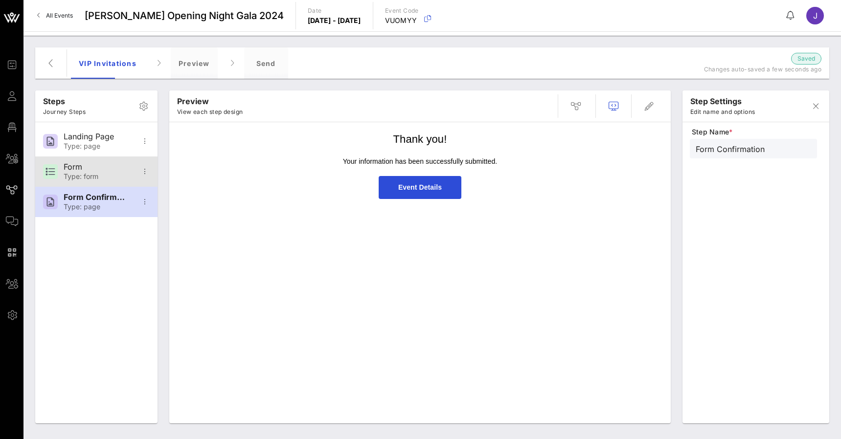
click at [100, 174] on div "Type: form" at bounding box center [96, 177] width 65 height 8
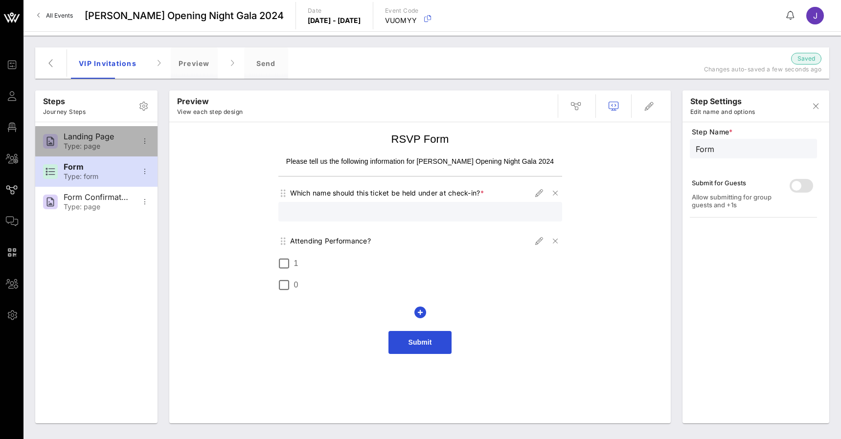
click at [96, 147] on div "Type: page" at bounding box center [96, 146] width 65 height 8
type input "Landing Page"
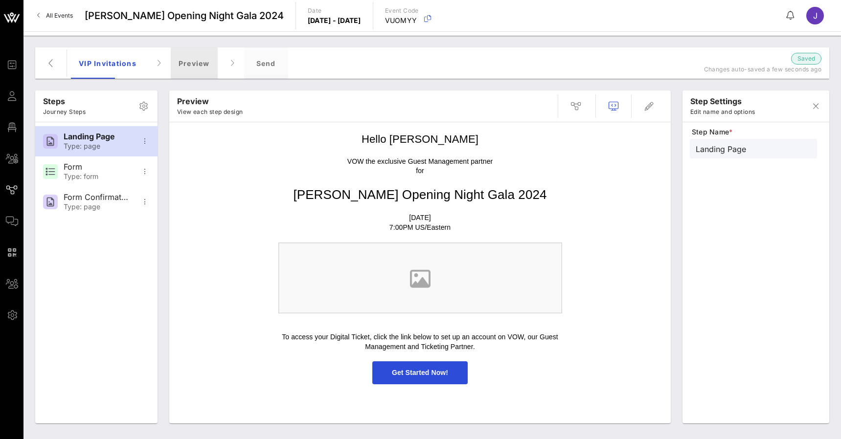
click at [203, 69] on div "Preview" at bounding box center [194, 62] width 47 height 31
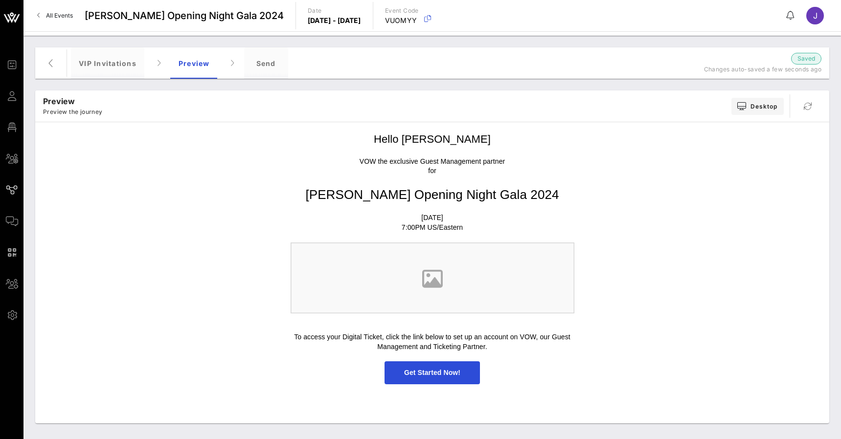
click at [448, 369] on span "Get Started Now!" at bounding box center [432, 373] width 56 height 8
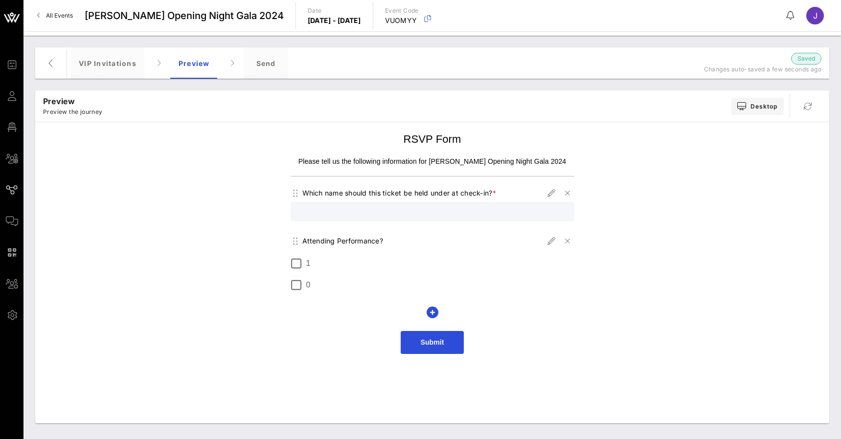
click at [432, 344] on span "Submit" at bounding box center [431, 342] width 23 height 8
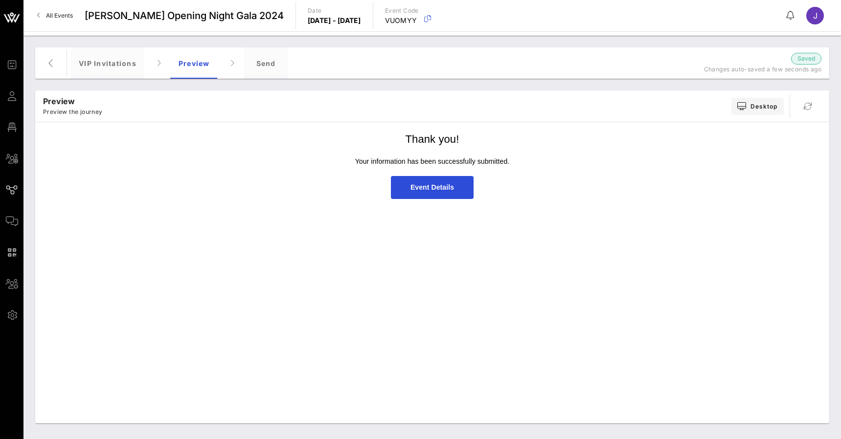
click at [429, 191] on span "Event Details" at bounding box center [432, 187] width 83 height 23
click at [268, 65] on div "Send" at bounding box center [266, 62] width 44 height 31
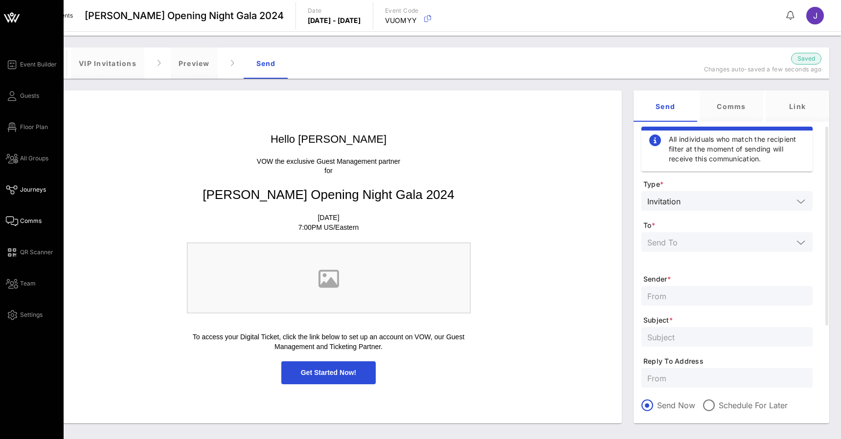
click at [13, 221] on icon at bounding box center [12, 221] width 12 height 1
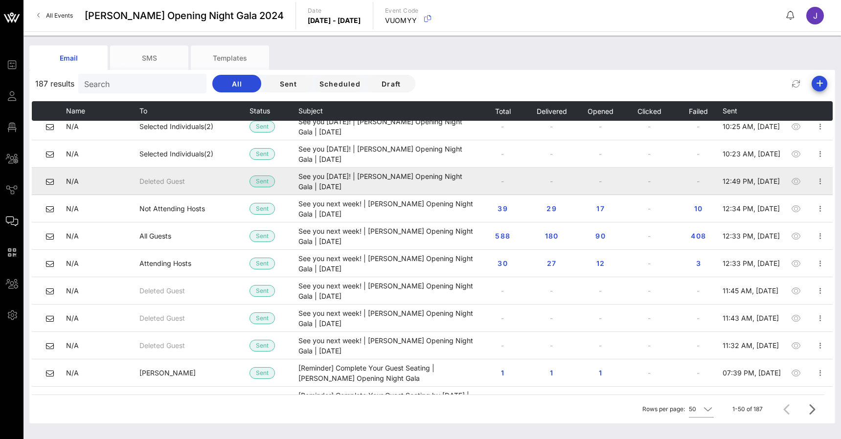
scroll to position [483, 0]
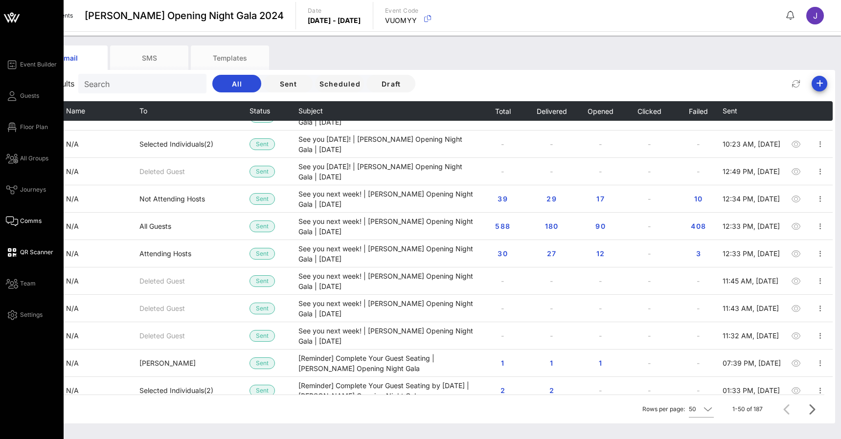
click at [17, 254] on link "QR Scanner" at bounding box center [29, 253] width 47 height 12
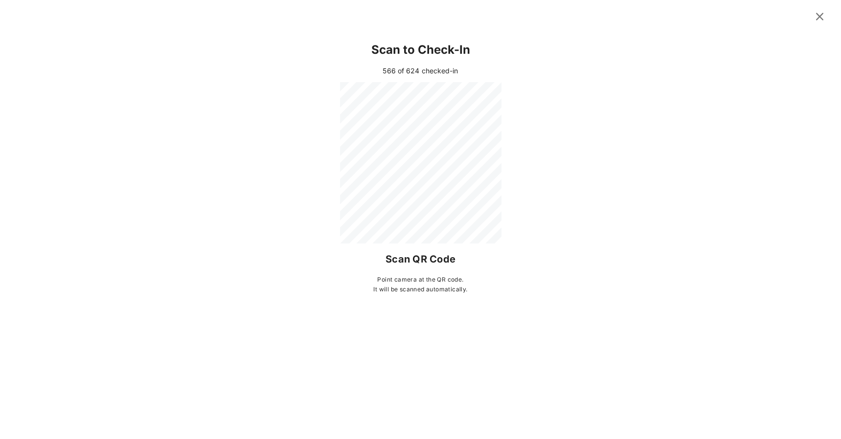
click at [821, 17] on icon at bounding box center [819, 16] width 14 height 12
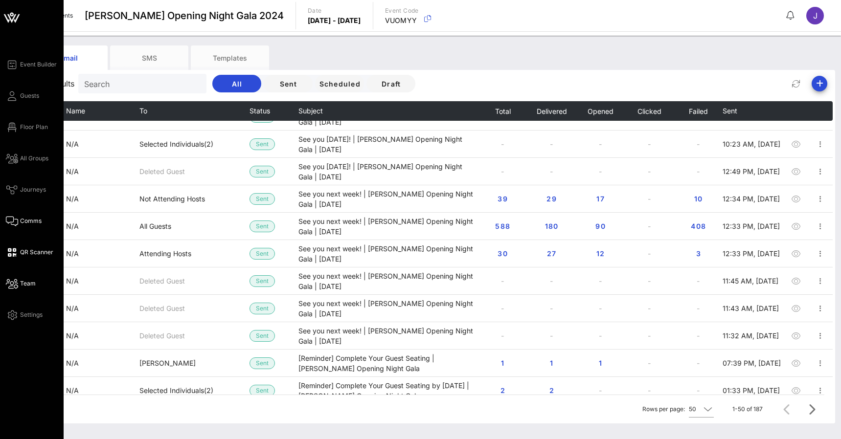
click at [17, 283] on icon at bounding box center [12, 283] width 12 height 1
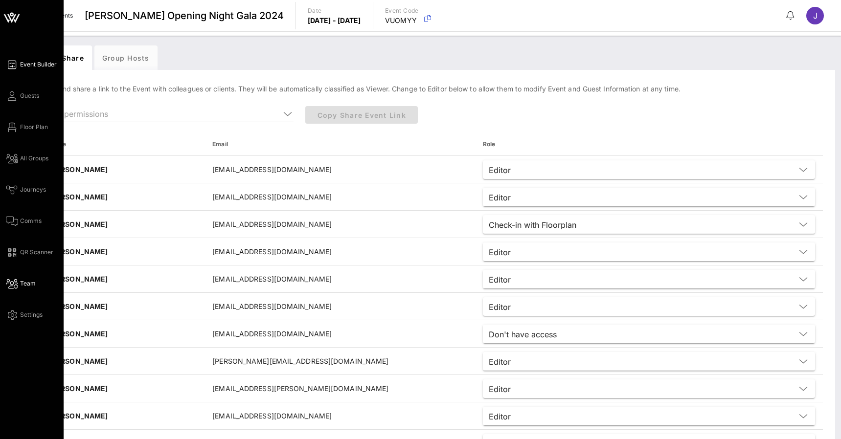
click at [15, 64] on icon at bounding box center [12, 64] width 12 height 1
